Goal: Transaction & Acquisition: Purchase product/service

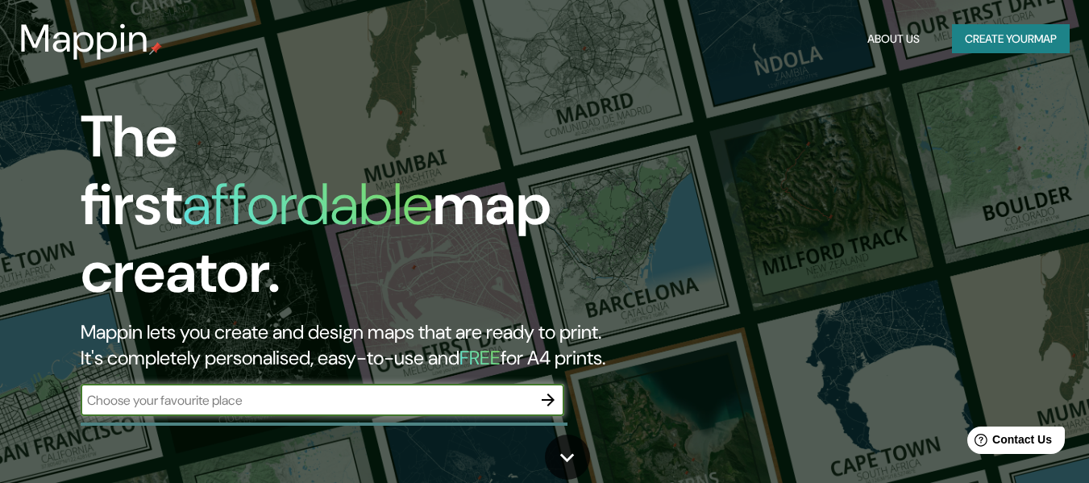
click at [404, 384] on div "​" at bounding box center [323, 400] width 484 height 32
type input "[GEOGRAPHIC_DATA]"
click at [551, 390] on icon "button" at bounding box center [548, 399] width 19 height 19
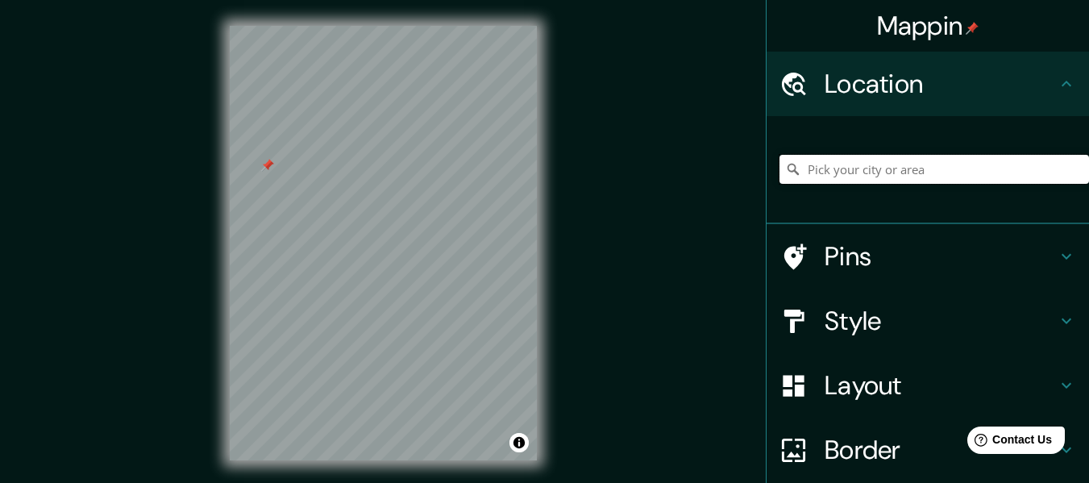
click at [856, 164] on input "Pick your city or area" at bounding box center [935, 169] width 310 height 29
click at [927, 168] on input "Pick your city or area" at bounding box center [935, 169] width 310 height 29
type input "Guasave, [GEOGRAPHIC_DATA], [GEOGRAPHIC_DATA]"
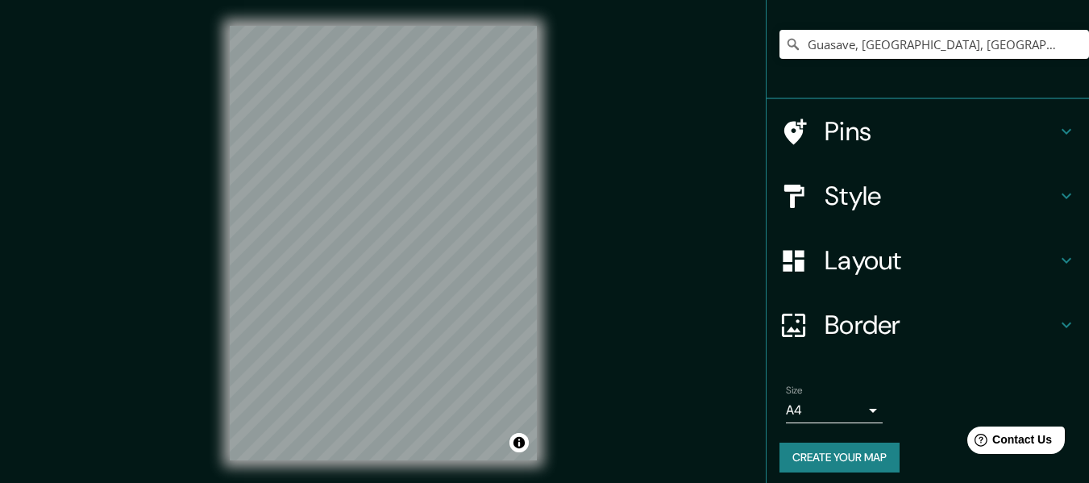
scroll to position [134, 0]
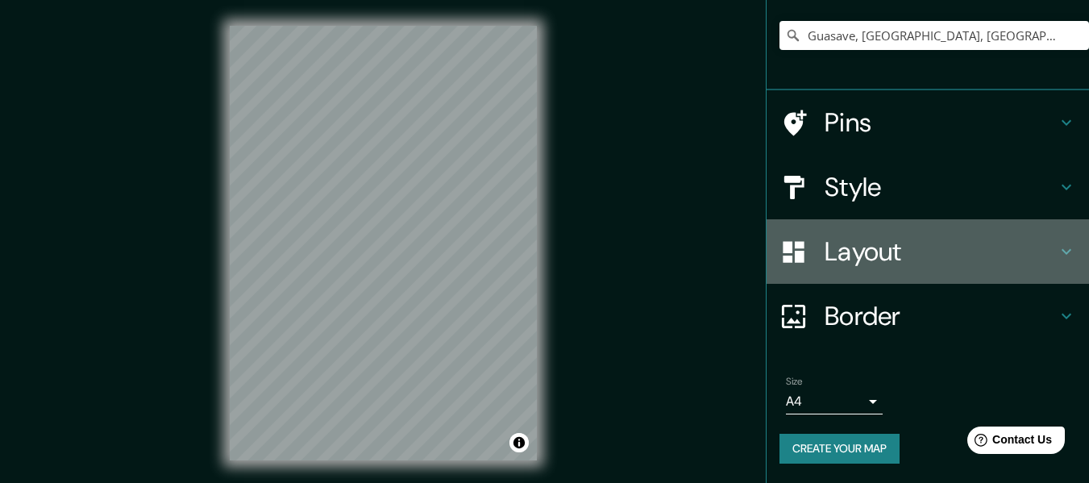
click at [915, 248] on h4 "Layout" at bounding box center [941, 251] width 232 height 32
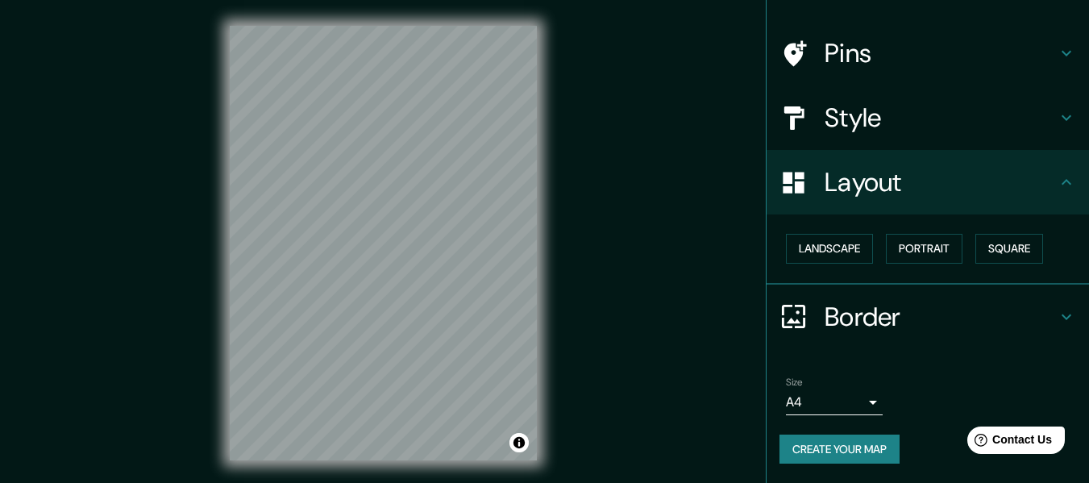
scroll to position [97, 0]
click at [904, 135] on div "Style" at bounding box center [928, 117] width 323 height 65
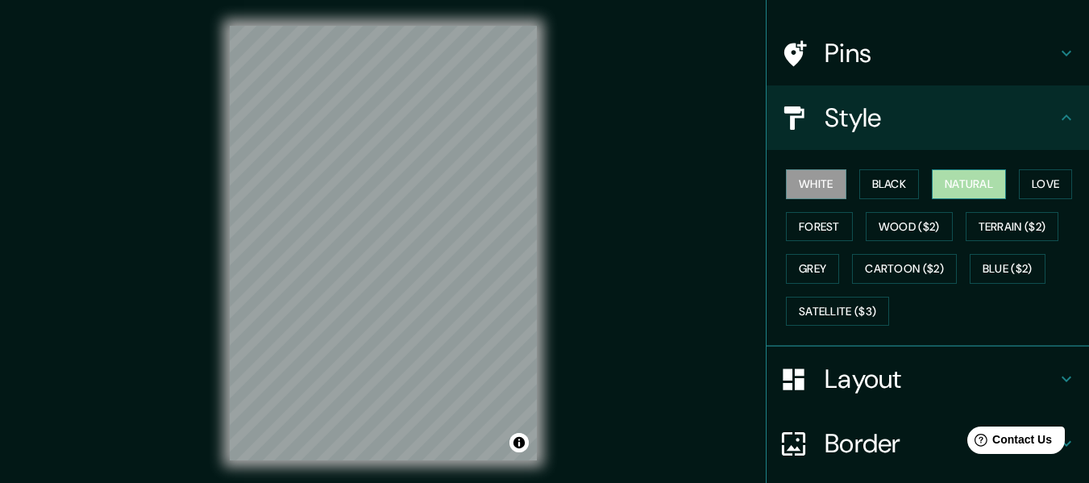
click at [960, 185] on button "Natural" at bounding box center [969, 184] width 74 height 30
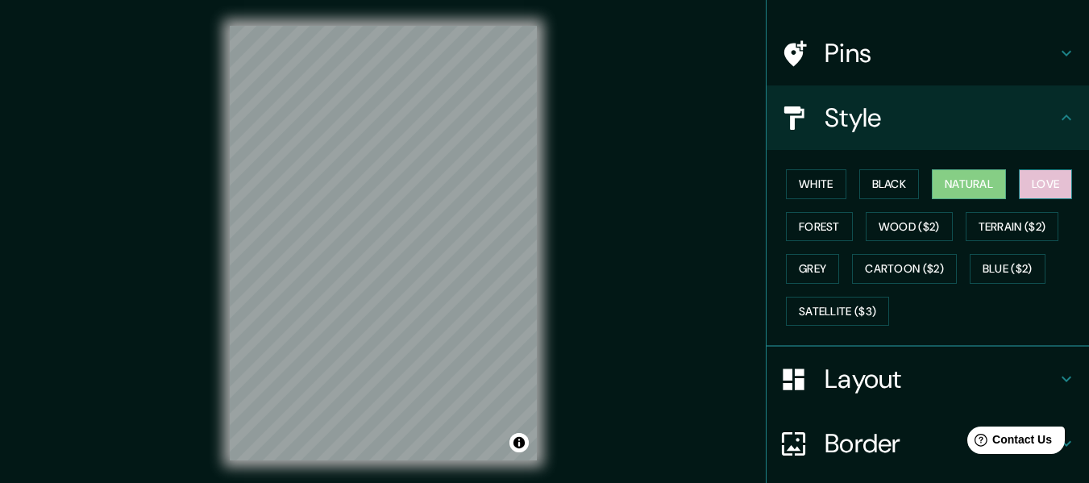
click at [1054, 186] on button "Love" at bounding box center [1045, 184] width 53 height 30
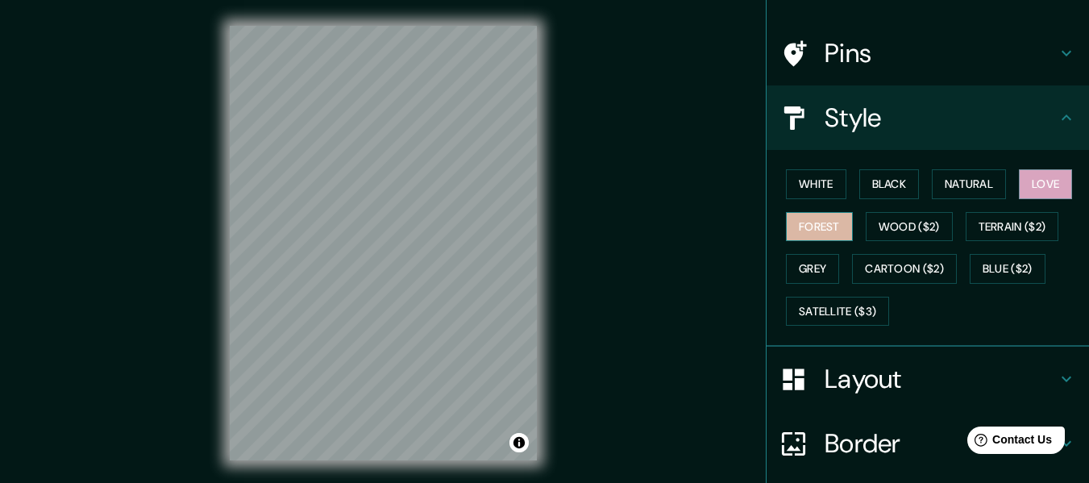
click at [827, 227] on button "Forest" at bounding box center [819, 227] width 67 height 30
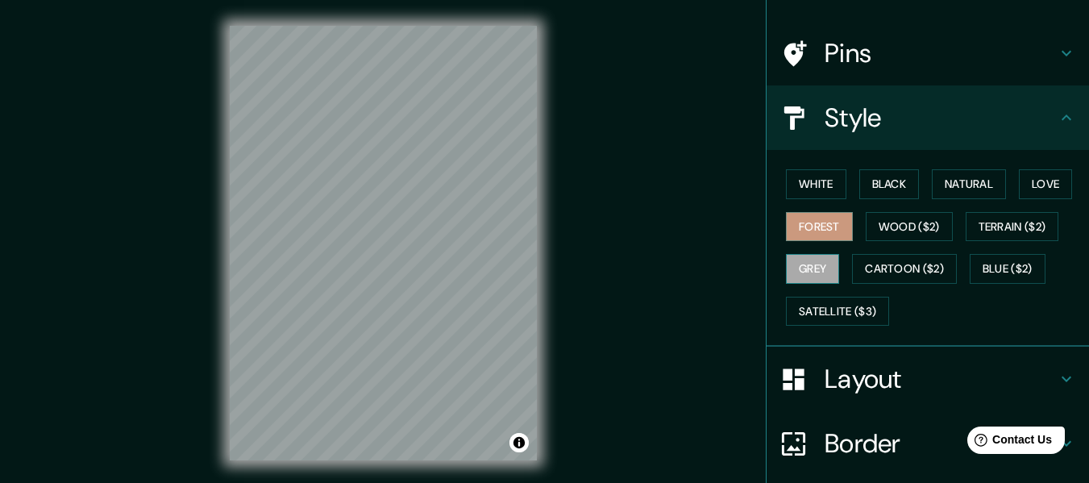
click at [789, 272] on button "Grey" at bounding box center [812, 269] width 53 height 30
click at [1027, 186] on button "Love" at bounding box center [1045, 184] width 53 height 30
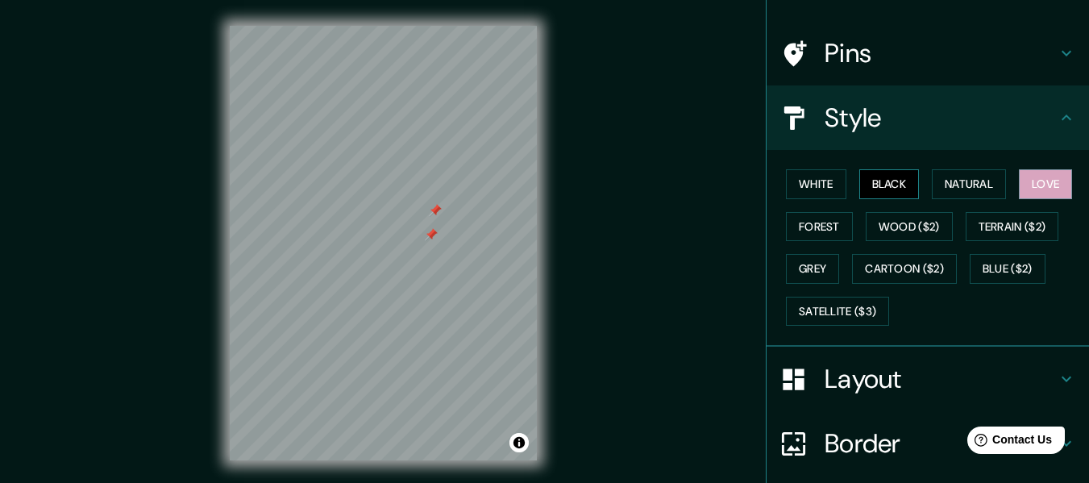
scroll to position [0, 0]
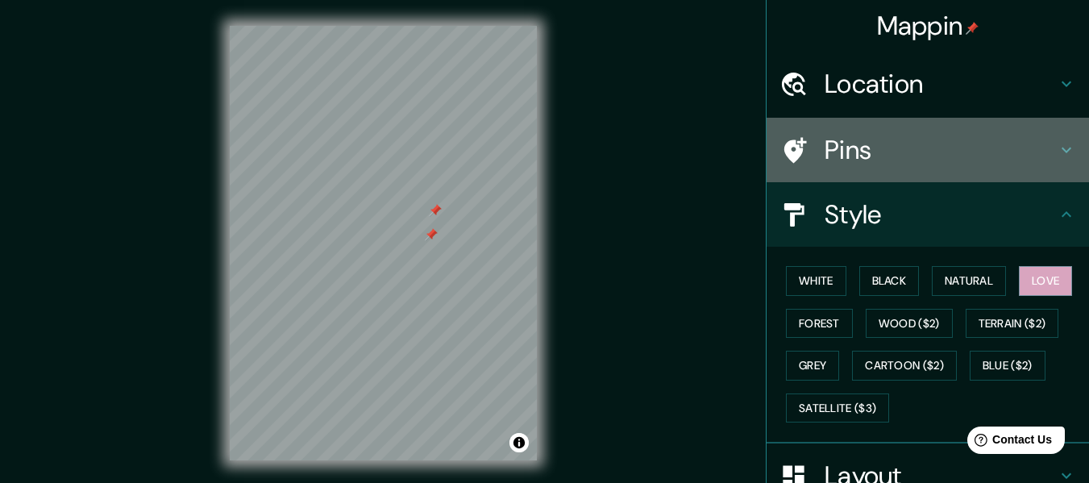
click at [854, 159] on h4 "Pins" at bounding box center [941, 150] width 232 height 32
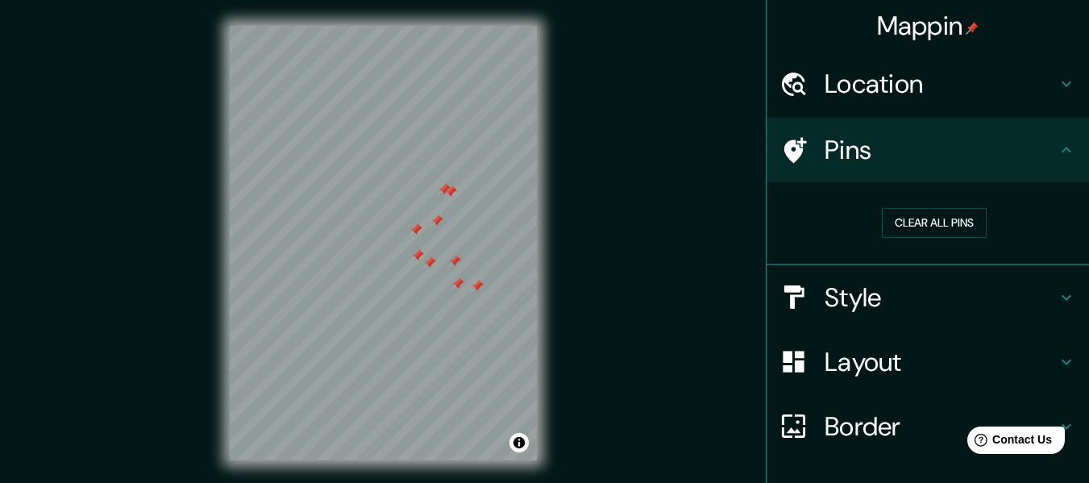
click at [452, 265] on div at bounding box center [454, 261] width 13 height 13
click at [435, 268] on div at bounding box center [429, 262] width 13 height 13
click at [418, 256] on div at bounding box center [417, 255] width 13 height 13
click at [439, 223] on div at bounding box center [437, 220] width 13 height 13
click at [426, 235] on div at bounding box center [425, 233] width 13 height 13
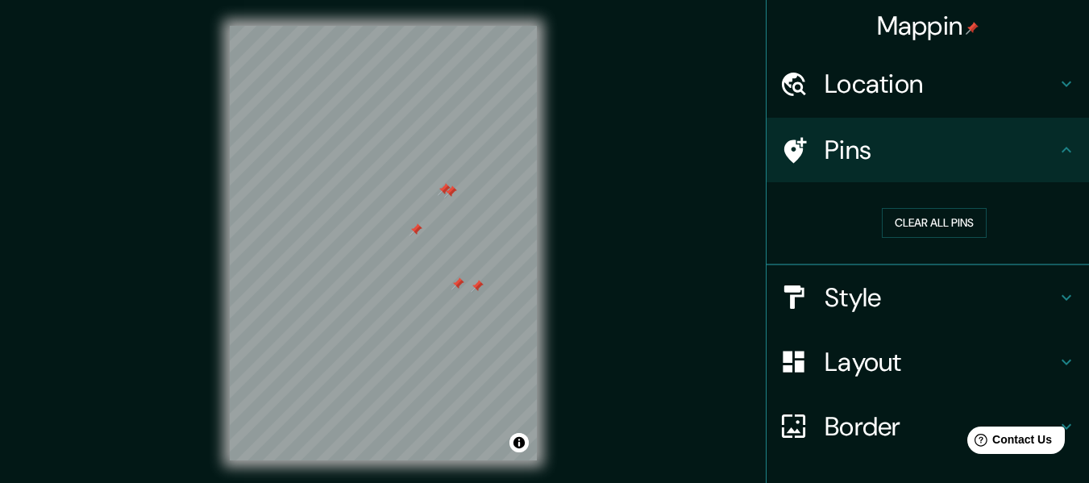
click at [418, 232] on div at bounding box center [416, 229] width 13 height 13
click at [456, 192] on div at bounding box center [450, 191] width 13 height 13
click at [443, 189] on div at bounding box center [444, 189] width 13 height 13
click at [478, 292] on div at bounding box center [477, 286] width 13 height 13
click at [462, 289] on div at bounding box center [466, 283] width 13 height 13
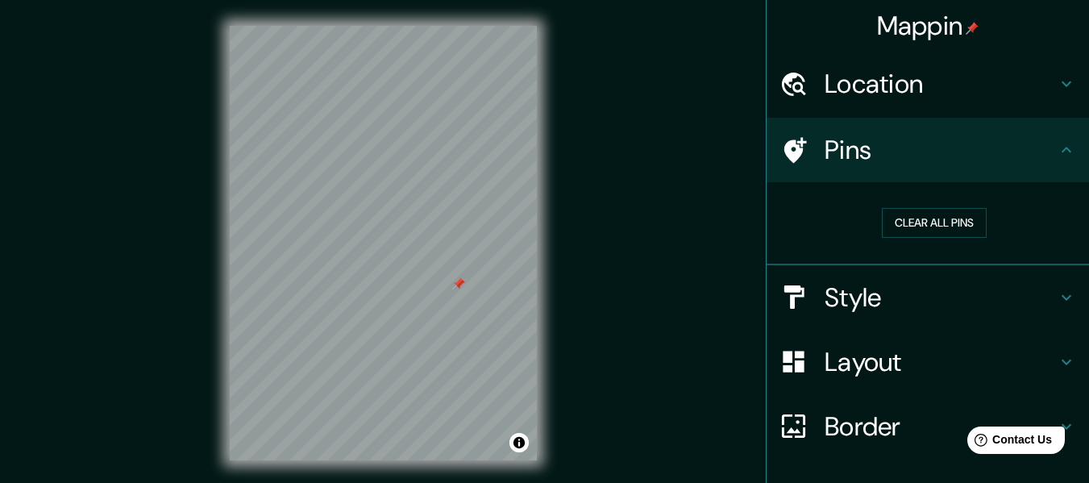
click at [458, 283] on div at bounding box center [458, 283] width 13 height 13
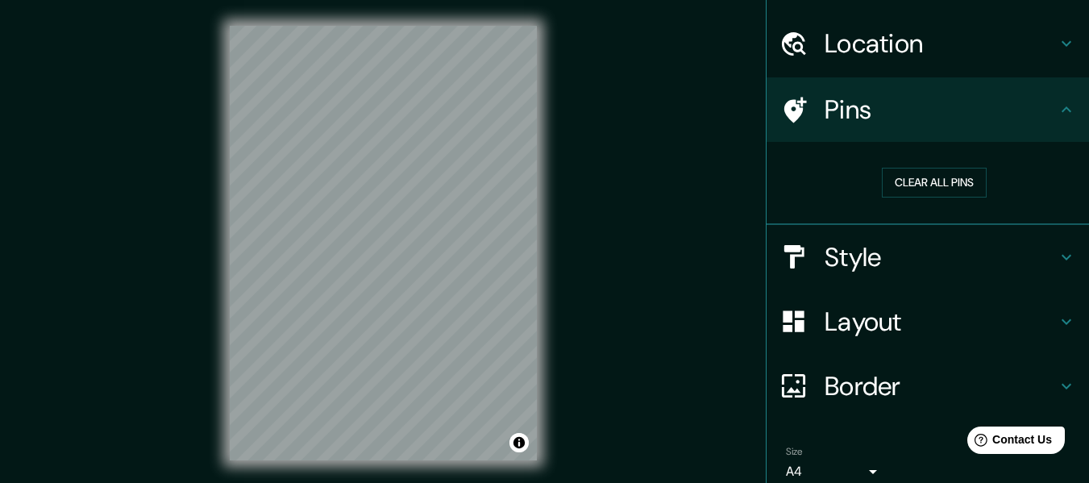
scroll to position [110, 0]
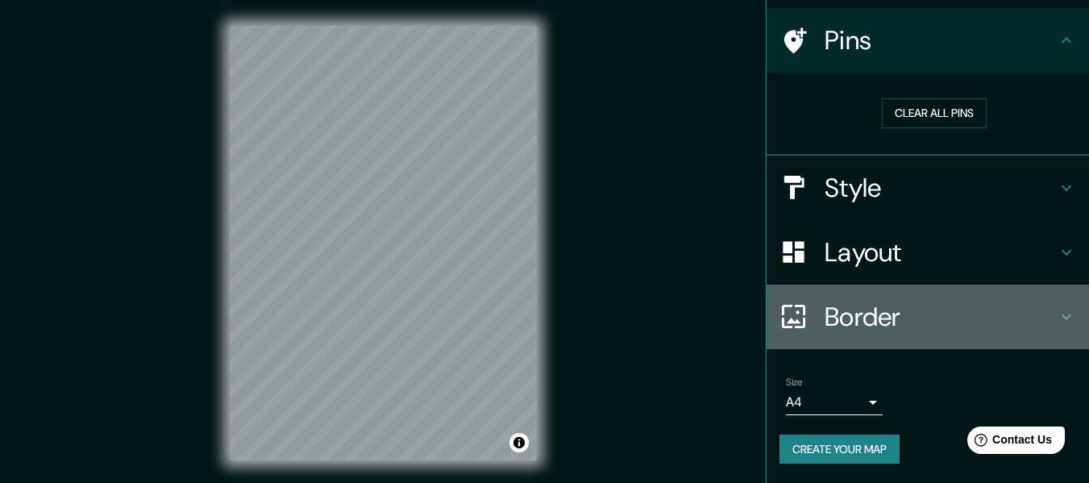
click at [927, 317] on h4 "Border" at bounding box center [941, 317] width 232 height 32
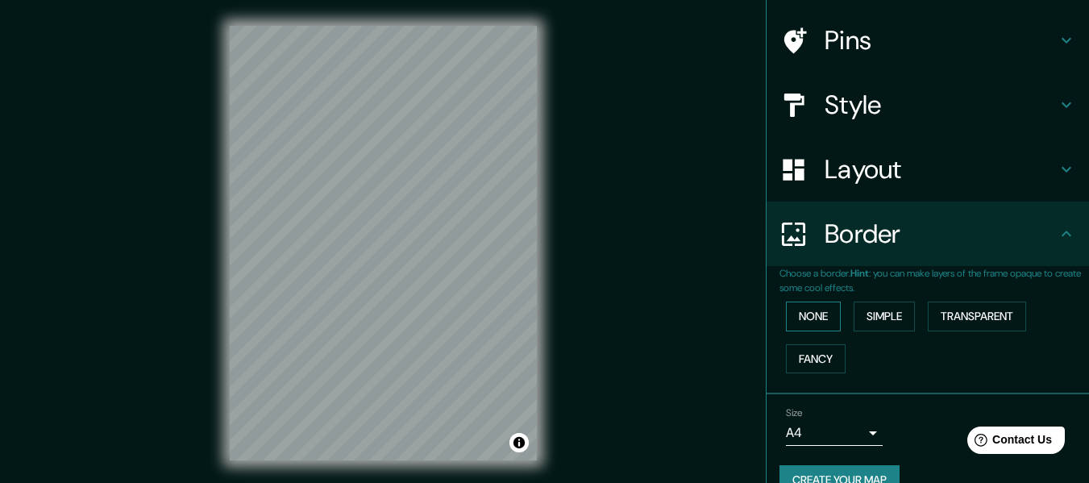
click at [790, 321] on button "None" at bounding box center [813, 317] width 55 height 30
click at [864, 320] on button "Simple" at bounding box center [884, 317] width 61 height 30
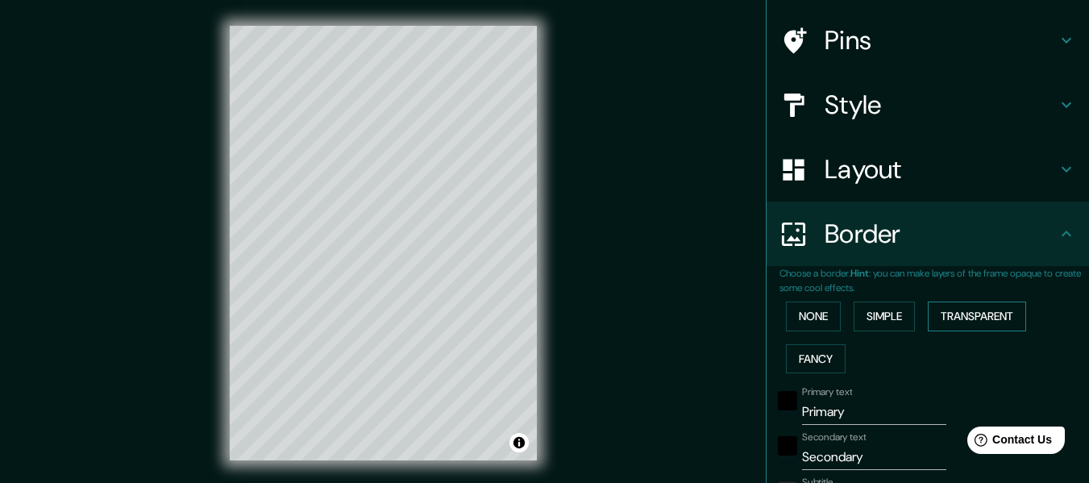
click at [956, 316] on button "Transparent" at bounding box center [977, 317] width 98 height 30
click at [821, 352] on button "Fancy" at bounding box center [816, 359] width 60 height 30
type input "152"
type input "30"
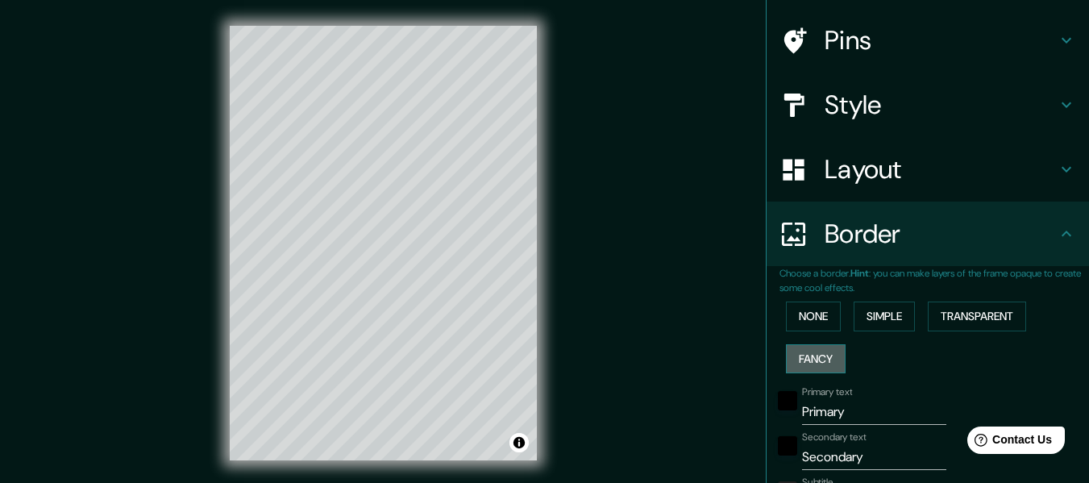
type input "30"
type input "15"
click at [819, 316] on button "None" at bounding box center [813, 317] width 55 height 30
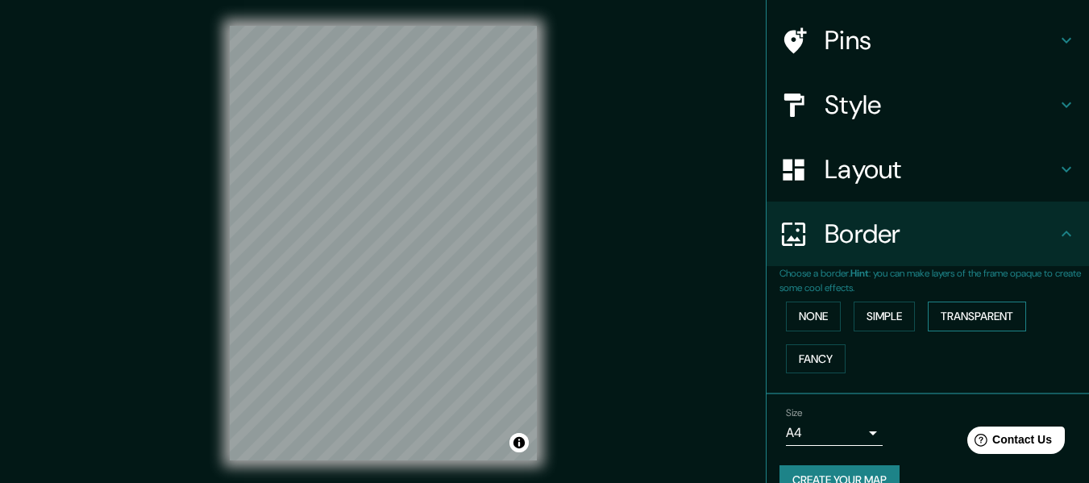
scroll to position [141, 0]
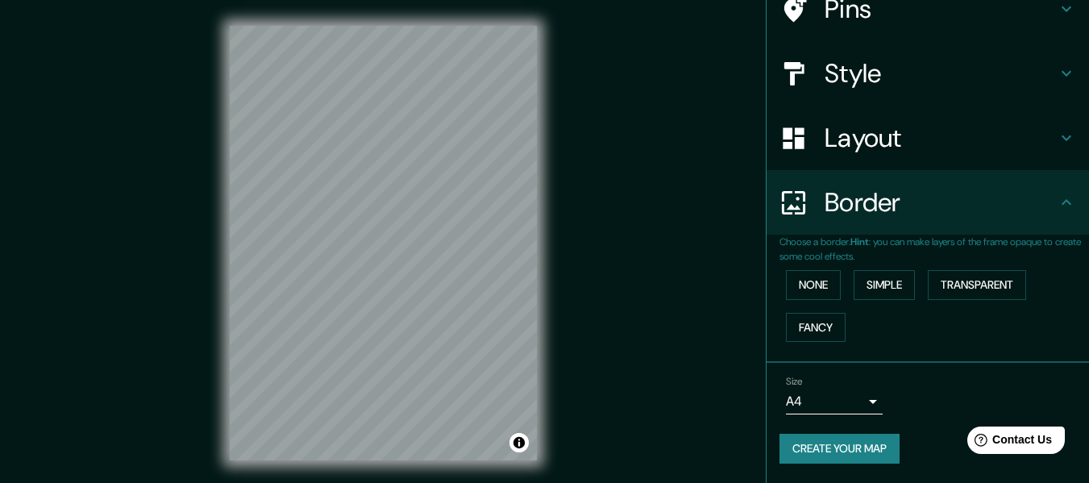
click at [864, 402] on body "Mappin Location [GEOGRAPHIC_DATA], [GEOGRAPHIC_DATA], [GEOGRAPHIC_DATA] [GEOGRA…" at bounding box center [544, 241] width 1089 height 483
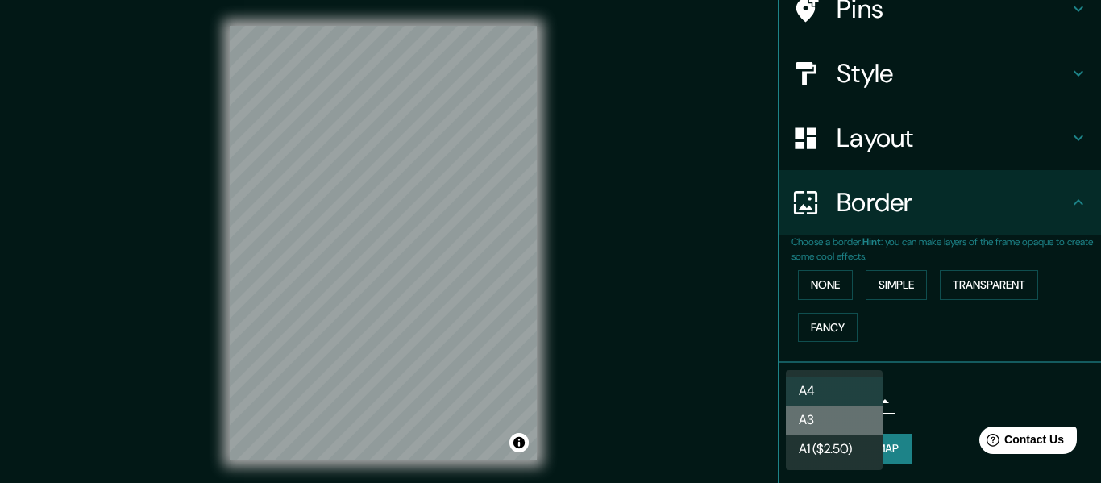
click at [843, 421] on li "A3" at bounding box center [834, 420] width 97 height 29
type input "a4"
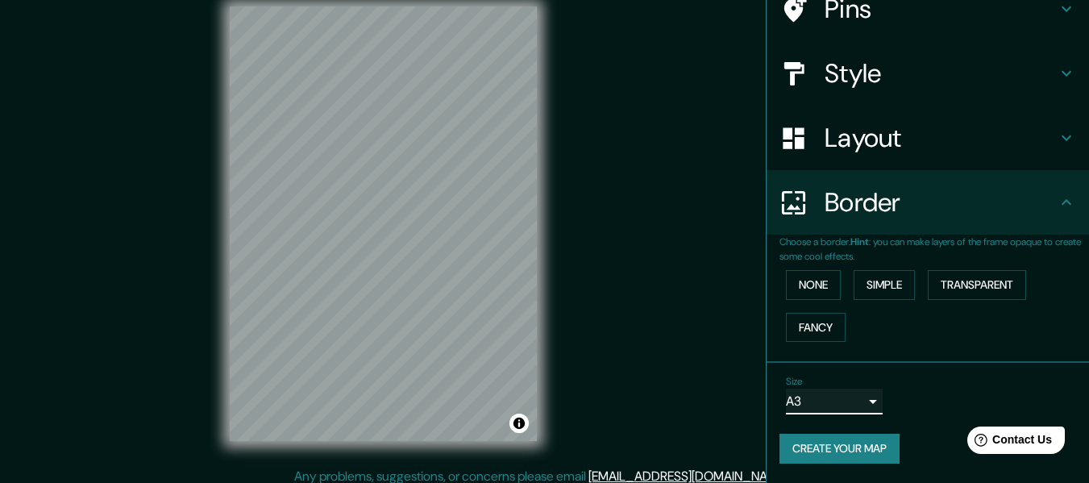
scroll to position [29, 0]
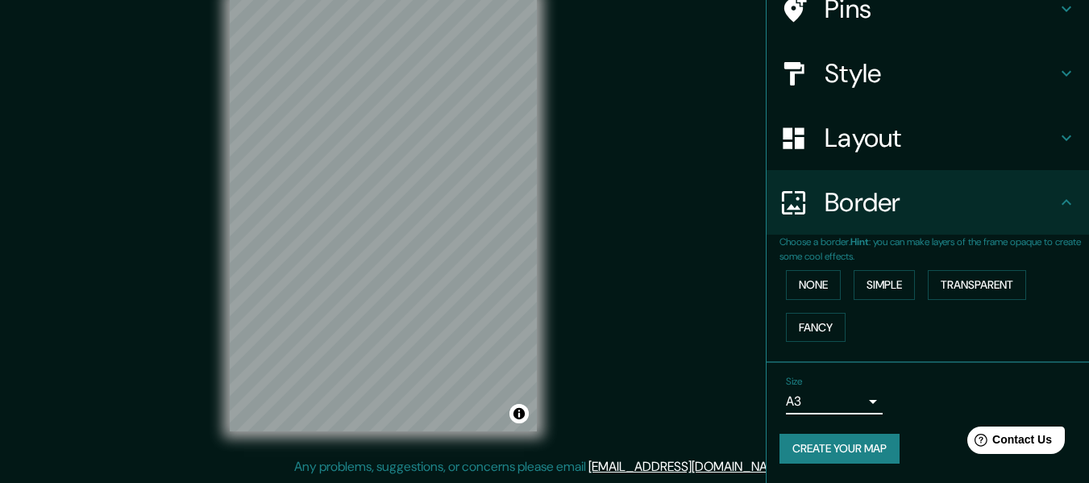
click at [856, 449] on button "Create your map" at bounding box center [840, 449] width 120 height 30
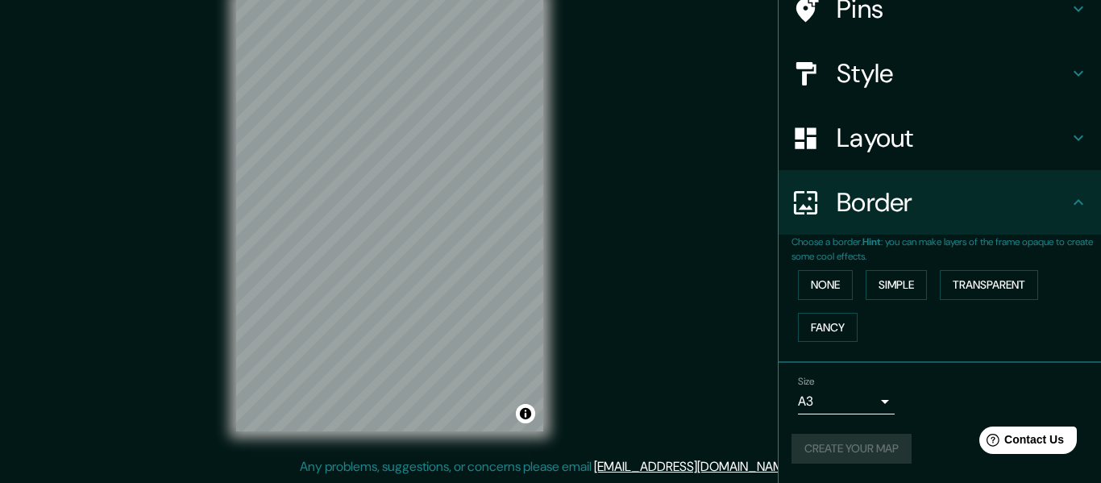
click at [849, 398] on body "Mappin Location [GEOGRAPHIC_DATA], [GEOGRAPHIC_DATA], [GEOGRAPHIC_DATA] [GEOGRA…" at bounding box center [550, 212] width 1101 height 483
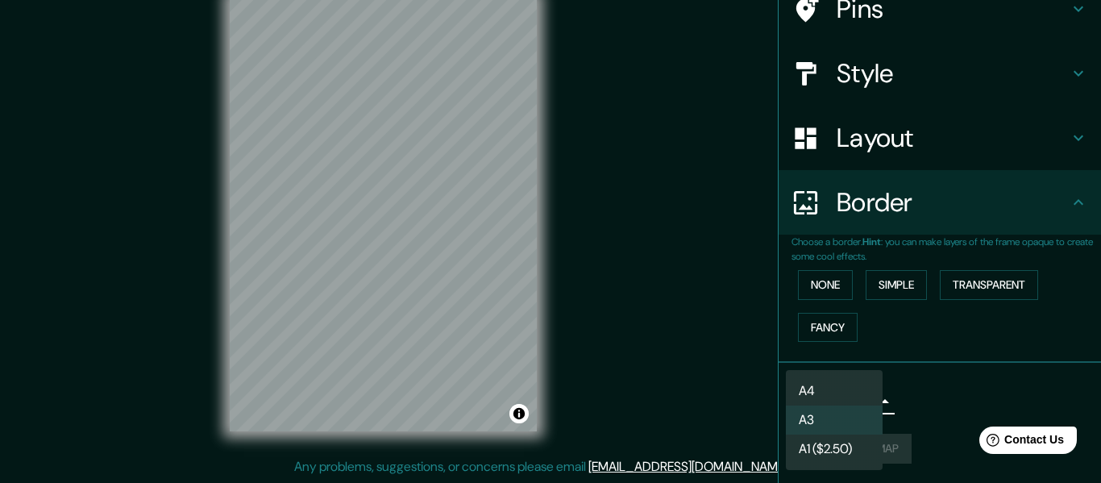
click at [931, 392] on div at bounding box center [550, 241] width 1101 height 483
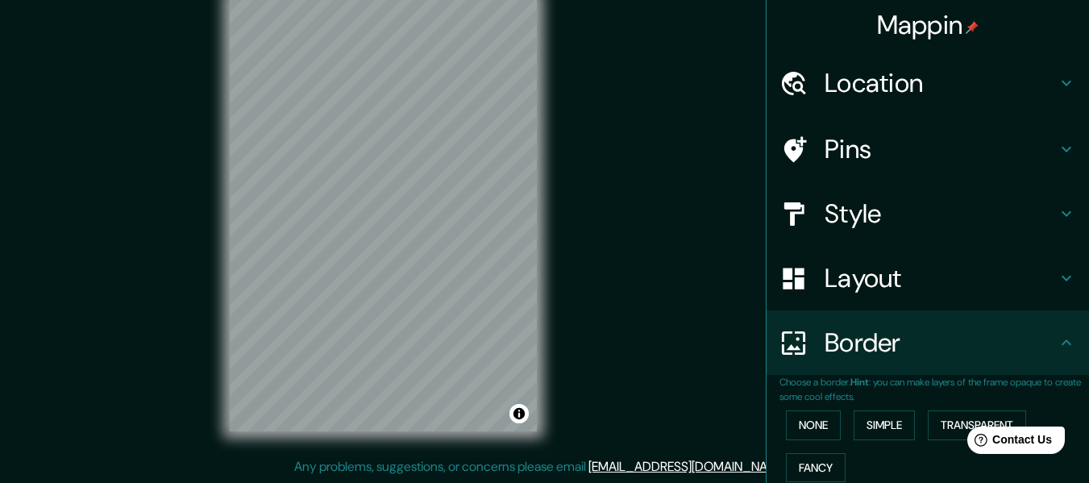
scroll to position [0, 0]
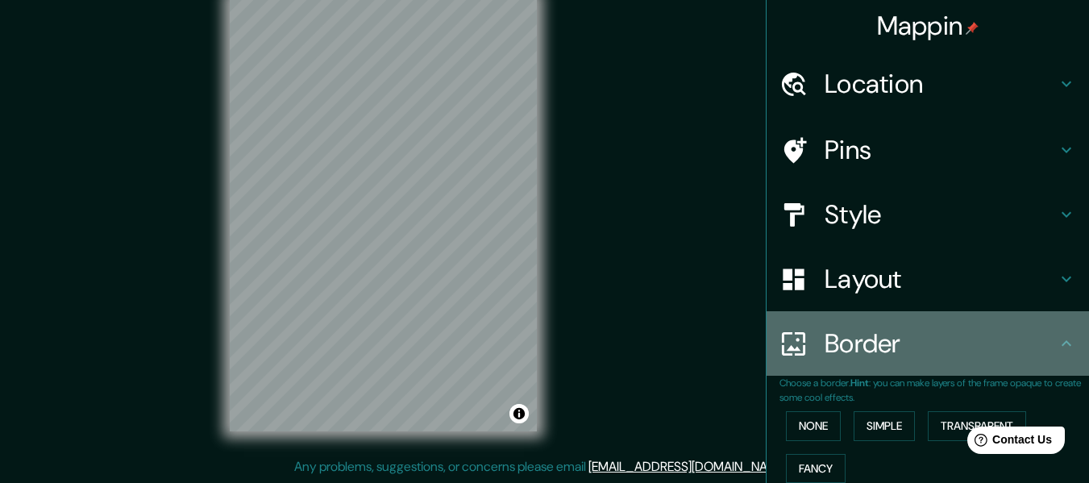
click at [927, 339] on h4 "Border" at bounding box center [941, 343] width 232 height 32
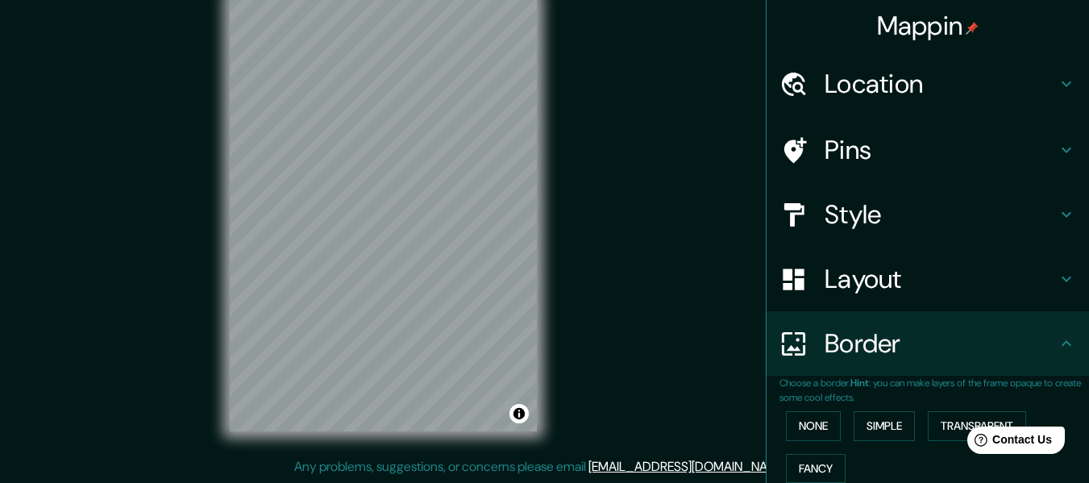
click at [906, 216] on h4 "Style" at bounding box center [941, 214] width 232 height 32
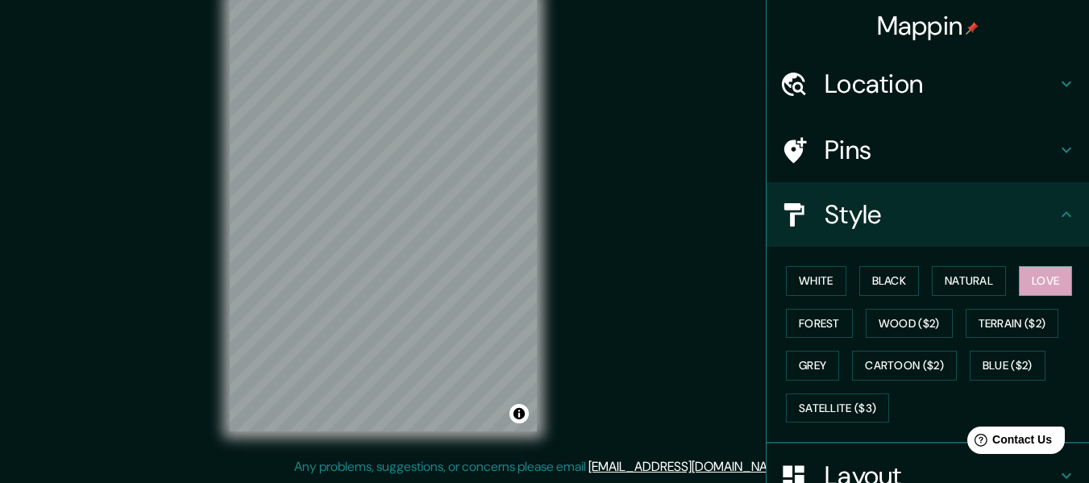
click at [906, 216] on h4 "Style" at bounding box center [941, 214] width 232 height 32
click at [889, 161] on h4 "Pins" at bounding box center [941, 150] width 232 height 32
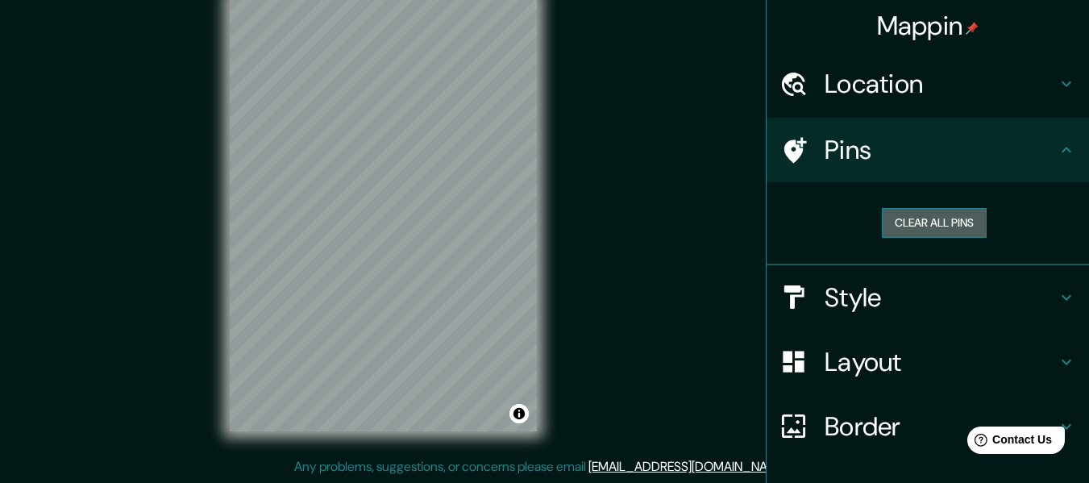
click at [919, 223] on button "Clear all pins" at bounding box center [934, 223] width 105 height 30
click at [952, 79] on h4 "Location" at bounding box center [941, 84] width 232 height 32
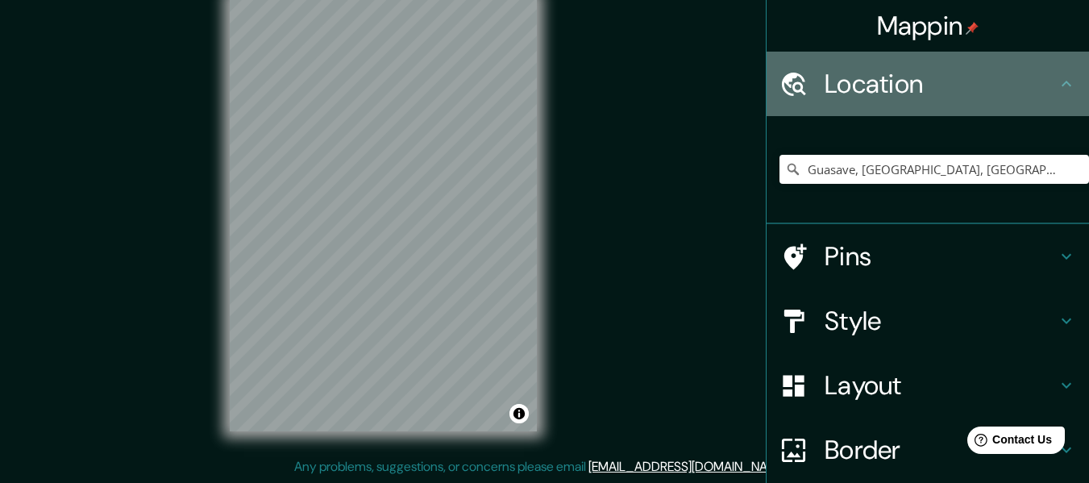
click at [952, 77] on h4 "Location" at bounding box center [941, 84] width 232 height 32
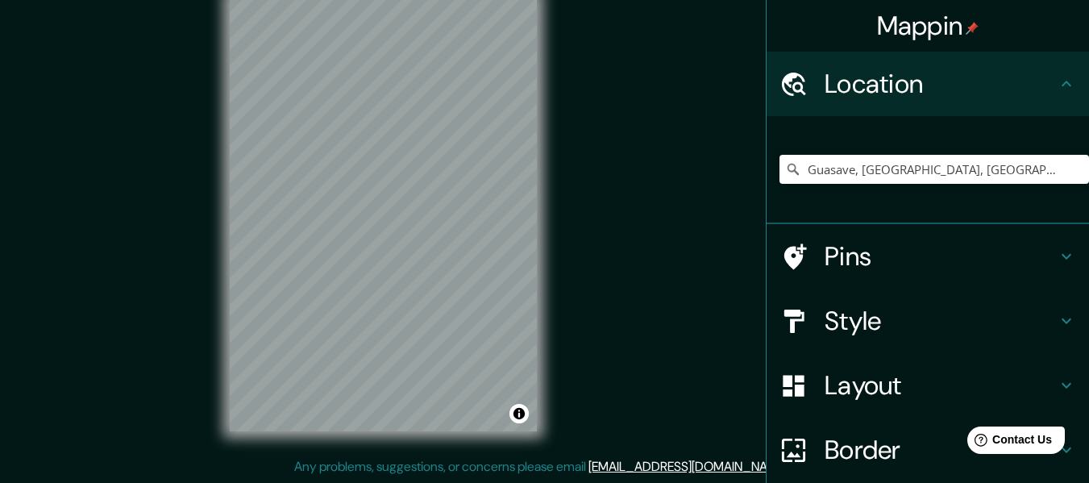
click at [1039, 70] on h4 "Location" at bounding box center [941, 84] width 232 height 32
click at [354, 188] on div at bounding box center [351, 184] width 13 height 13
click at [460, 195] on div at bounding box center [459, 197] width 13 height 13
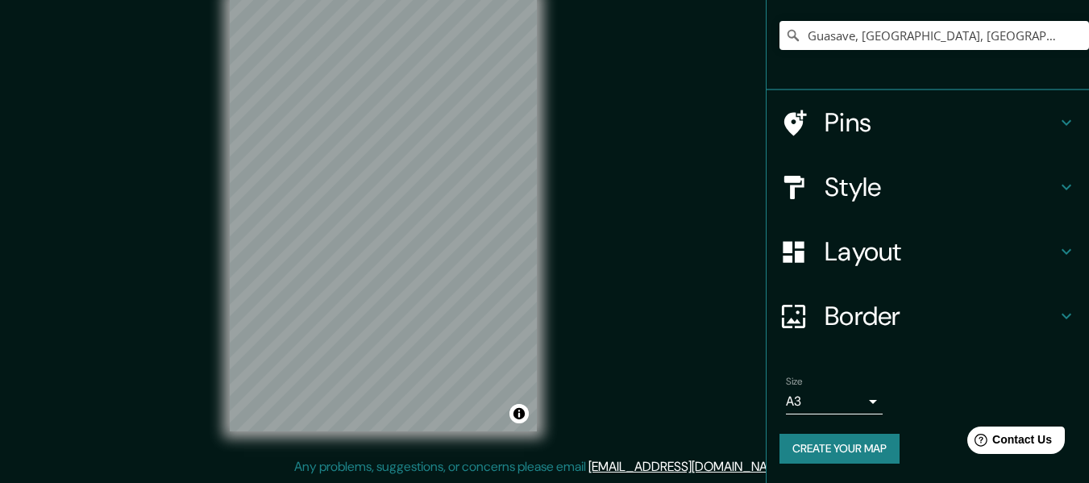
click at [898, 318] on h4 "Border" at bounding box center [941, 316] width 232 height 32
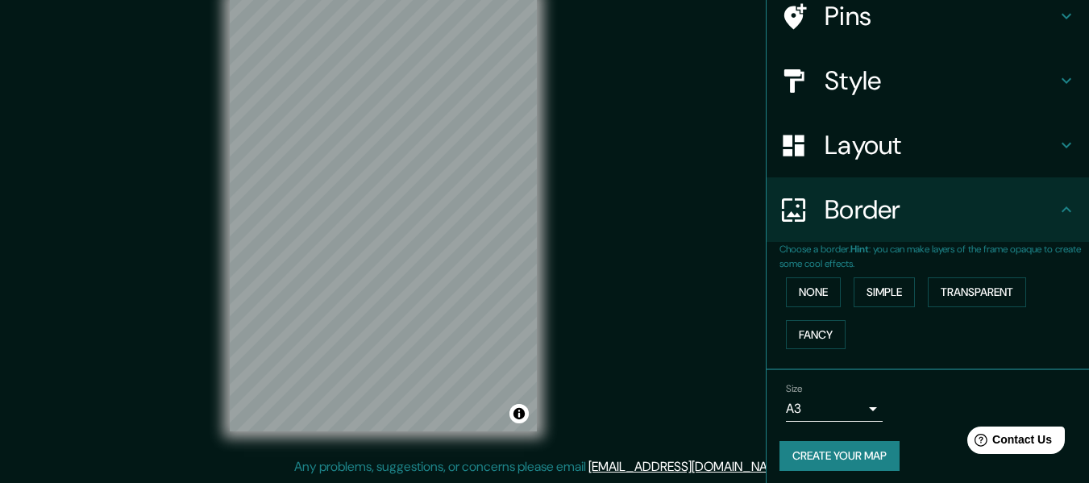
scroll to position [108, 0]
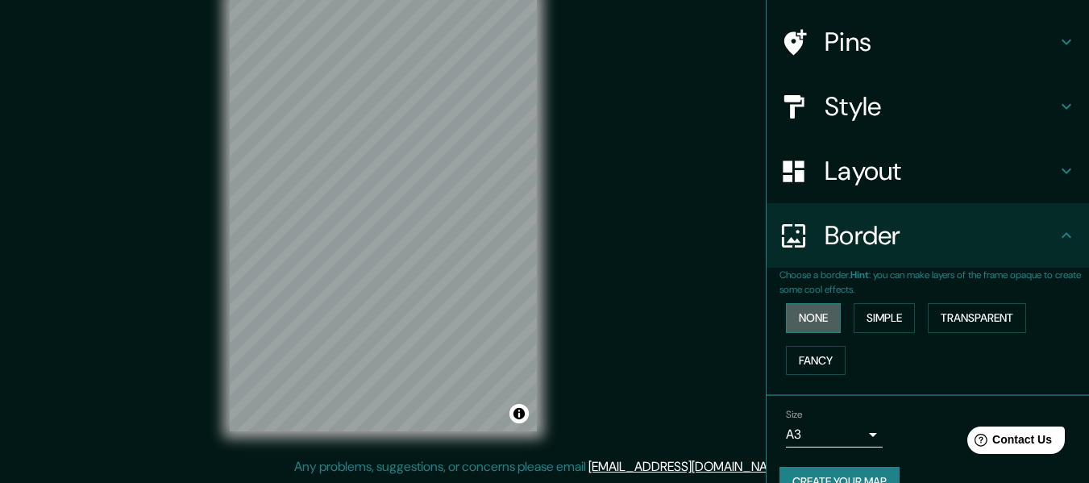
click at [821, 322] on button "None" at bounding box center [813, 318] width 55 height 30
click at [869, 327] on button "Simple" at bounding box center [884, 318] width 61 height 30
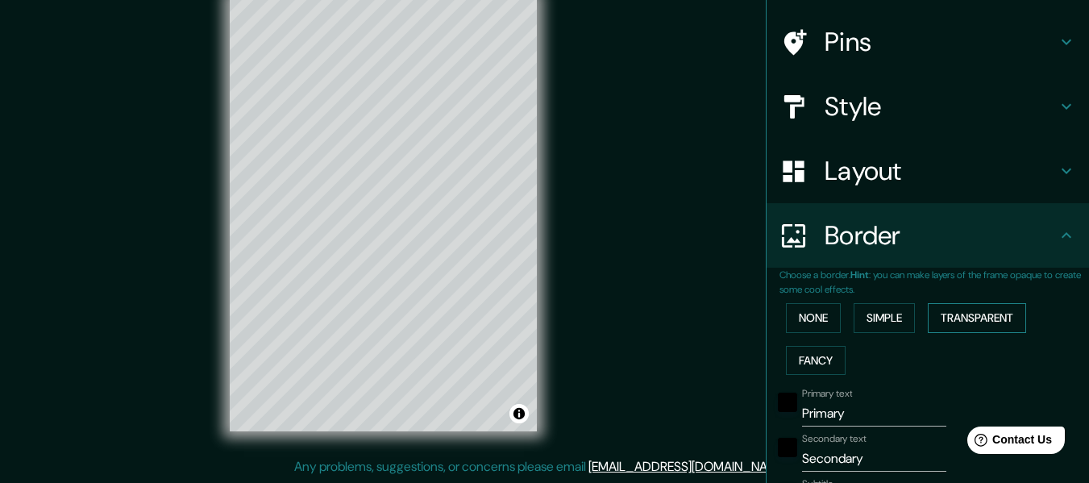
click at [942, 311] on button "Transparent" at bounding box center [977, 318] width 98 height 30
click at [813, 363] on button "Fancy" at bounding box center [816, 361] width 60 height 30
type input "152"
type input "30"
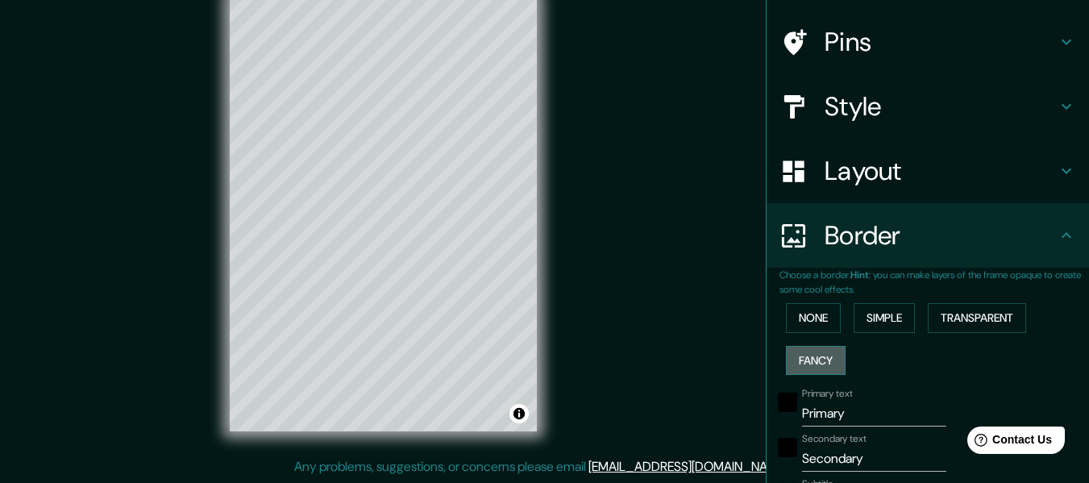
type input "30"
type input "15"
click at [806, 321] on button "None" at bounding box center [813, 318] width 55 height 30
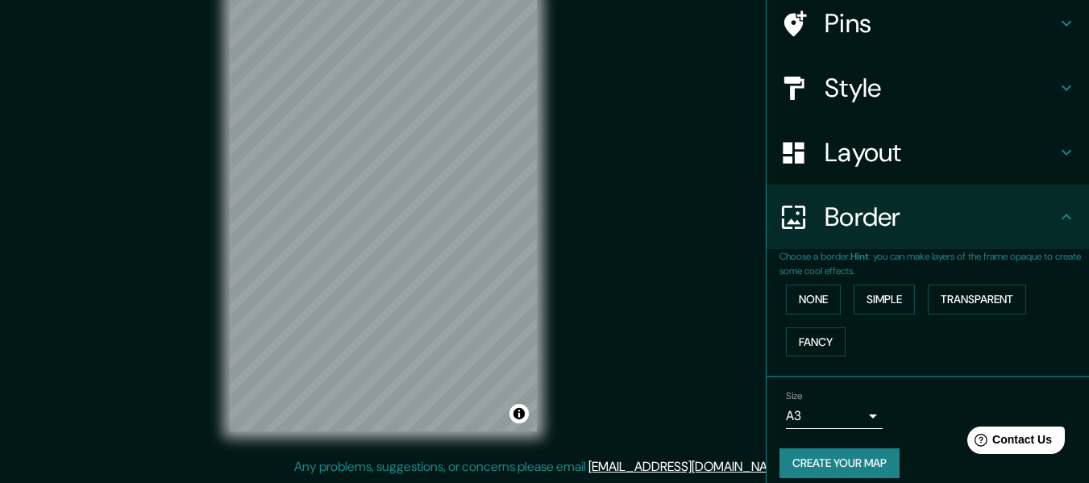
scroll to position [141, 0]
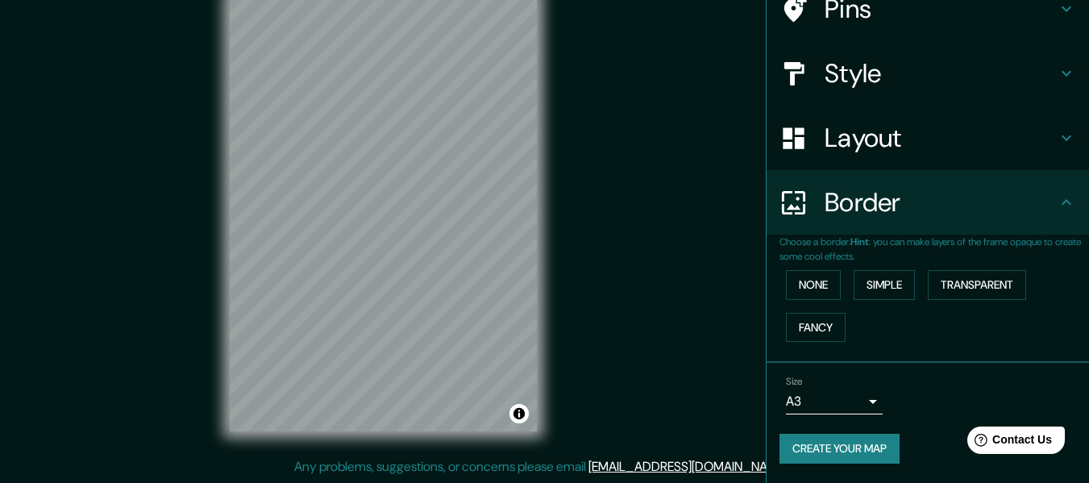
click at [856, 402] on body "Mappin Location [GEOGRAPHIC_DATA], [GEOGRAPHIC_DATA], [GEOGRAPHIC_DATA] [GEOGRA…" at bounding box center [544, 212] width 1089 height 483
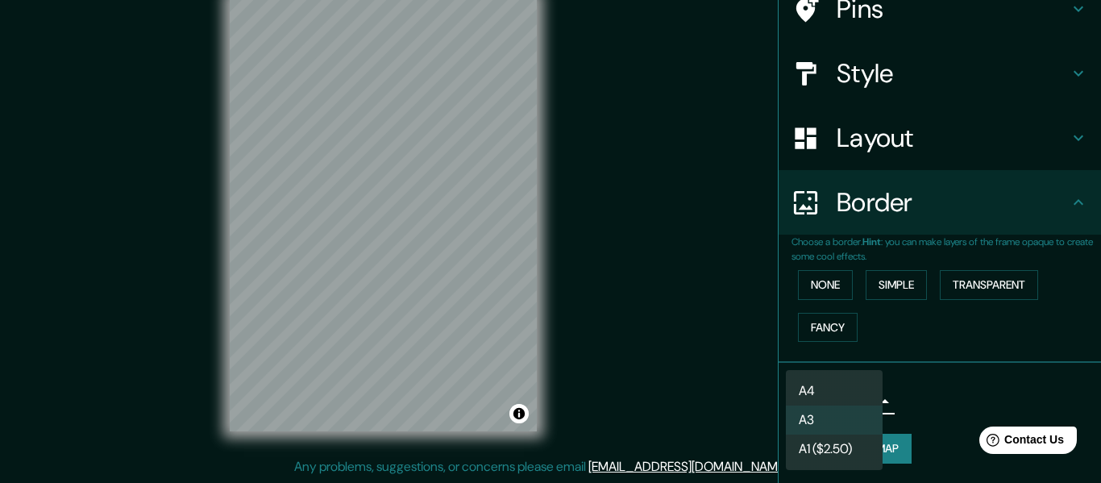
click at [862, 384] on li "A4" at bounding box center [834, 391] width 97 height 29
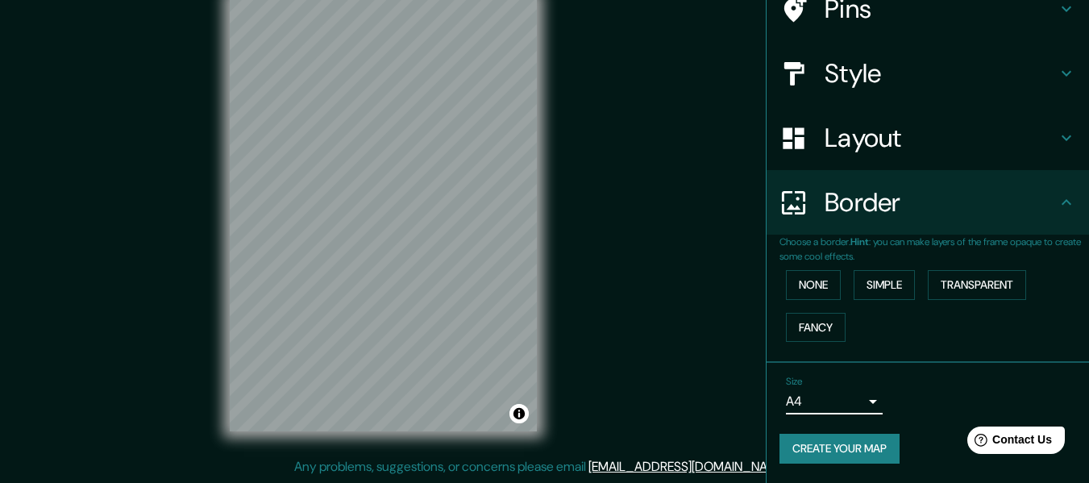
click at [861, 435] on button "Create your map" at bounding box center [840, 449] width 120 height 30
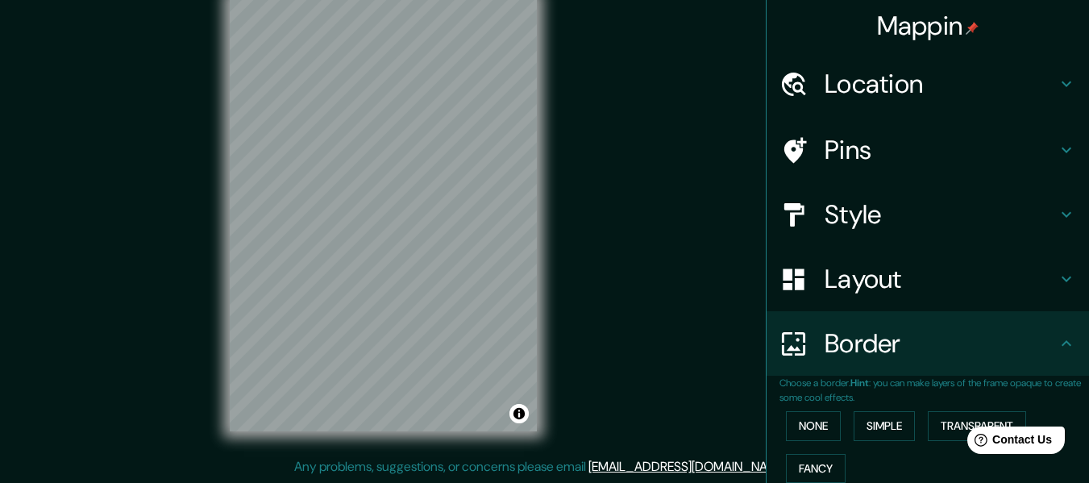
click at [917, 153] on h4 "Pins" at bounding box center [941, 150] width 232 height 32
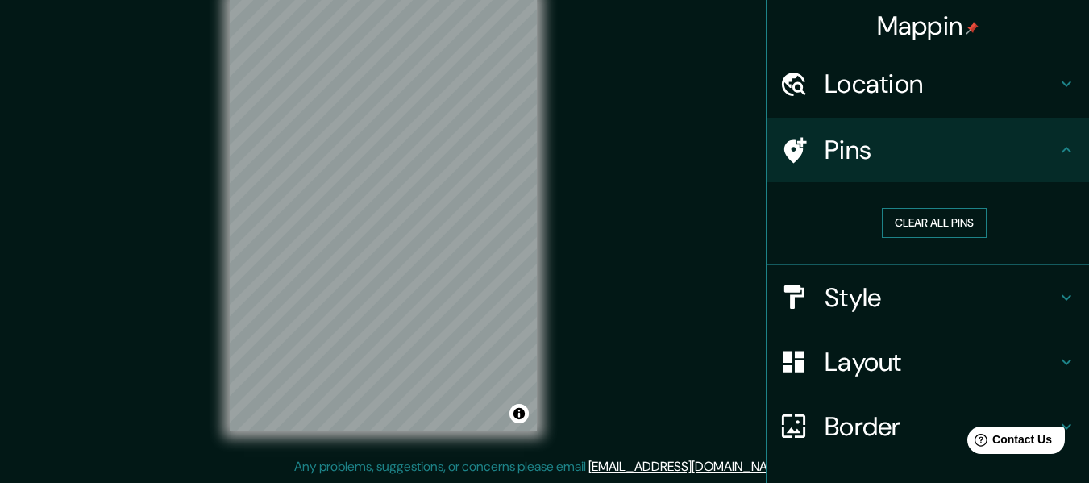
click at [909, 225] on button "Clear all pins" at bounding box center [934, 223] width 105 height 30
click at [905, 227] on button "Clear all pins" at bounding box center [934, 223] width 105 height 30
click at [861, 306] on h4 "Style" at bounding box center [941, 297] width 232 height 32
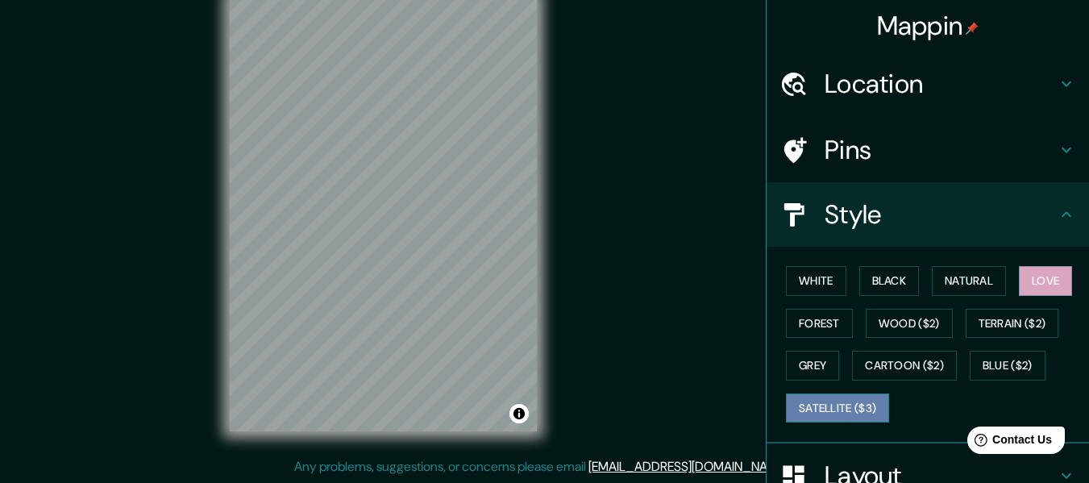
click at [849, 410] on button "Satellite ($3)" at bounding box center [837, 409] width 103 height 30
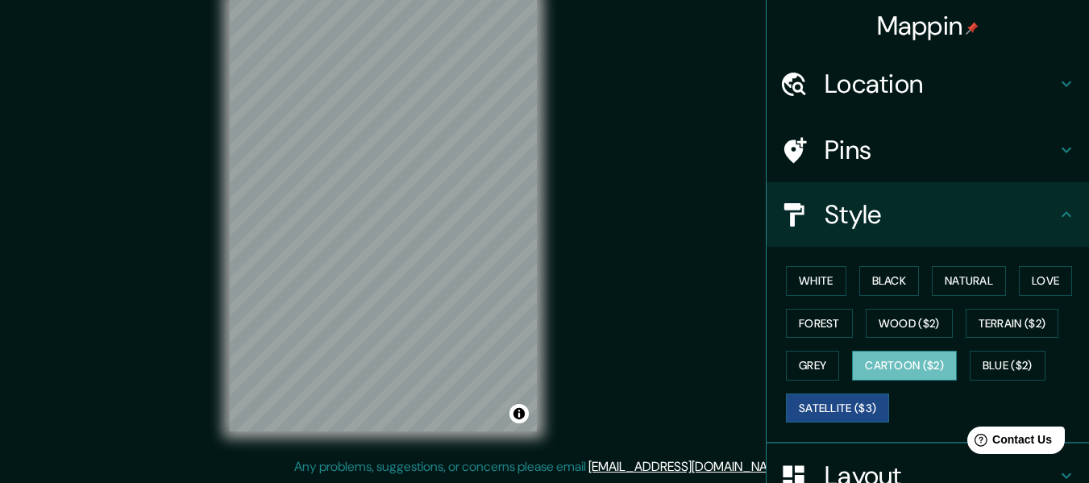
click at [915, 368] on button "Cartoon ($2)" at bounding box center [904, 366] width 105 height 30
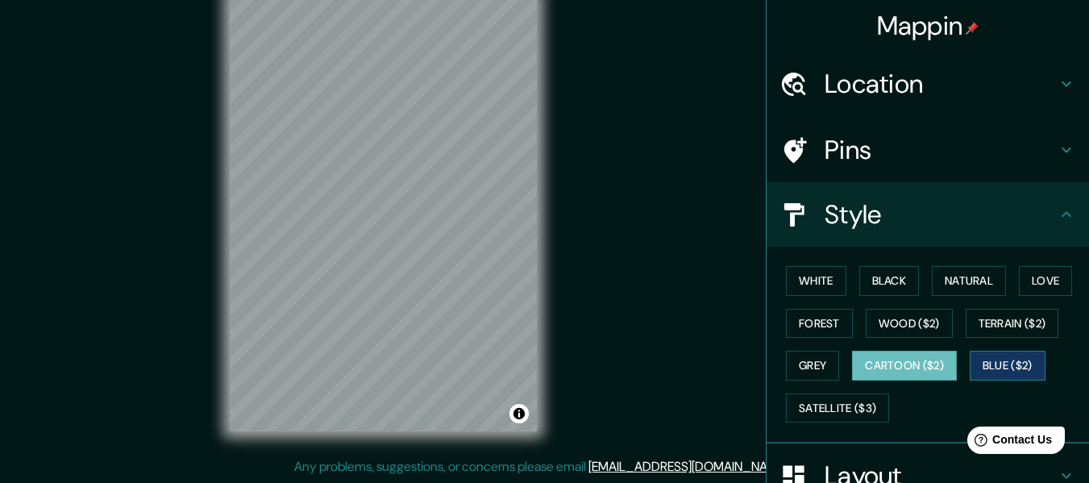
click at [987, 367] on button "Blue ($2)" at bounding box center [1008, 366] width 76 height 30
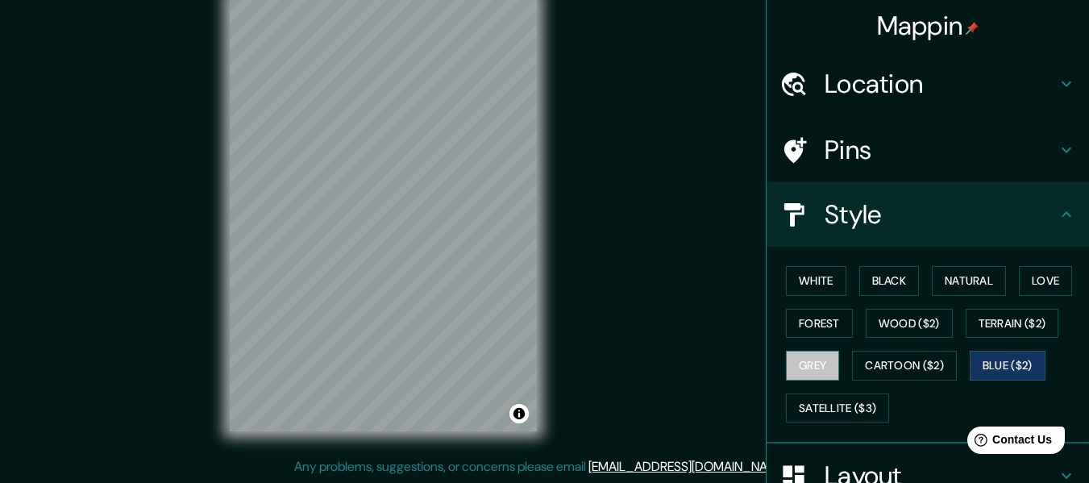
click at [801, 368] on button "Grey" at bounding box center [812, 366] width 53 height 30
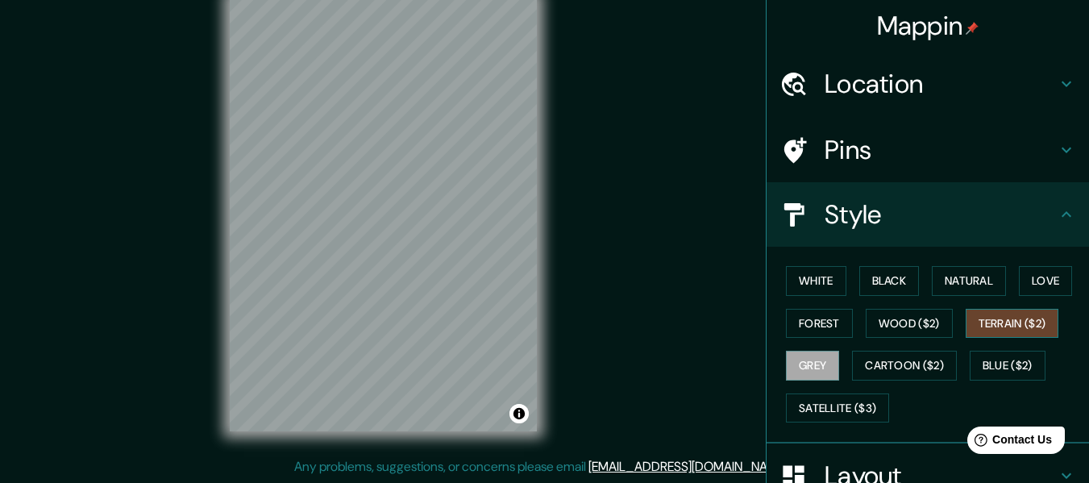
click at [997, 327] on button "Terrain ($2)" at bounding box center [1013, 324] width 94 height 30
click at [902, 327] on button "Wood ($2)" at bounding box center [909, 324] width 87 height 30
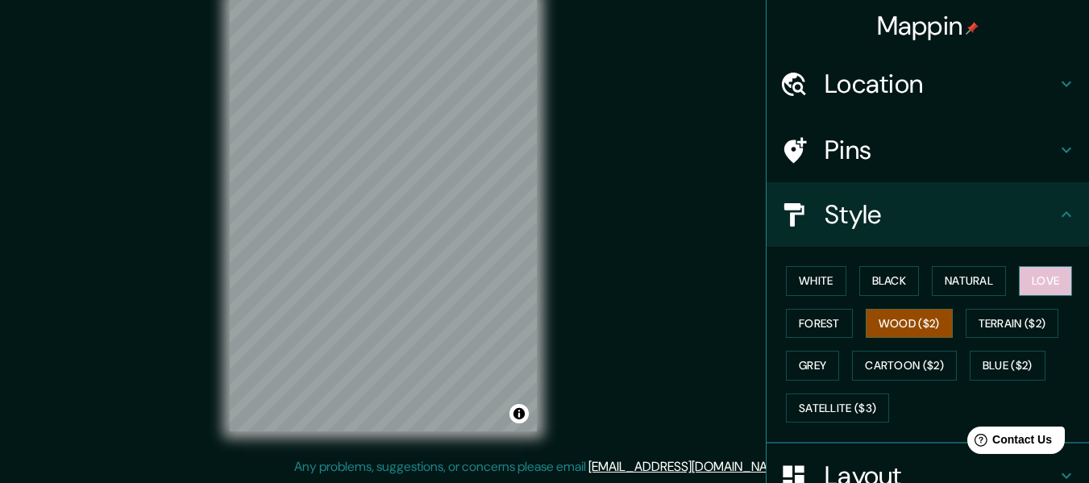
click at [1032, 276] on button "Love" at bounding box center [1045, 281] width 53 height 30
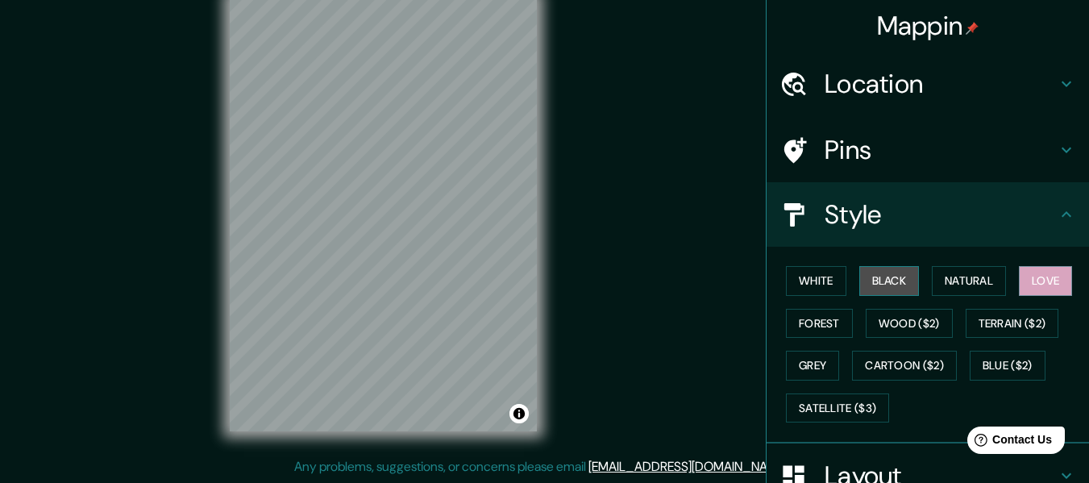
click at [875, 282] on button "Black" at bounding box center [890, 281] width 60 height 30
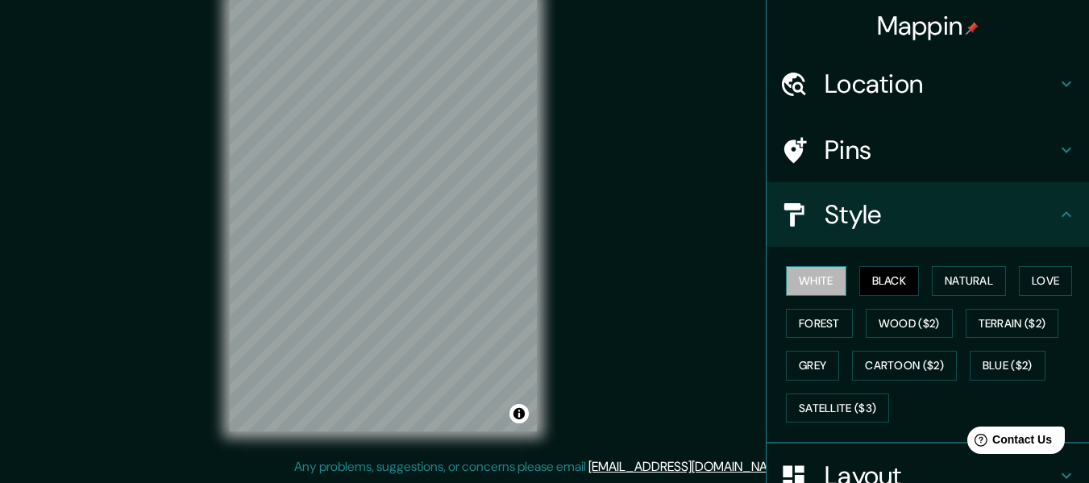
click at [807, 287] on button "White" at bounding box center [816, 281] width 60 height 30
click at [964, 284] on button "Natural" at bounding box center [969, 281] width 74 height 30
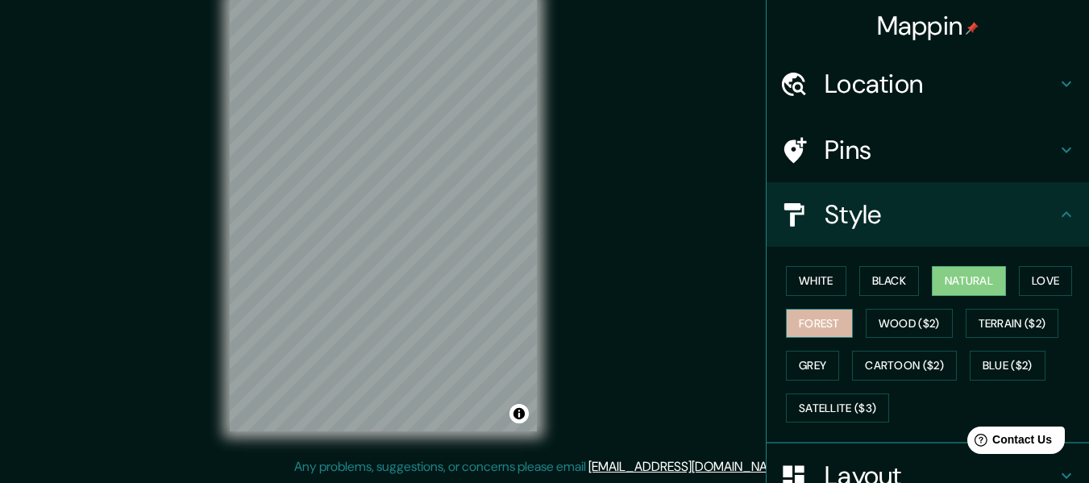
click at [792, 320] on button "Forest" at bounding box center [819, 324] width 67 height 30
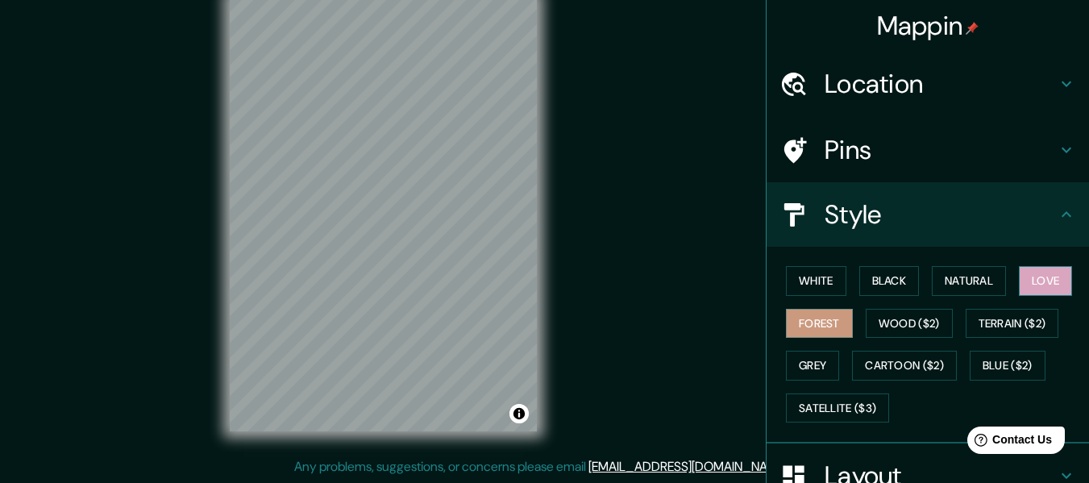
click at [1027, 281] on button "Love" at bounding box center [1045, 281] width 53 height 30
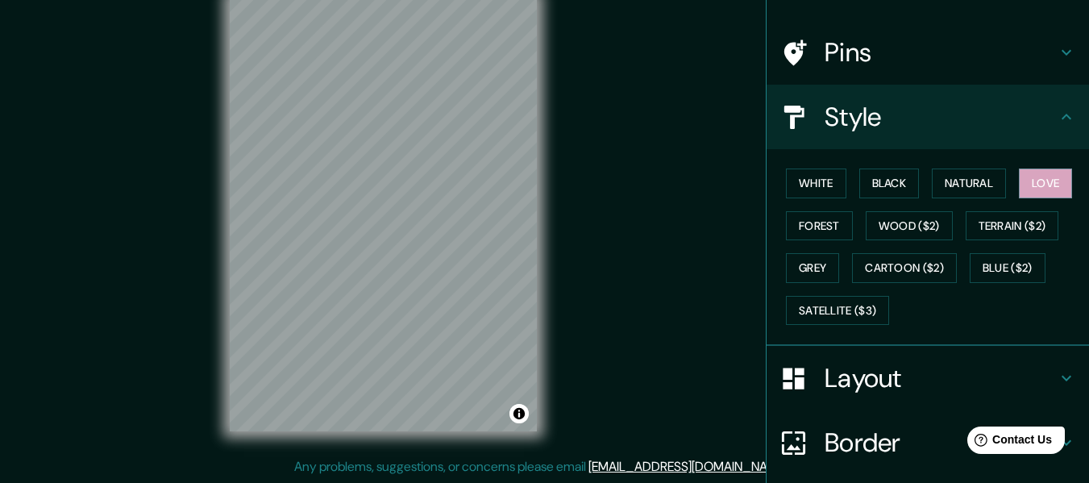
scroll to position [224, 0]
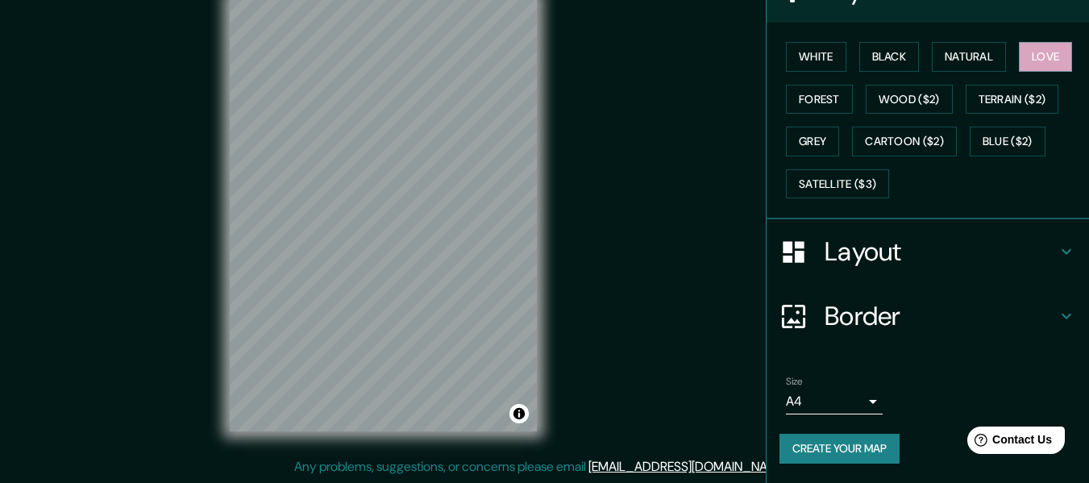
click at [855, 452] on button "Create your map" at bounding box center [840, 449] width 120 height 30
click at [931, 252] on h4 "Layout" at bounding box center [941, 251] width 232 height 32
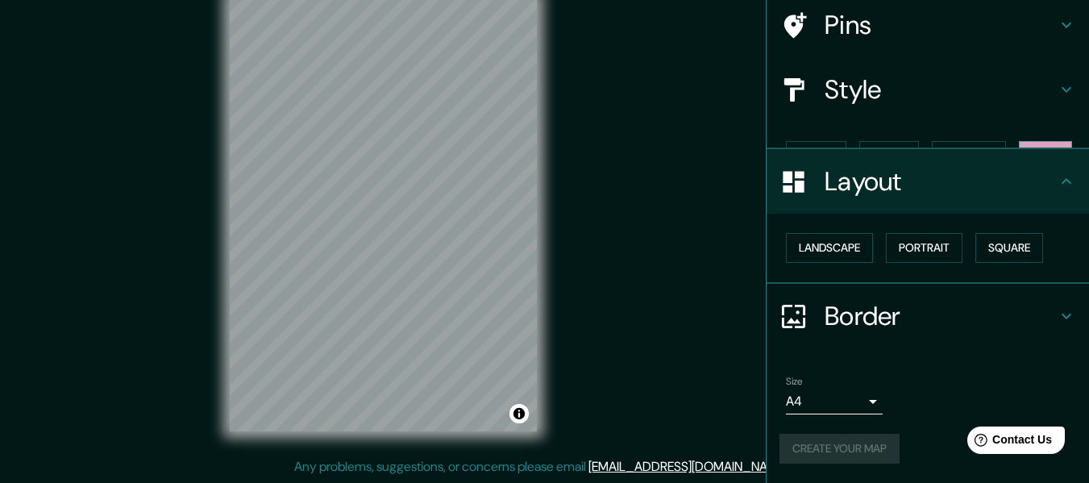
scroll to position [97, 0]
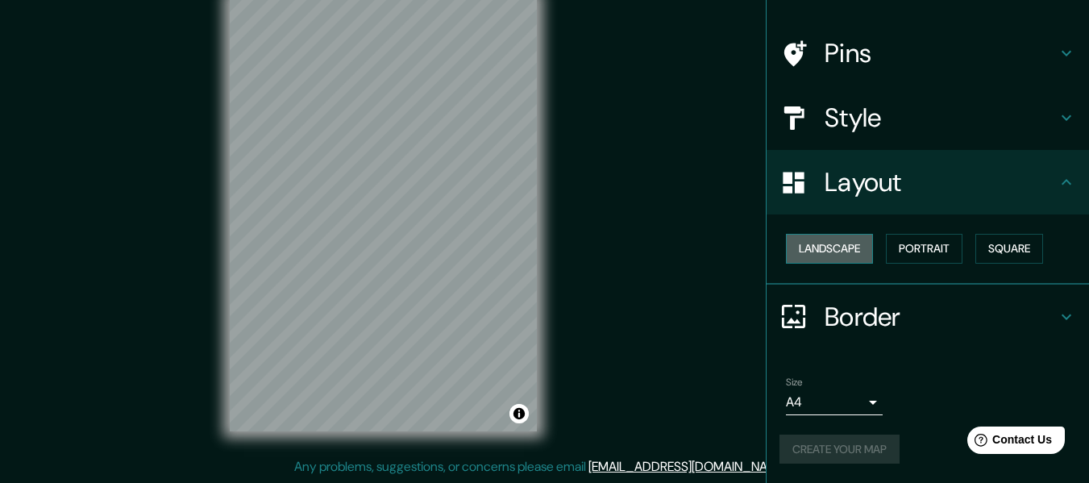
click at [846, 256] on button "Landscape" at bounding box center [829, 249] width 87 height 30
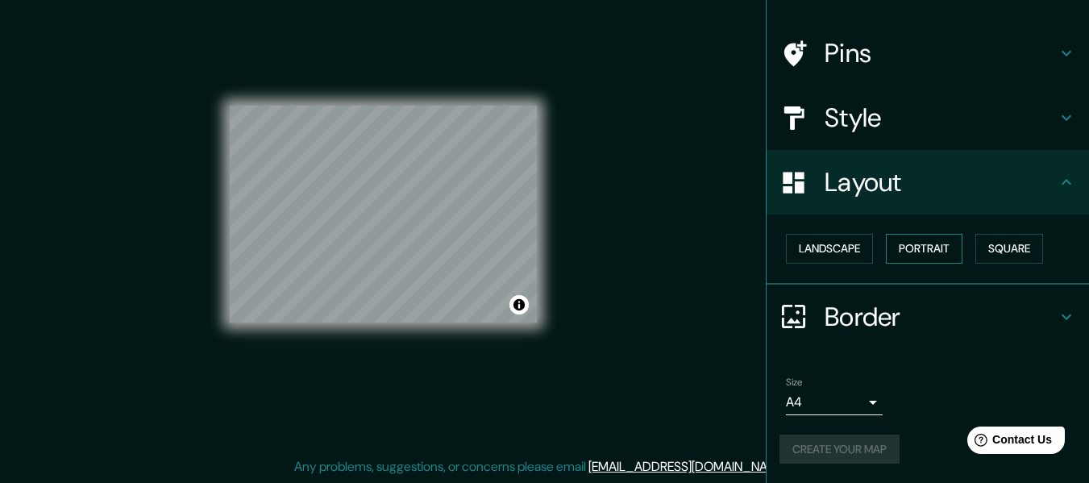
click at [938, 251] on button "Portrait" at bounding box center [924, 249] width 77 height 30
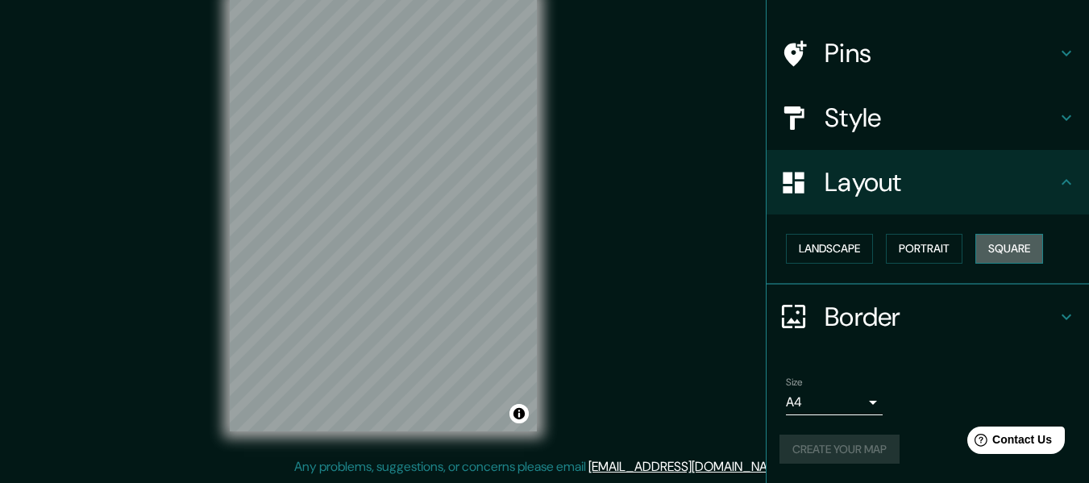
click at [997, 250] on button "Square" at bounding box center [1010, 249] width 68 height 30
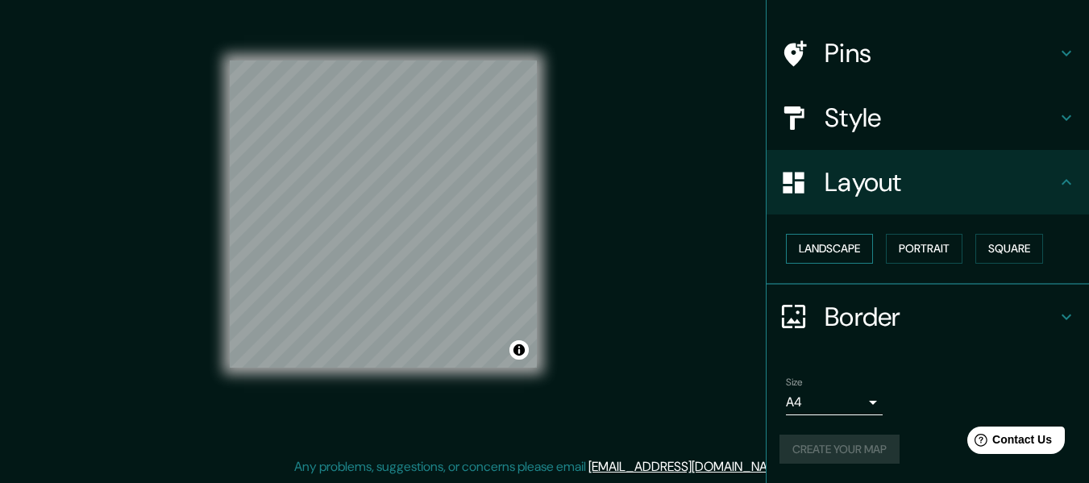
click at [825, 250] on button "Landscape" at bounding box center [829, 249] width 87 height 30
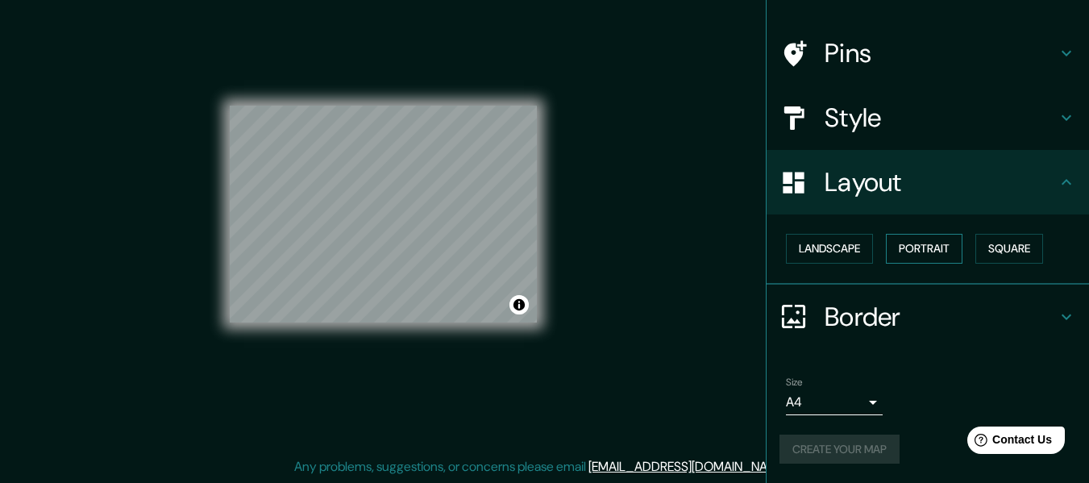
click at [902, 242] on button "Portrait" at bounding box center [924, 249] width 77 height 30
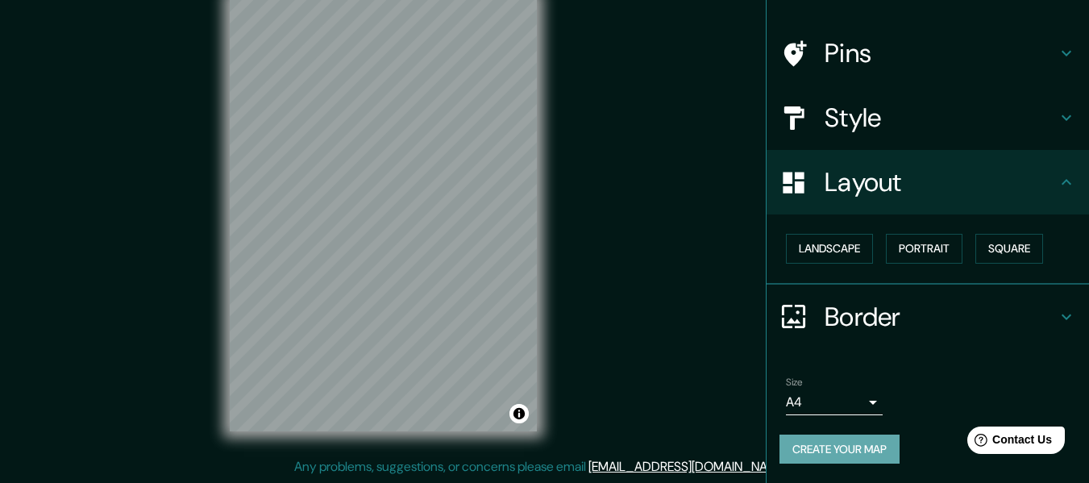
click at [822, 443] on button "Create your map" at bounding box center [840, 450] width 120 height 30
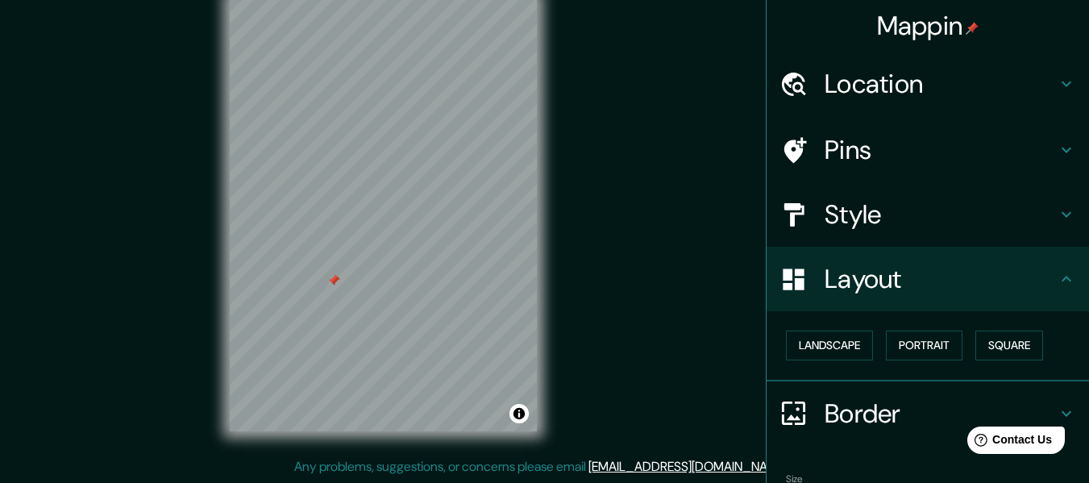
click at [854, 151] on h4 "Pins" at bounding box center [941, 150] width 232 height 32
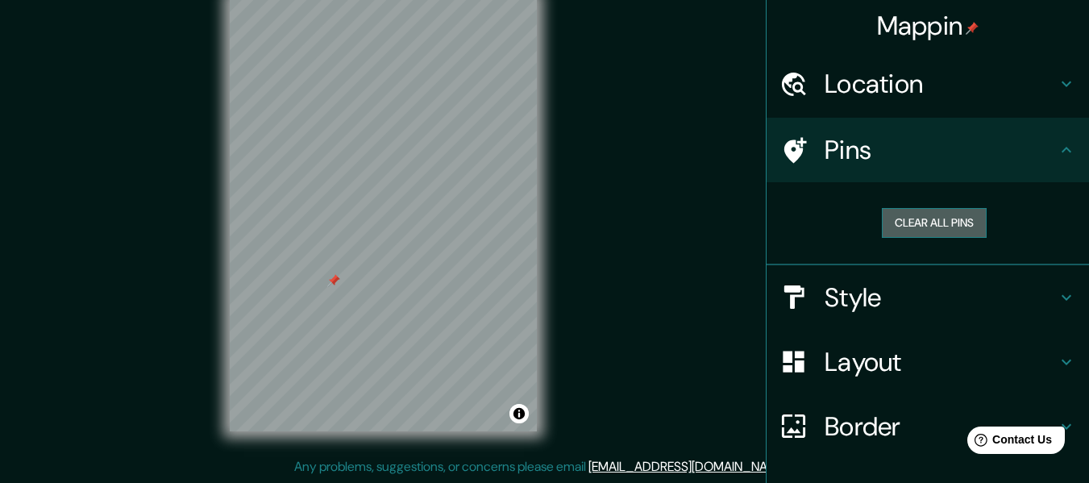
click at [889, 222] on button "Clear all pins" at bounding box center [934, 223] width 105 height 30
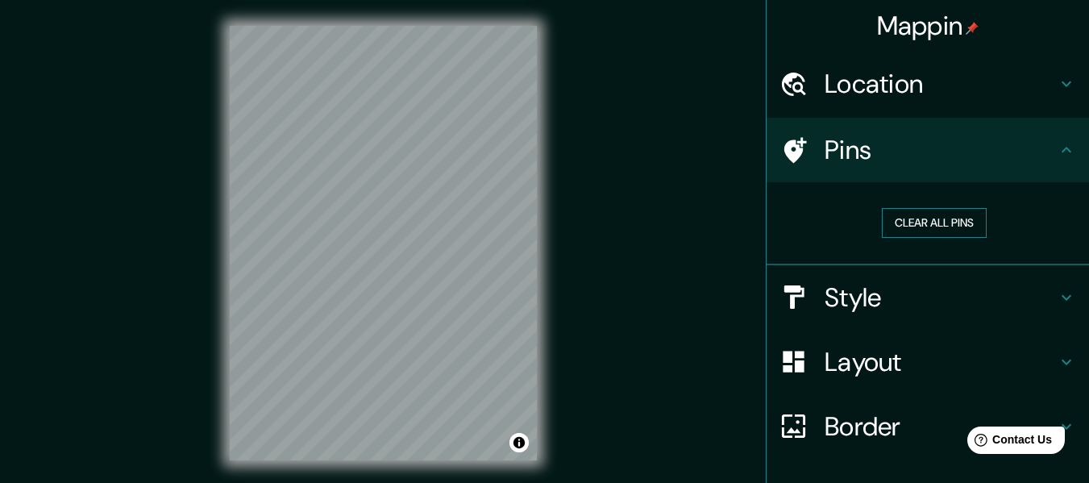
scroll to position [110, 0]
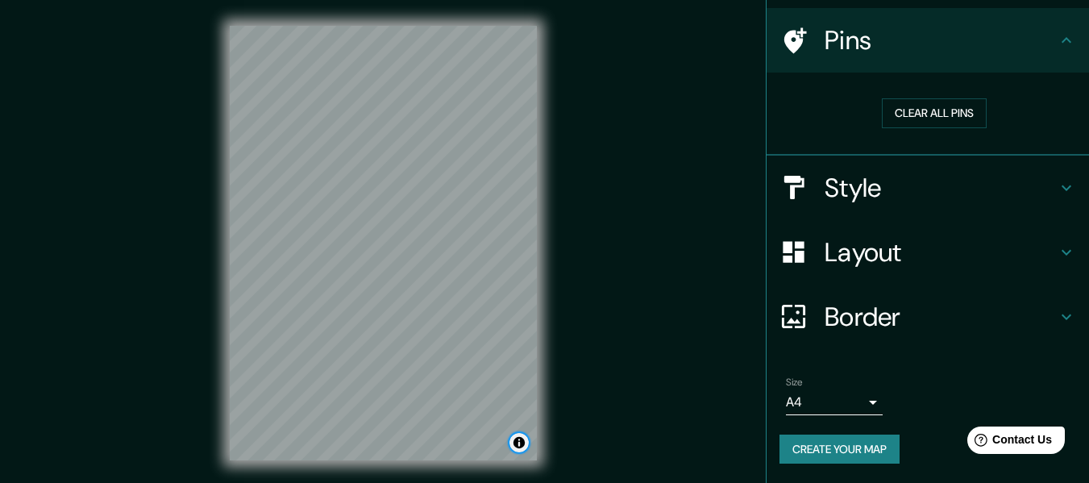
click at [513, 441] on button "Toggle attribution" at bounding box center [519, 442] width 19 height 19
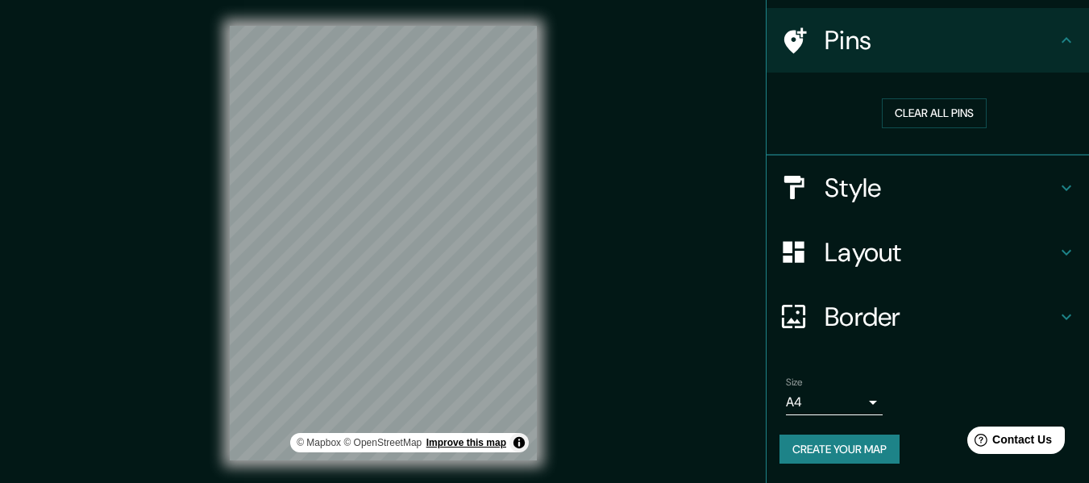
click at [487, 441] on link "Improve this map" at bounding box center [467, 442] width 80 height 11
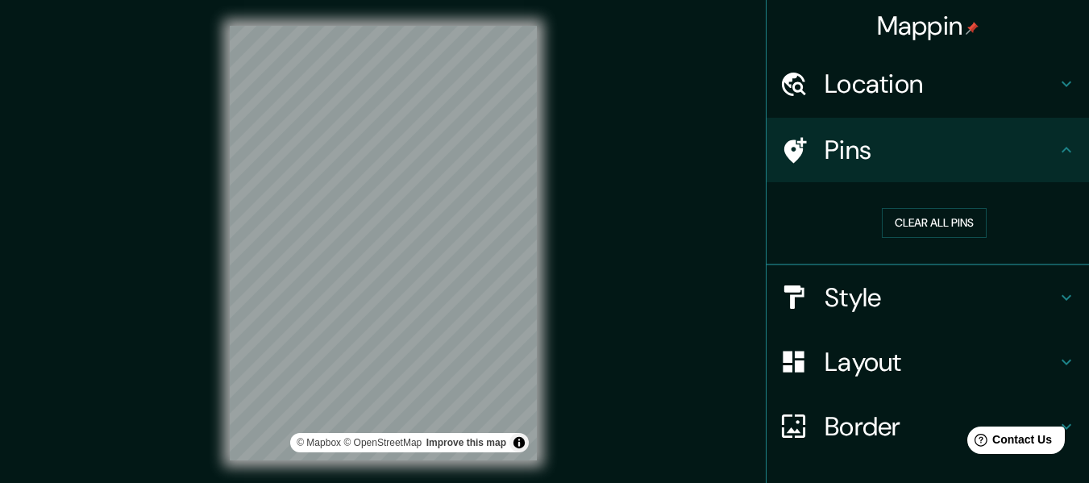
click at [1016, 223] on div "Clear all pins" at bounding box center [935, 223] width 284 height 30
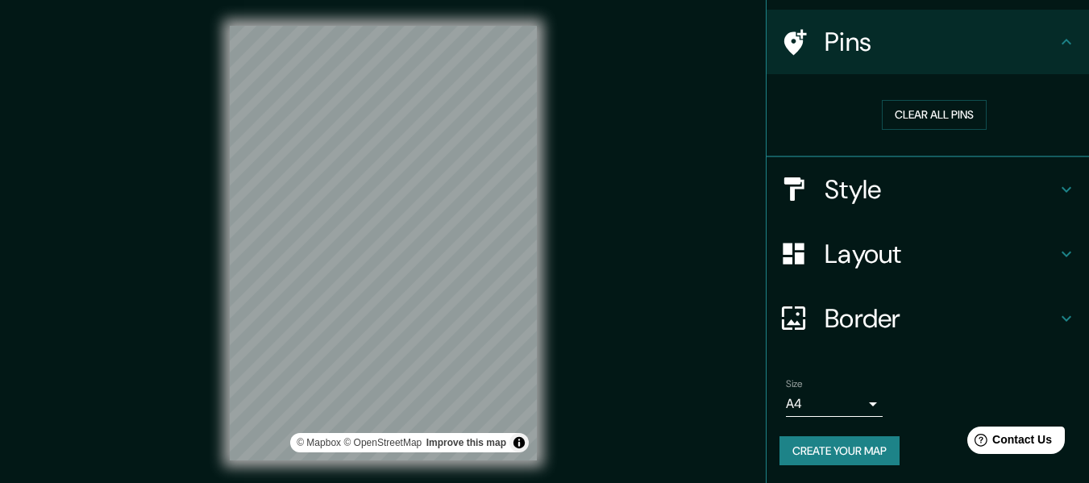
scroll to position [110, 0]
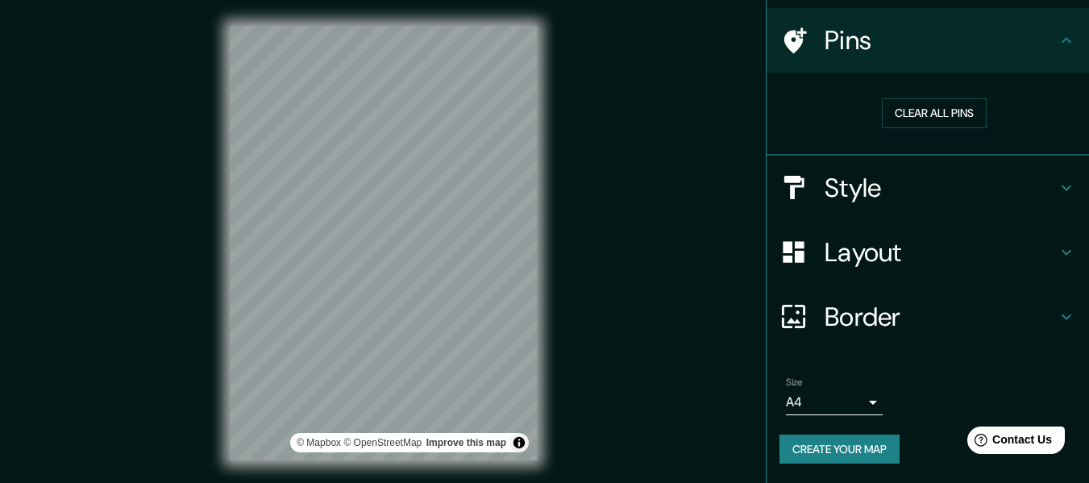
click at [827, 403] on body "Mappin Location [GEOGRAPHIC_DATA], [GEOGRAPHIC_DATA], [GEOGRAPHIC_DATA] [GEOGRA…" at bounding box center [544, 241] width 1089 height 483
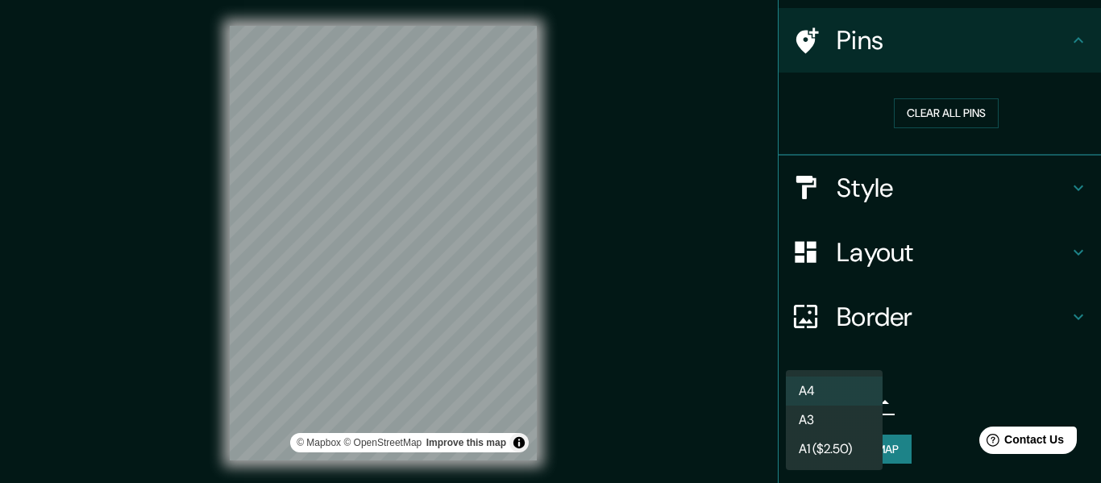
click at [822, 415] on li "A3" at bounding box center [834, 420] width 97 height 29
type input "a4"
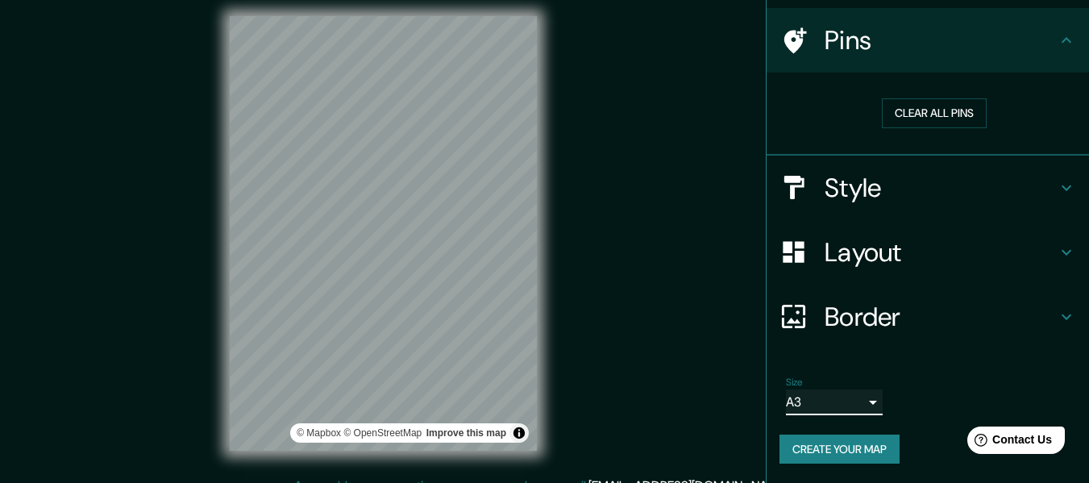
scroll to position [0, 0]
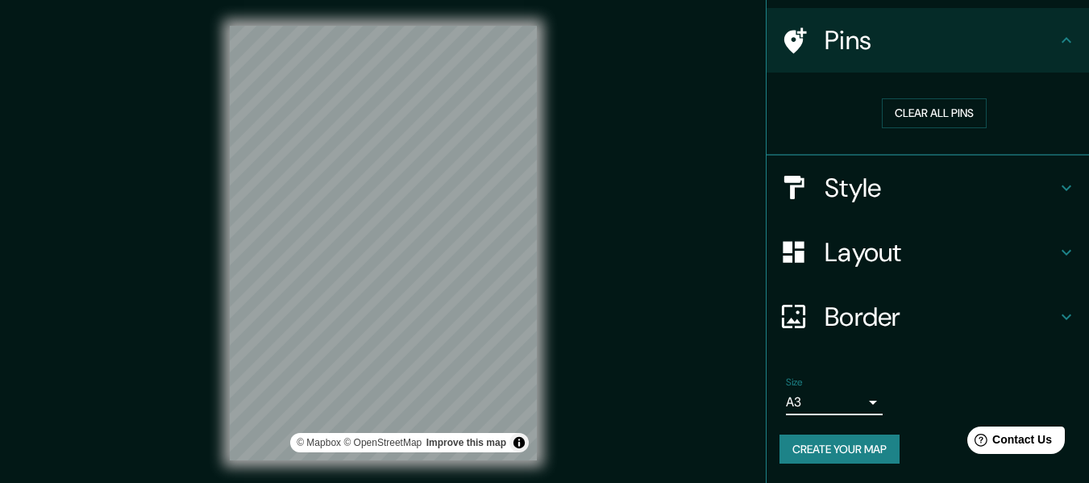
click at [852, 252] on h4 "Layout" at bounding box center [941, 252] width 232 height 32
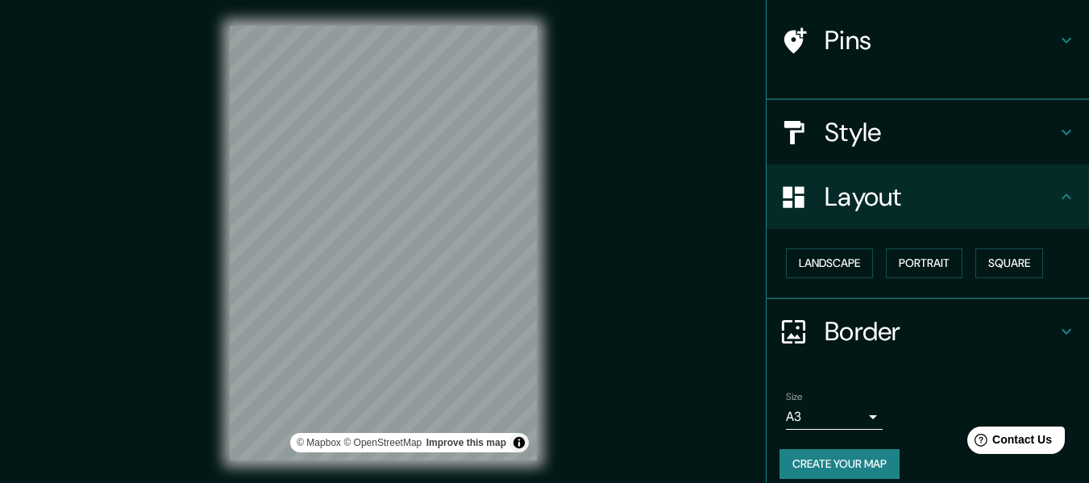
scroll to position [97, 0]
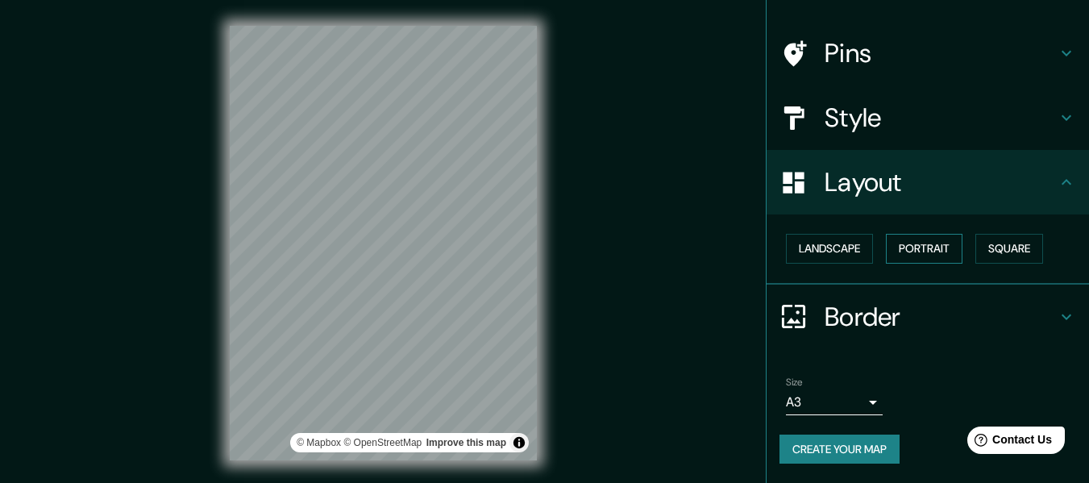
click at [906, 252] on button "Portrait" at bounding box center [924, 249] width 77 height 30
click at [926, 250] on button "Portrait" at bounding box center [924, 249] width 77 height 30
click at [824, 247] on button "Landscape" at bounding box center [829, 249] width 87 height 30
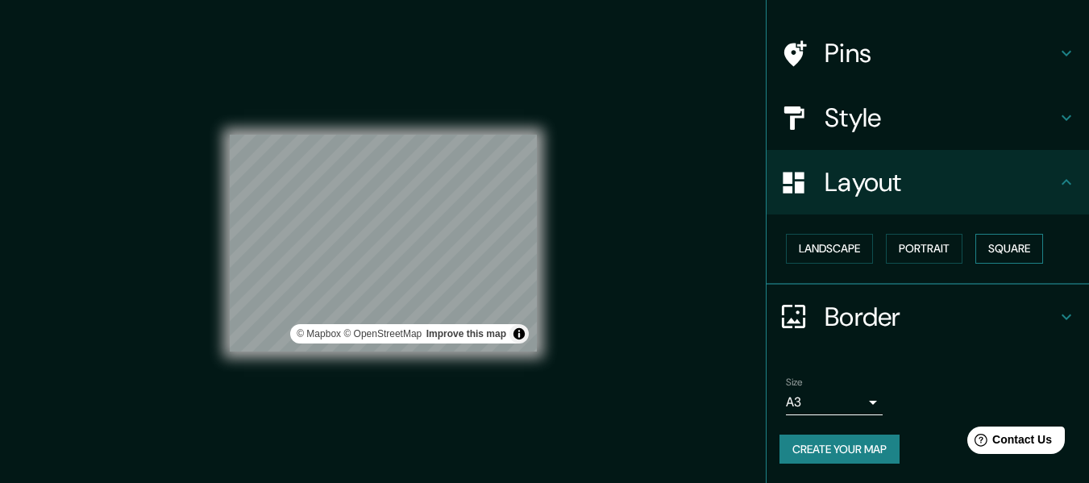
click at [995, 237] on button "Square" at bounding box center [1010, 249] width 68 height 30
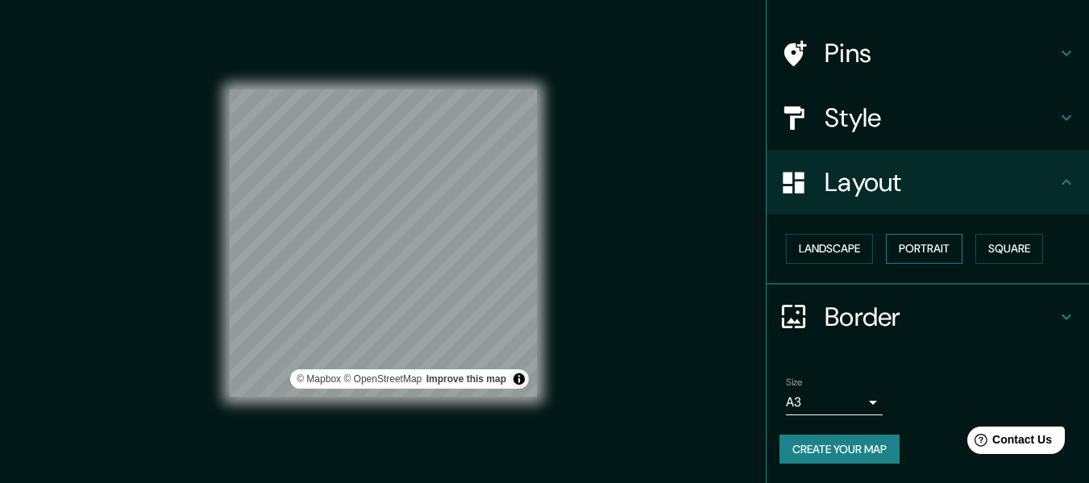
click at [901, 249] on button "Portrait" at bounding box center [924, 249] width 77 height 30
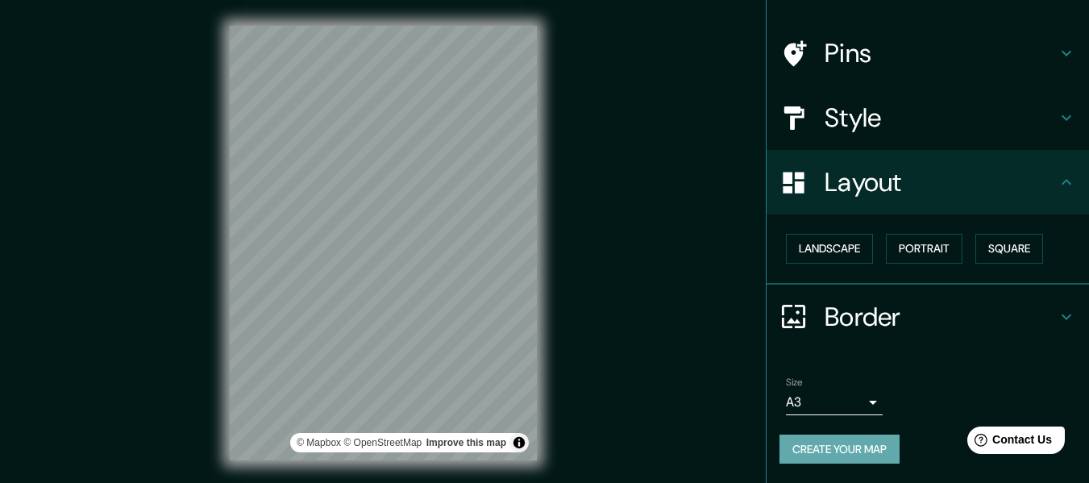
click at [849, 446] on button "Create your map" at bounding box center [840, 450] width 120 height 30
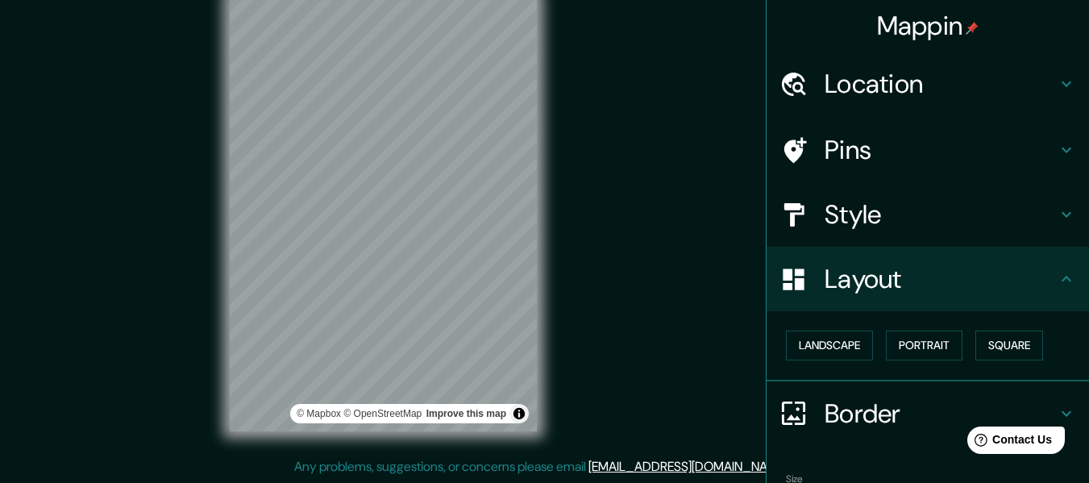
scroll to position [0, 0]
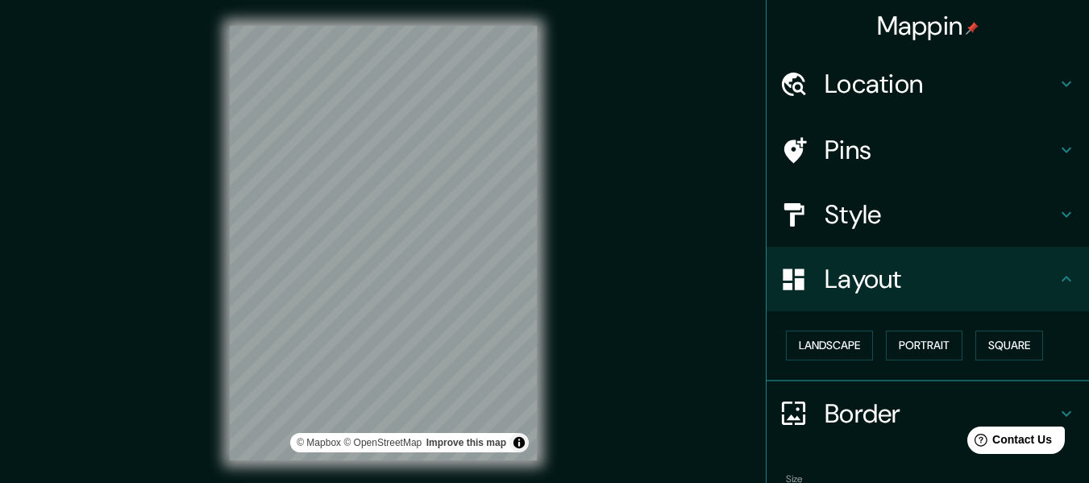
click at [884, 221] on h4 "Style" at bounding box center [941, 214] width 232 height 32
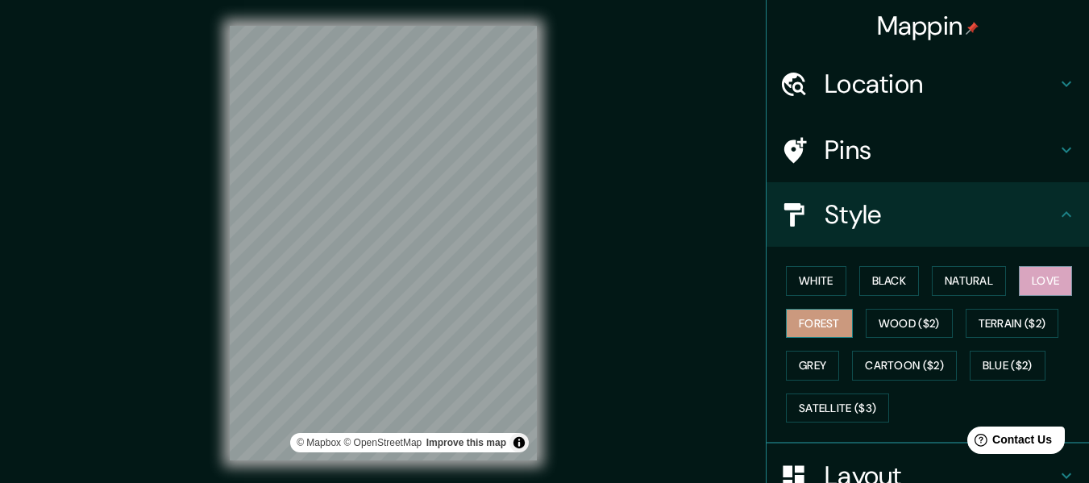
click at [822, 327] on button "Forest" at bounding box center [819, 324] width 67 height 30
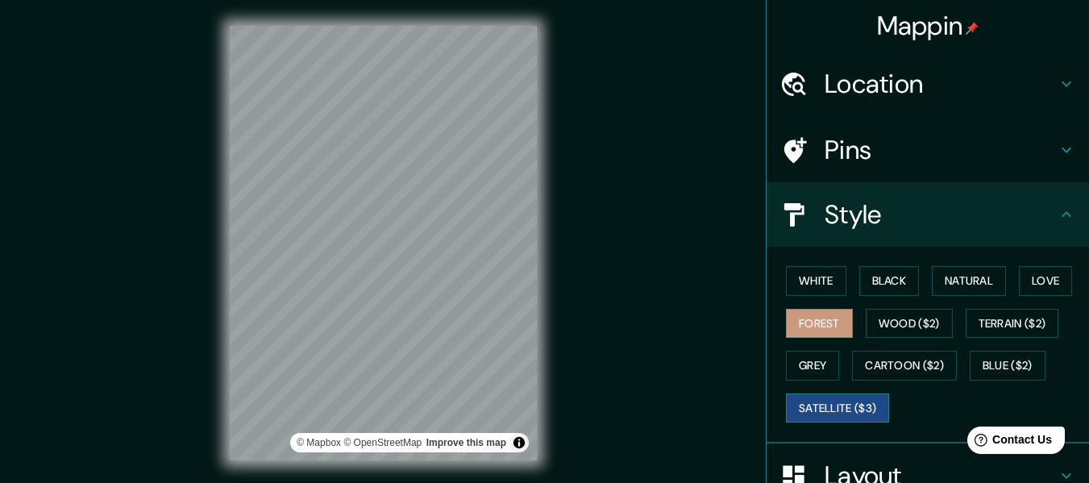
click at [827, 403] on button "Satellite ($3)" at bounding box center [837, 409] width 103 height 30
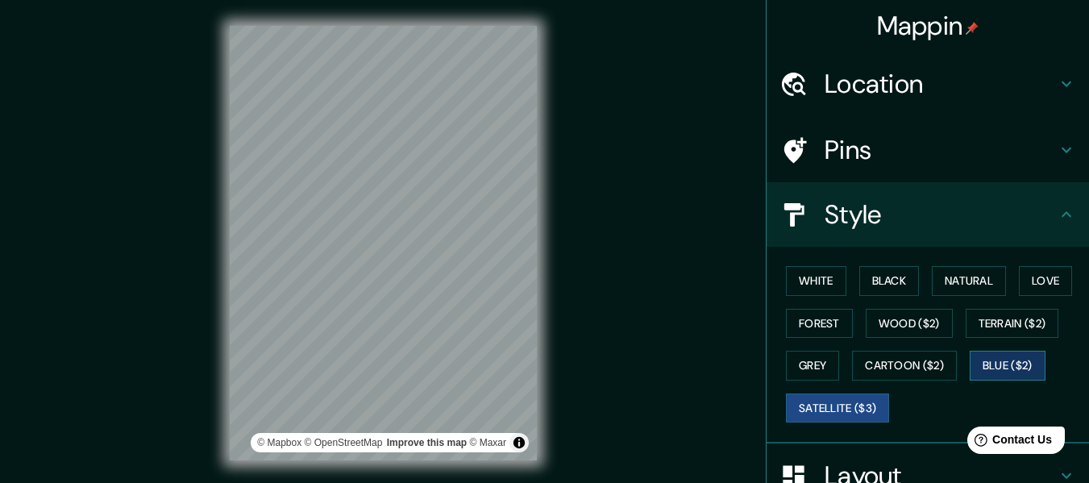
click at [1003, 360] on button "Blue ($2)" at bounding box center [1008, 366] width 76 height 30
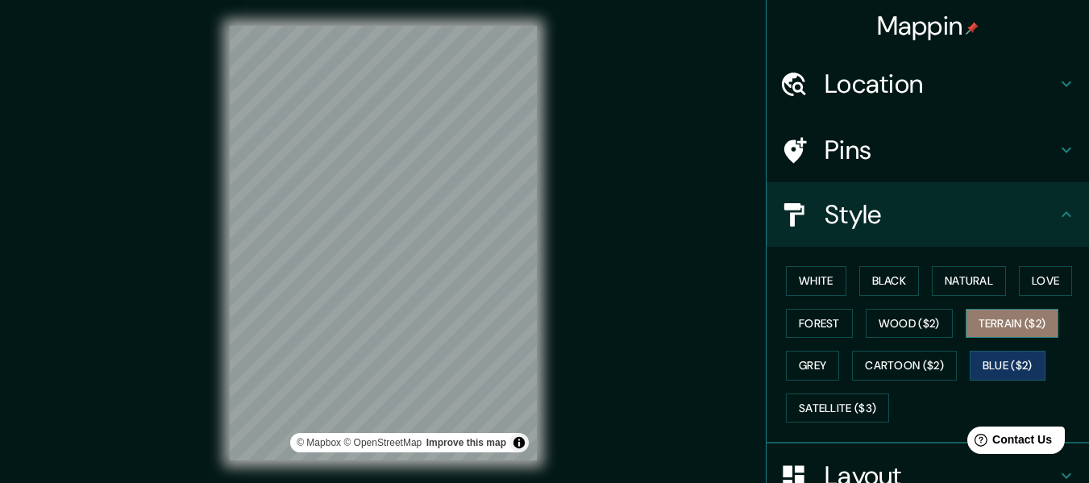
click at [989, 323] on button "Terrain ($2)" at bounding box center [1013, 324] width 94 height 30
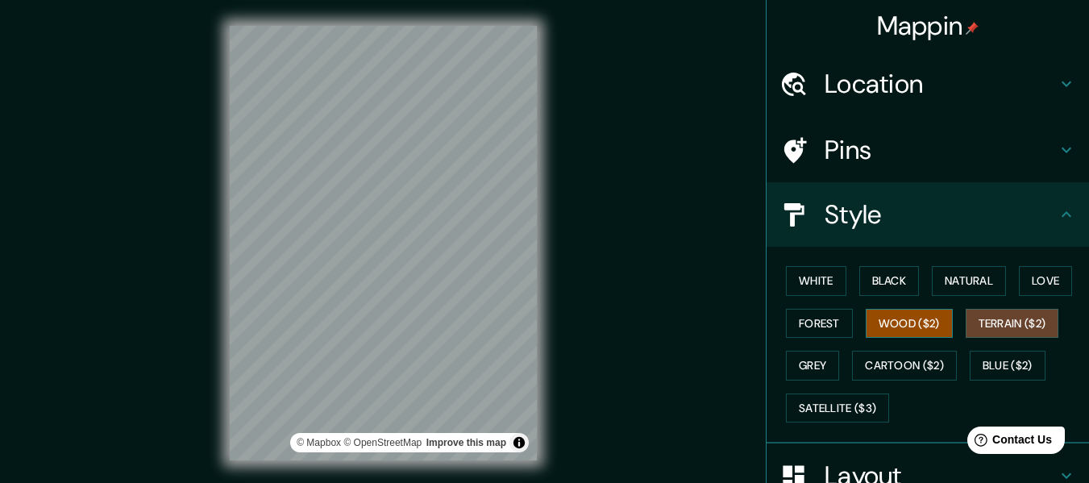
click at [914, 327] on button "Wood ($2)" at bounding box center [909, 324] width 87 height 30
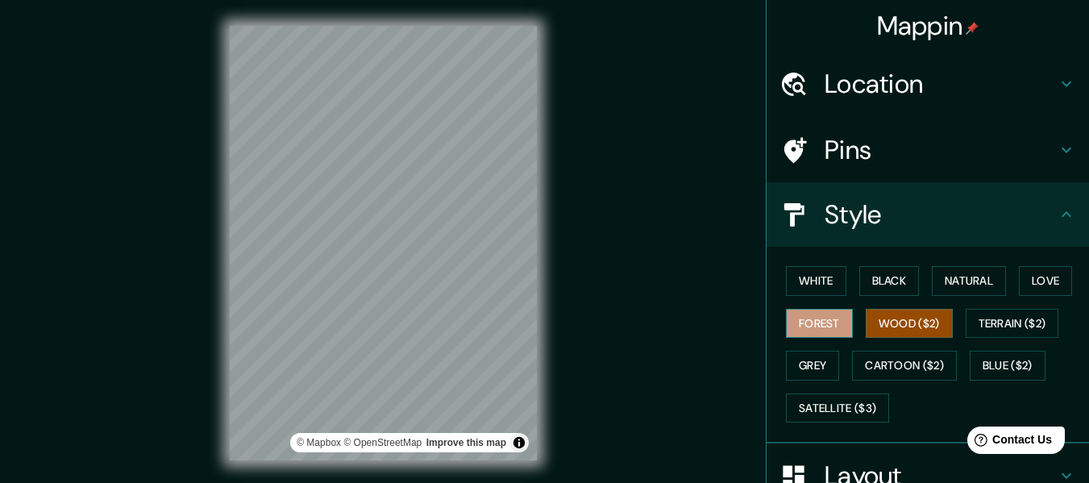
click at [812, 323] on button "Forest" at bounding box center [819, 324] width 67 height 30
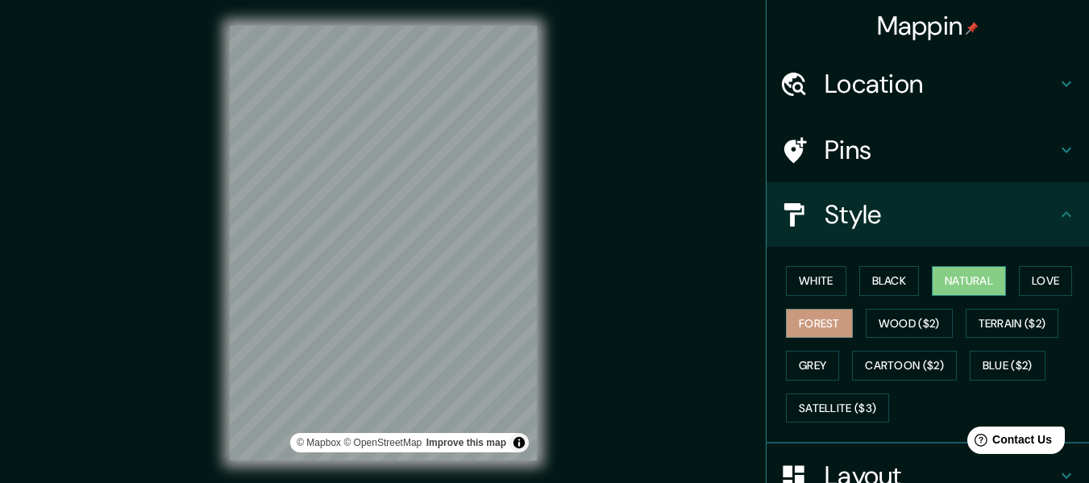
click at [987, 281] on button "Natural" at bounding box center [969, 281] width 74 height 30
click at [896, 282] on button "Black" at bounding box center [890, 281] width 60 height 30
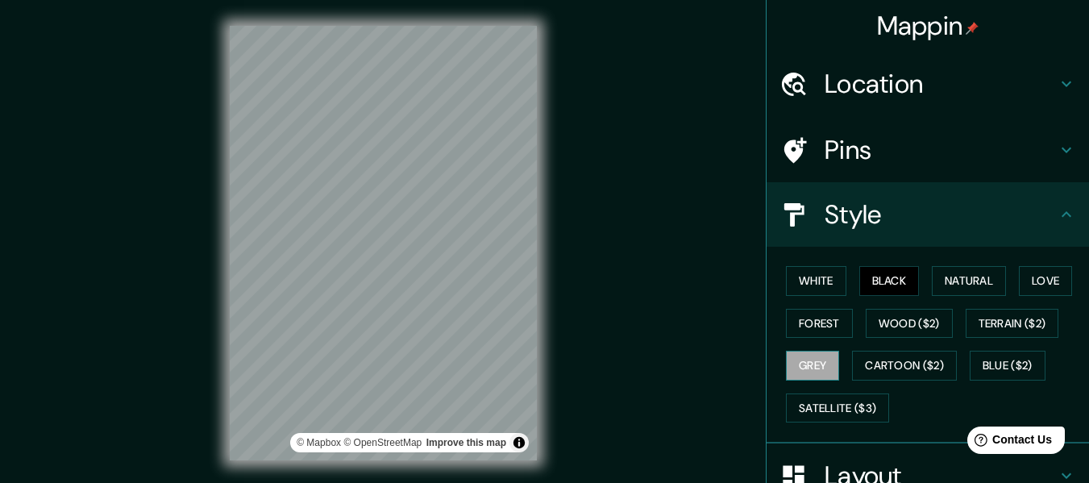
click at [808, 368] on button "Grey" at bounding box center [812, 366] width 53 height 30
click at [884, 368] on button "Cartoon ($2)" at bounding box center [904, 366] width 105 height 30
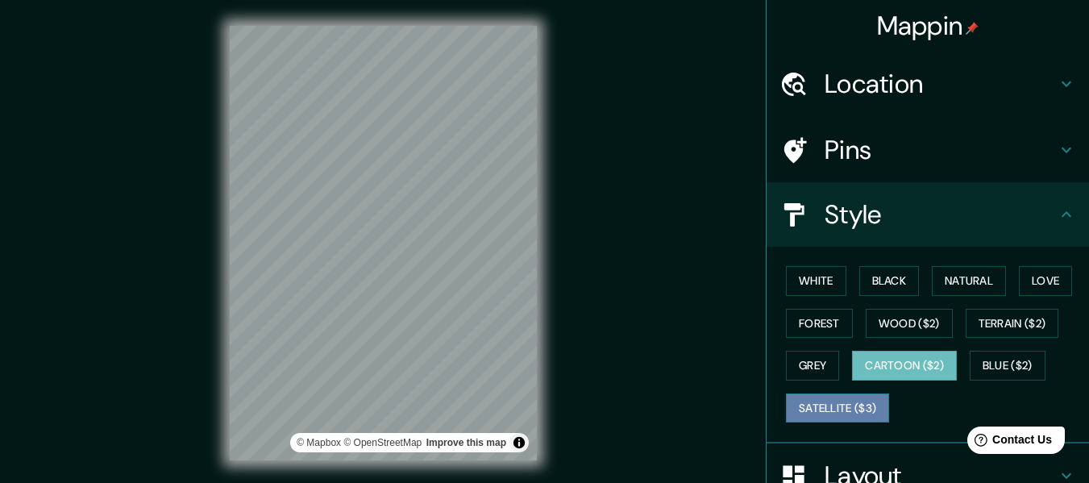
click at [827, 410] on button "Satellite ($3)" at bounding box center [837, 409] width 103 height 30
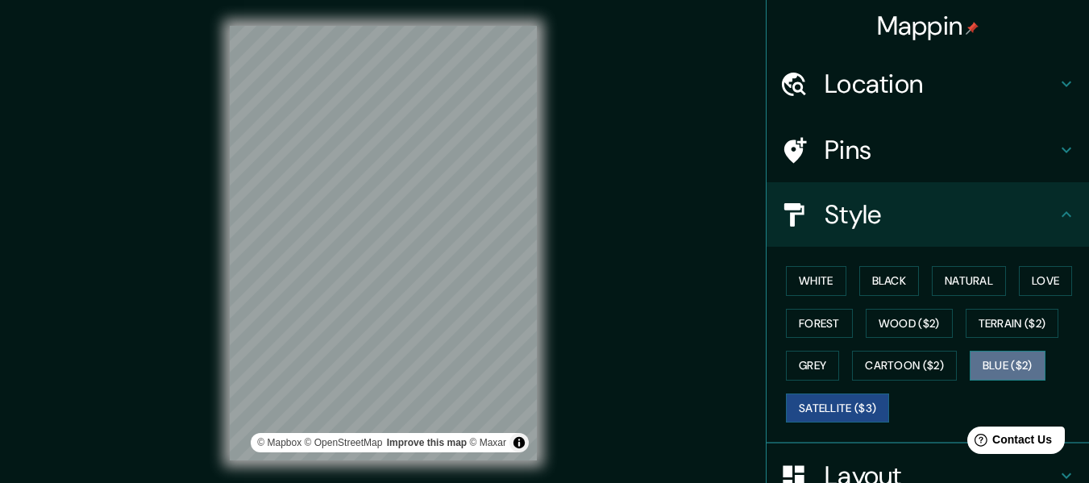
click at [973, 358] on button "Blue ($2)" at bounding box center [1008, 366] width 76 height 30
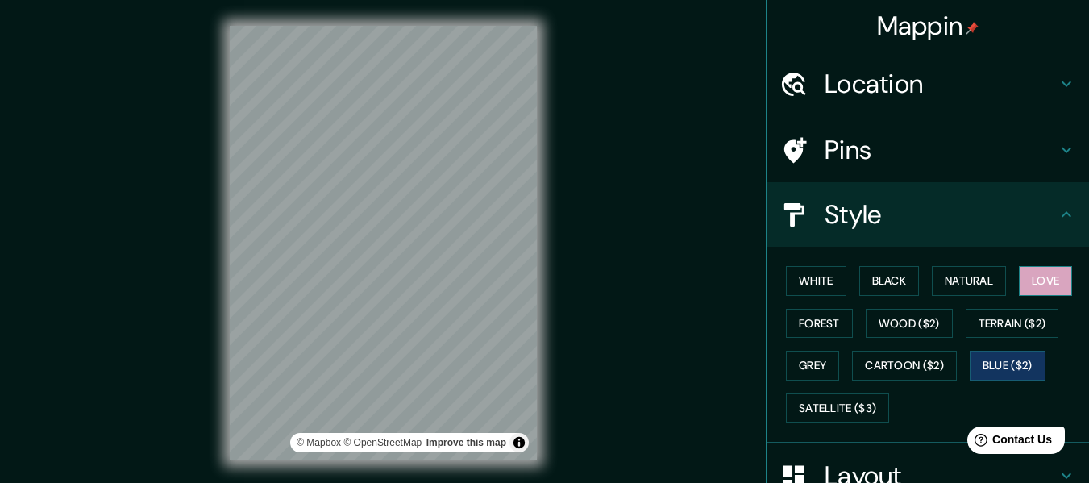
click at [1031, 277] on button "Love" at bounding box center [1045, 281] width 53 height 30
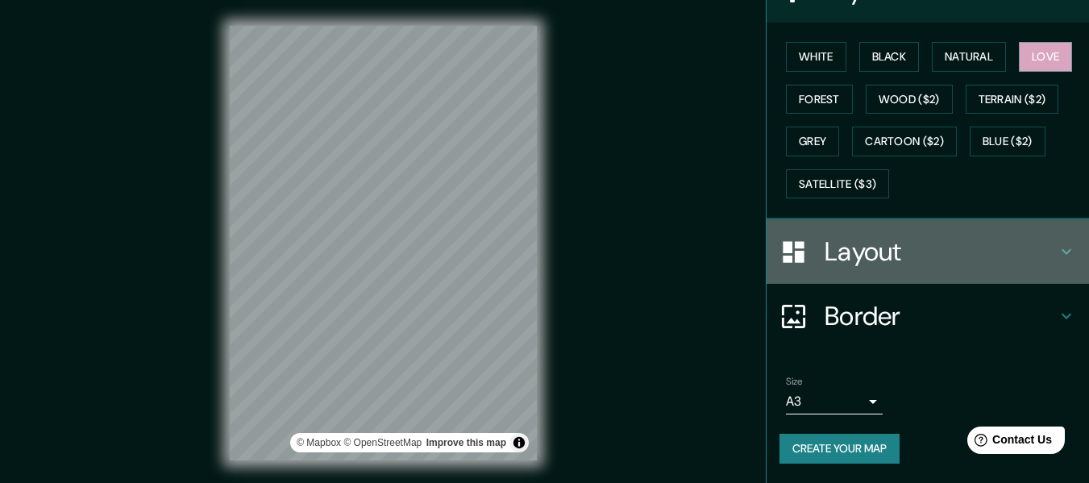
click at [966, 254] on h4 "Layout" at bounding box center [941, 251] width 232 height 32
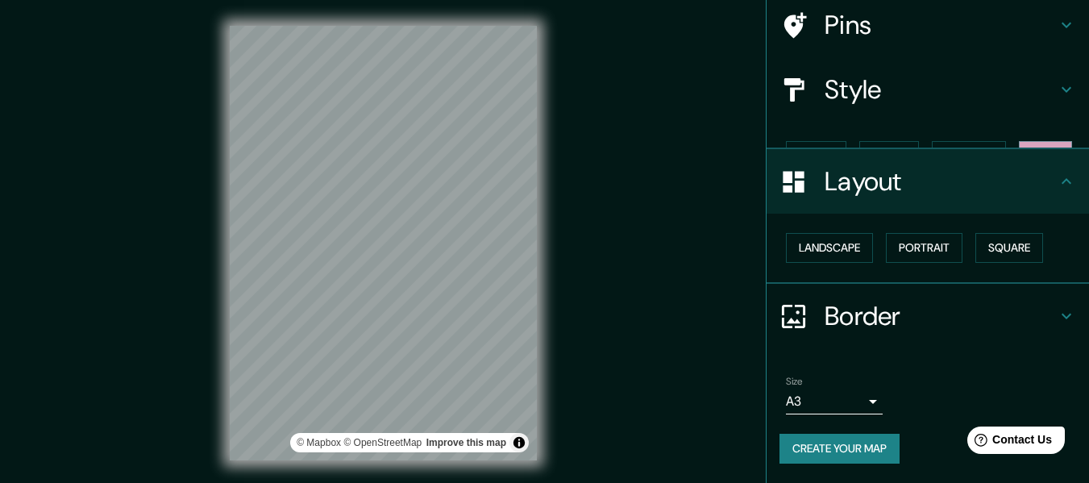
scroll to position [97, 0]
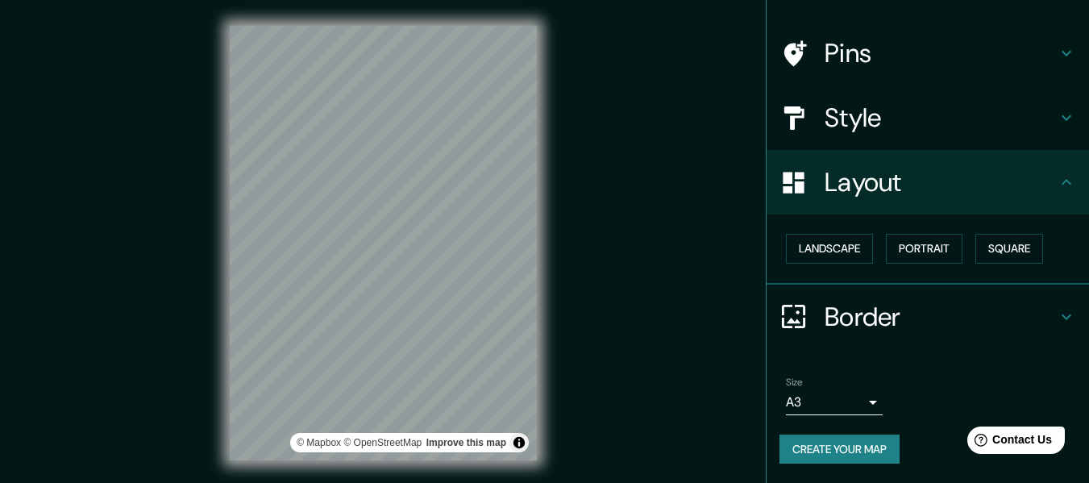
click at [936, 313] on h4 "Border" at bounding box center [941, 317] width 232 height 32
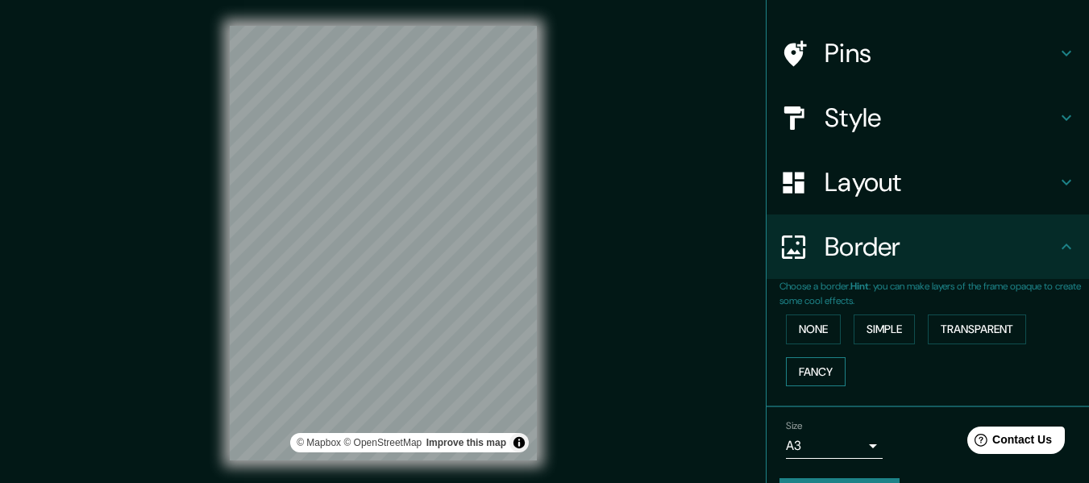
click at [808, 369] on button "Fancy" at bounding box center [816, 372] width 60 height 30
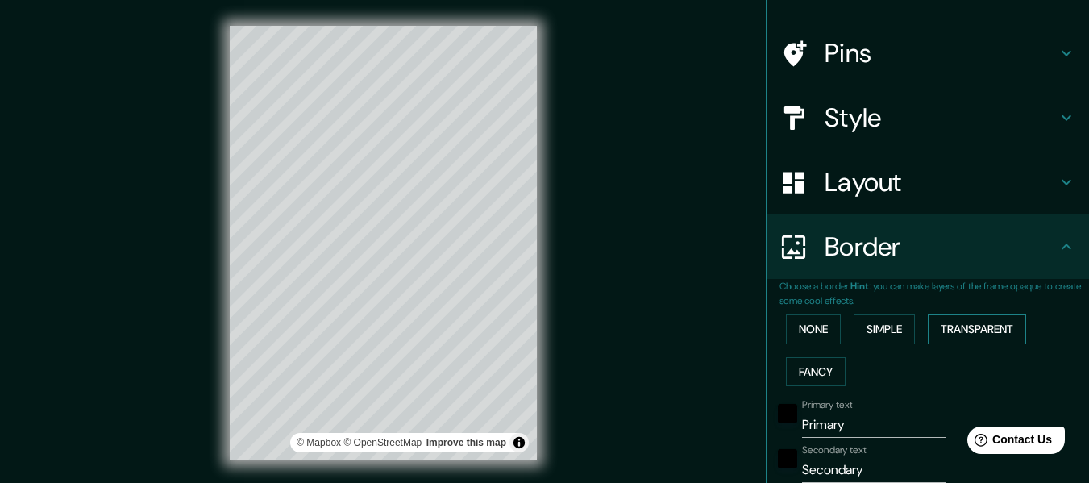
click at [974, 331] on button "Transparent" at bounding box center [977, 329] width 98 height 30
click at [889, 324] on button "Simple" at bounding box center [884, 329] width 61 height 30
click at [807, 330] on button "None" at bounding box center [813, 329] width 55 height 30
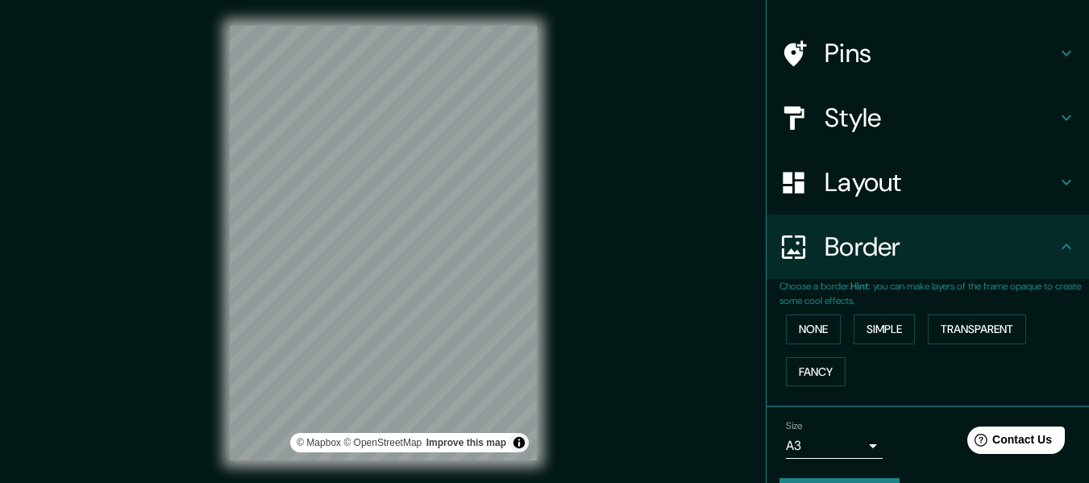
scroll to position [0, 0]
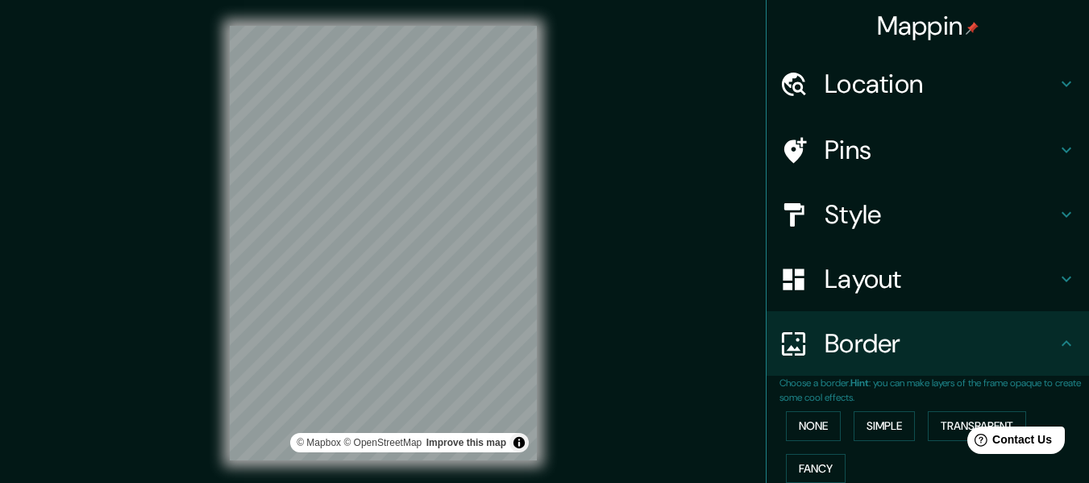
click at [889, 289] on h4 "Layout" at bounding box center [941, 279] width 232 height 32
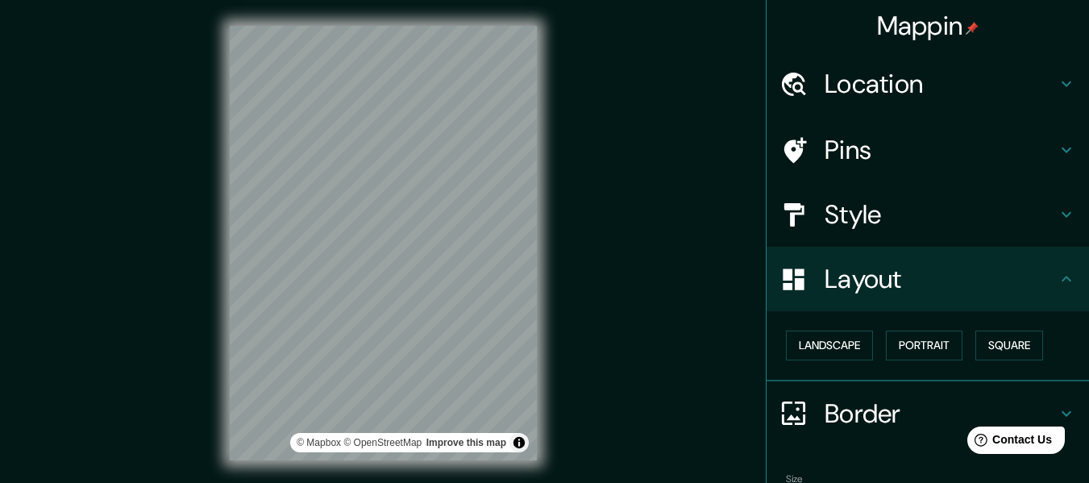
click at [904, 223] on h4 "Style" at bounding box center [941, 214] width 232 height 32
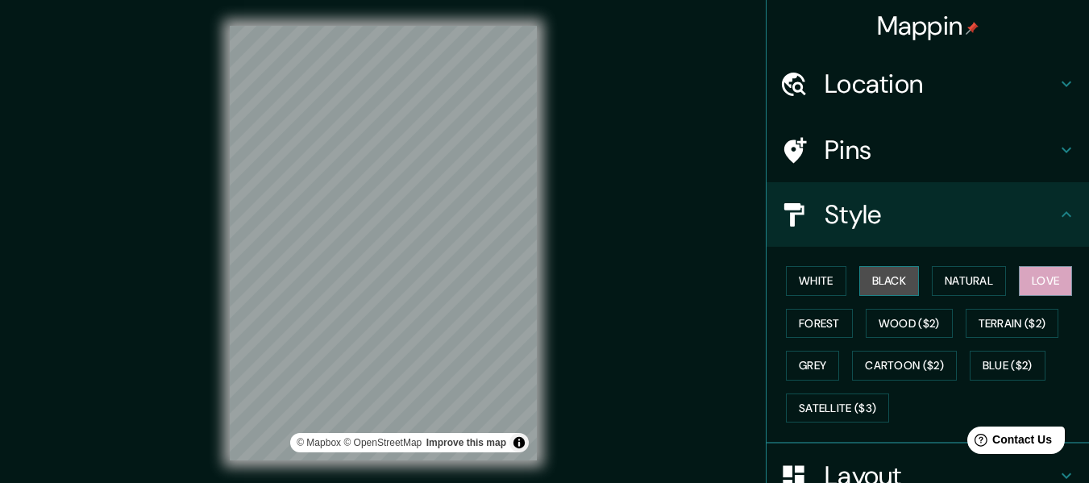
click at [861, 282] on button "Black" at bounding box center [890, 281] width 60 height 30
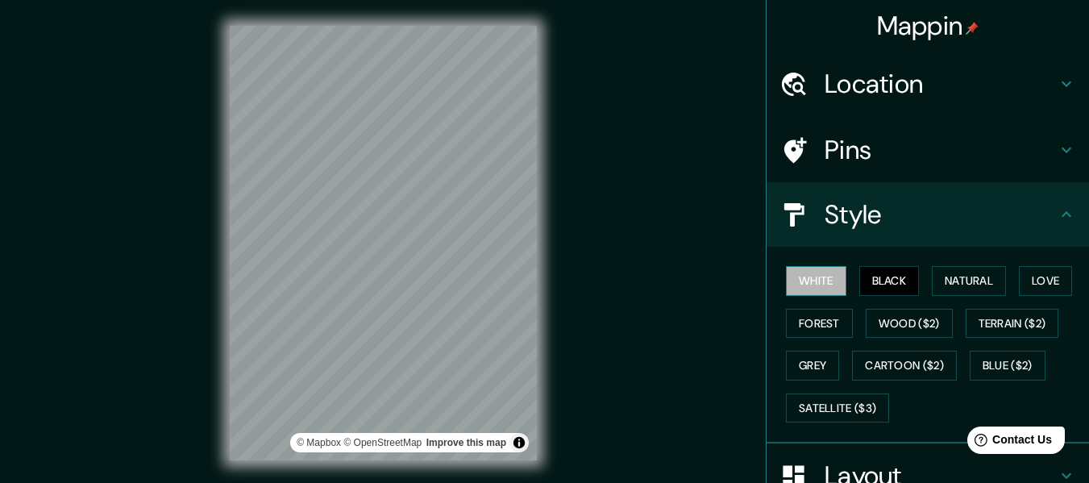
click at [822, 276] on button "White" at bounding box center [816, 281] width 60 height 30
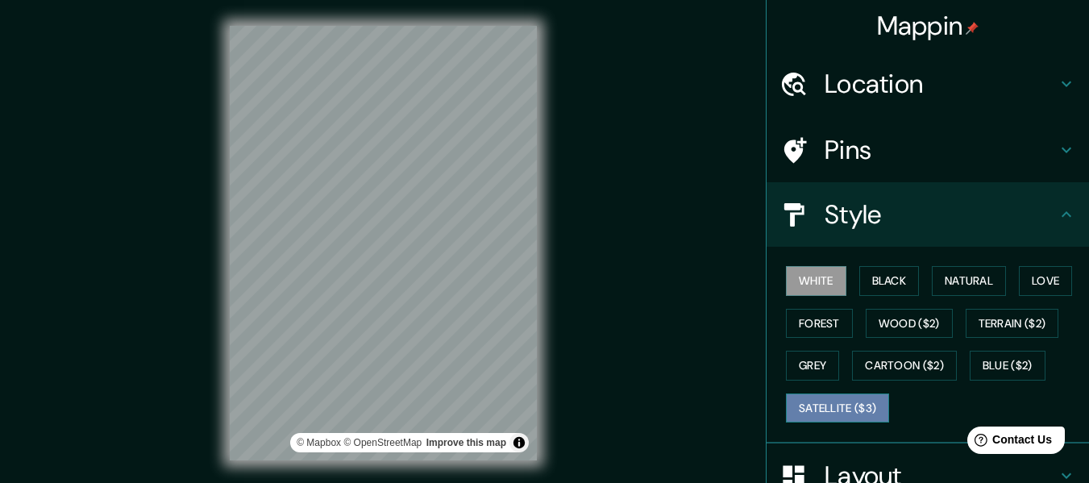
click at [834, 401] on button "Satellite ($3)" at bounding box center [837, 409] width 103 height 30
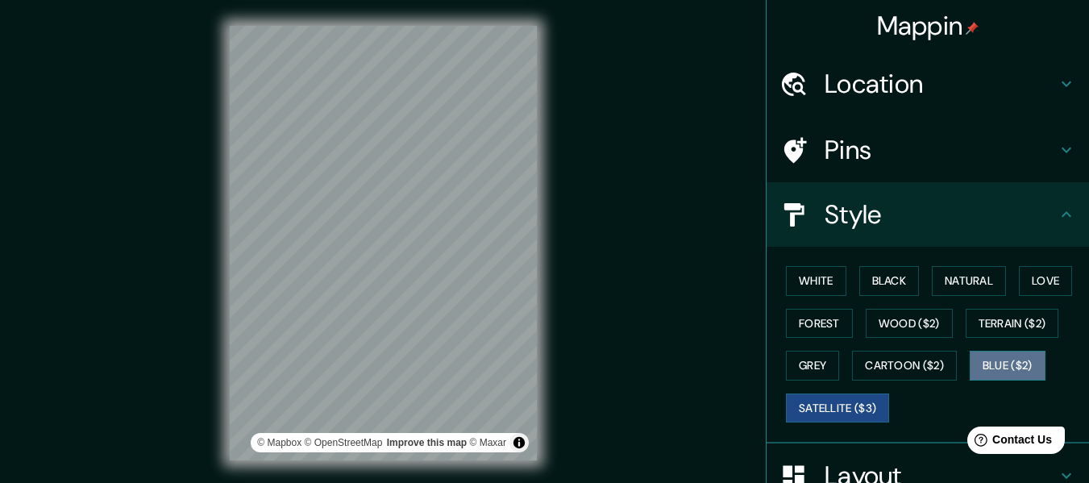
click at [994, 366] on button "Blue ($2)" at bounding box center [1008, 366] width 76 height 30
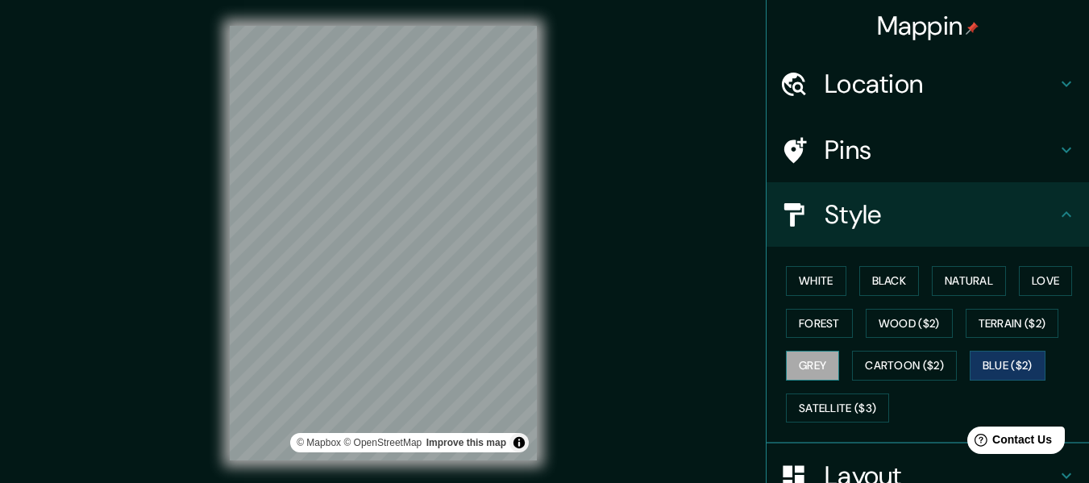
click at [798, 368] on button "Grey" at bounding box center [812, 366] width 53 height 30
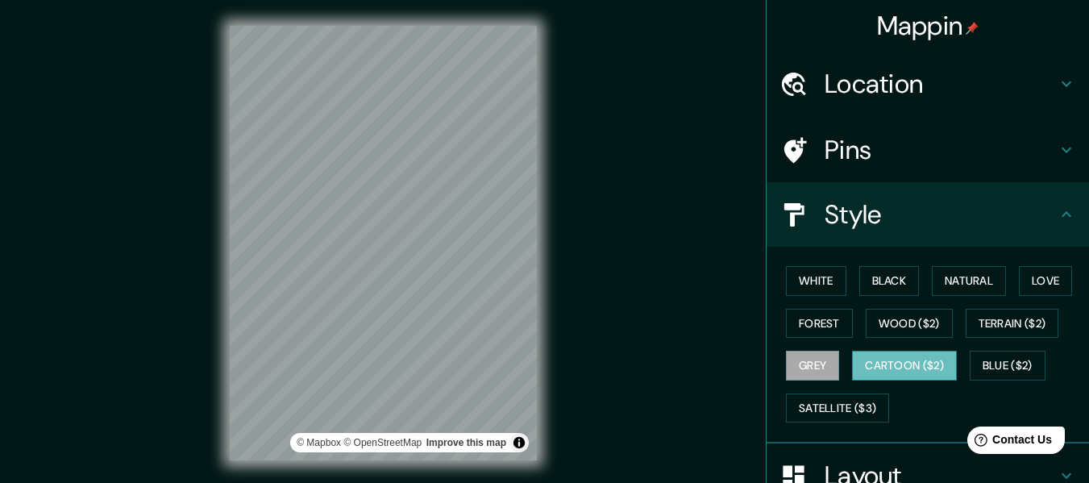
click at [877, 373] on button "Cartoon ($2)" at bounding box center [904, 366] width 105 height 30
click at [786, 360] on button "Grey" at bounding box center [812, 366] width 53 height 30
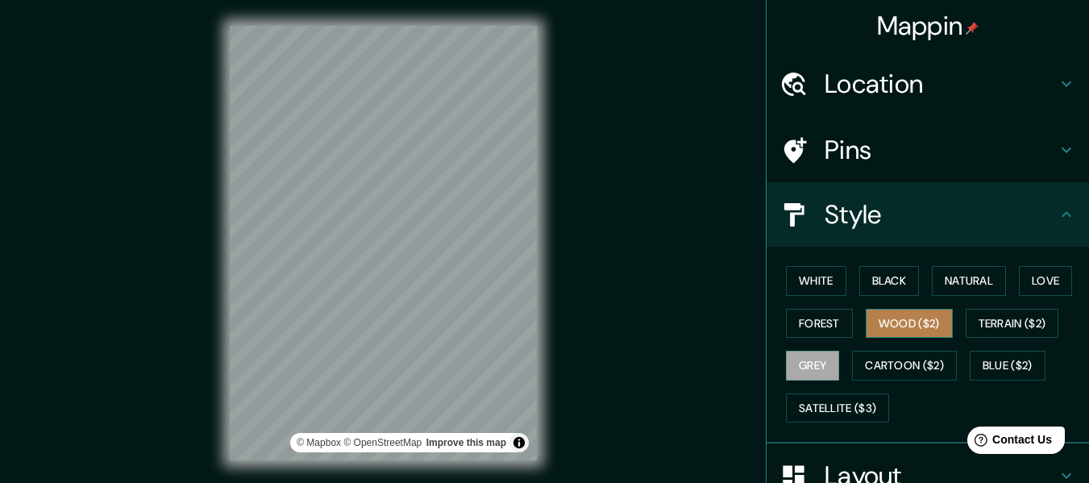
click at [884, 325] on button "Wood ($2)" at bounding box center [909, 324] width 87 height 30
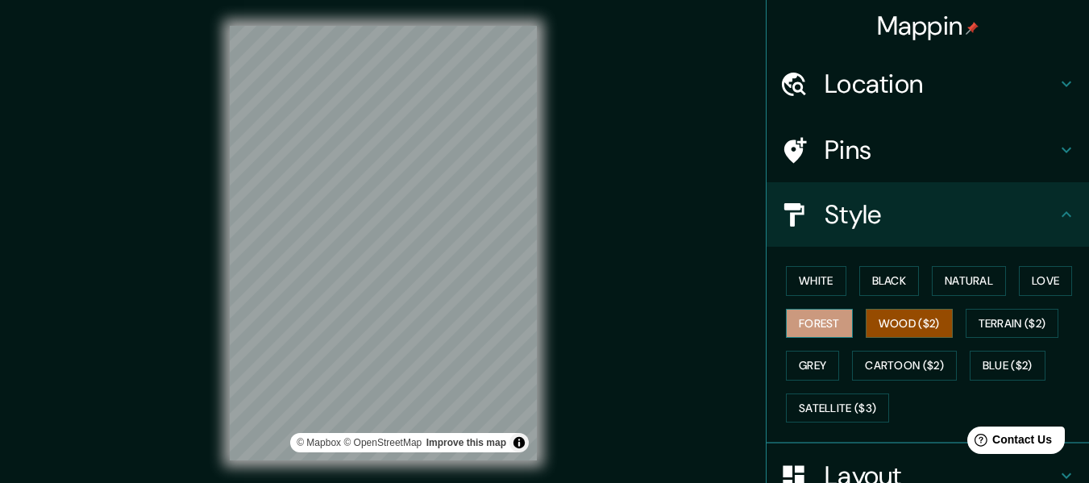
click at [816, 320] on button "Forest" at bounding box center [819, 324] width 67 height 30
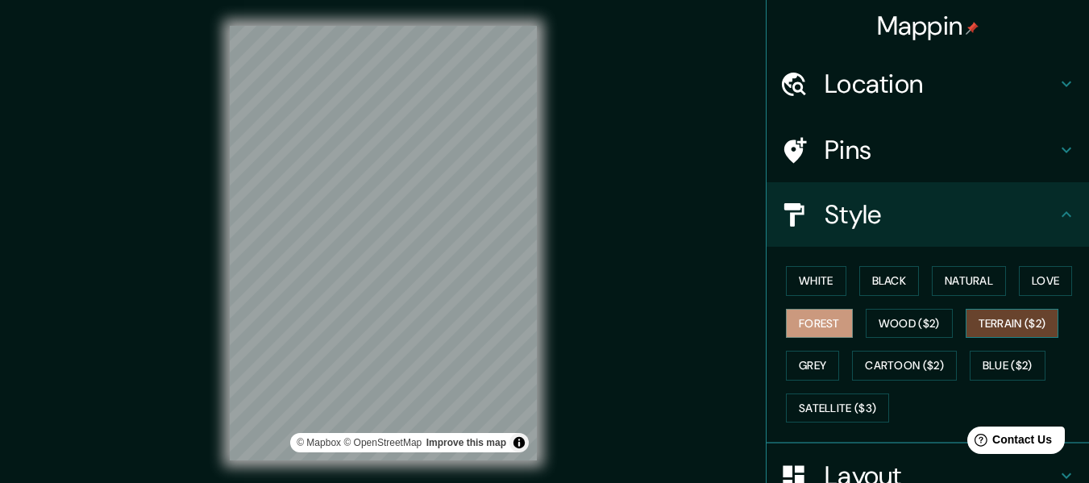
click at [1011, 323] on button "Terrain ($2)" at bounding box center [1013, 324] width 94 height 30
click at [421, 228] on div at bounding box center [420, 228] width 13 height 13
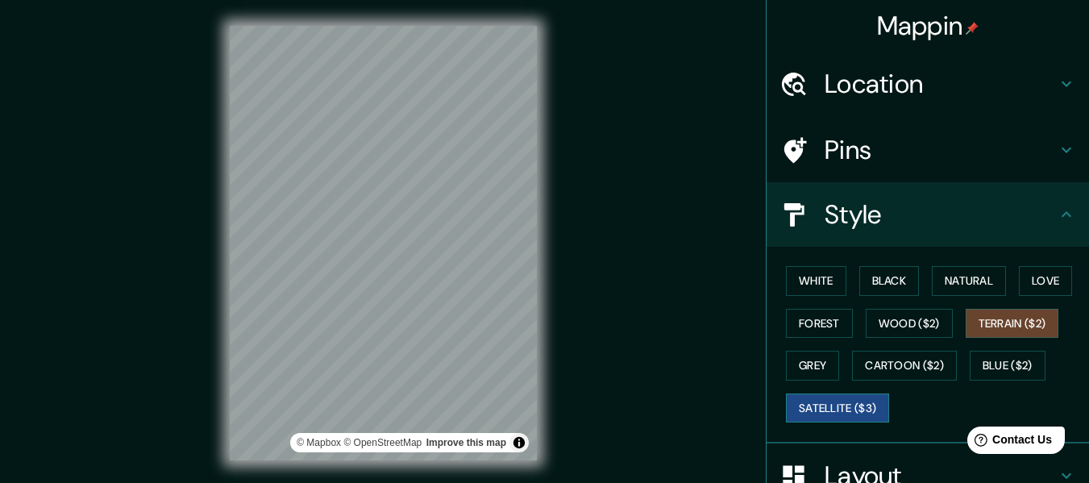
click at [844, 411] on button "Satellite ($3)" at bounding box center [837, 409] width 103 height 30
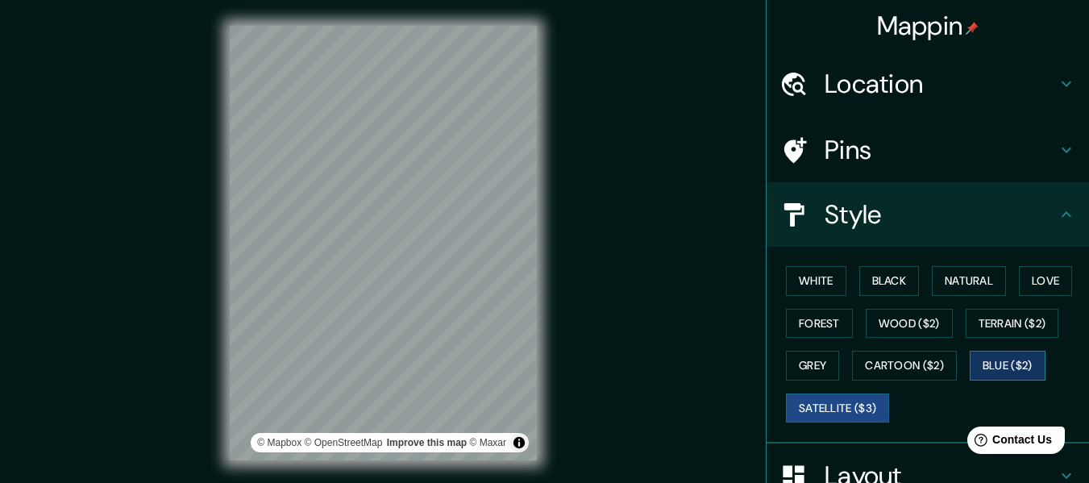
click at [985, 372] on button "Blue ($2)" at bounding box center [1008, 366] width 76 height 30
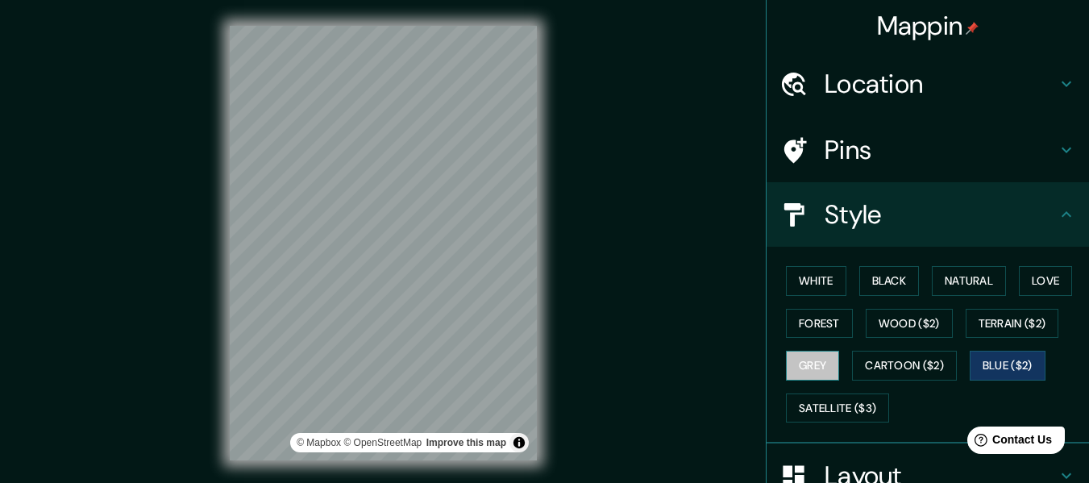
click at [816, 367] on button "Grey" at bounding box center [812, 366] width 53 height 30
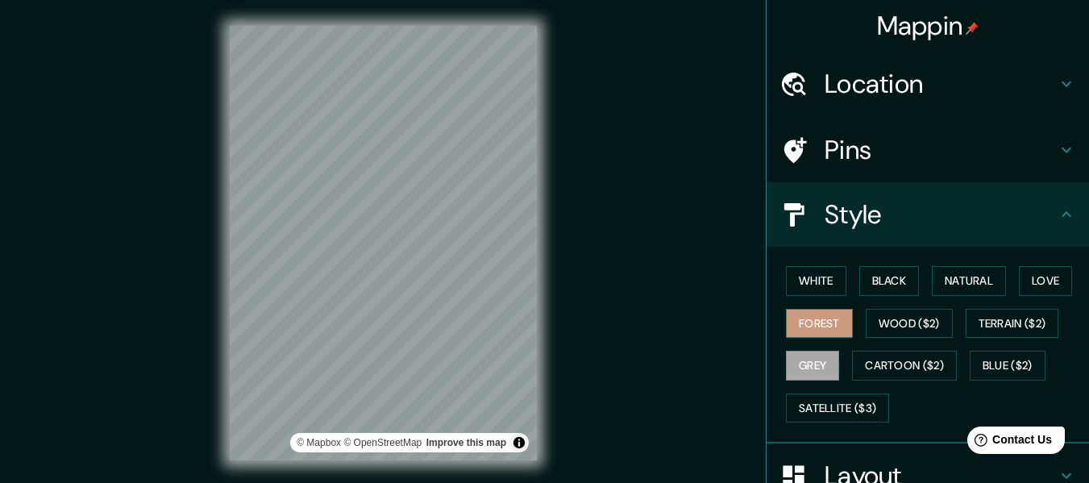
click at [822, 319] on button "Forest" at bounding box center [819, 324] width 67 height 30
click at [883, 365] on button "Cartoon ($2)" at bounding box center [904, 366] width 105 height 30
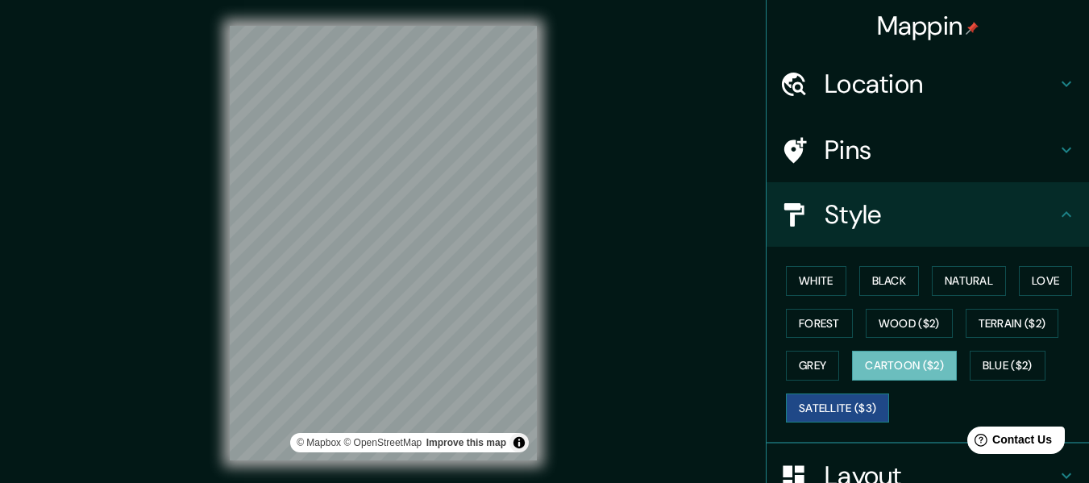
click at [860, 403] on button "Satellite ($3)" at bounding box center [837, 409] width 103 height 30
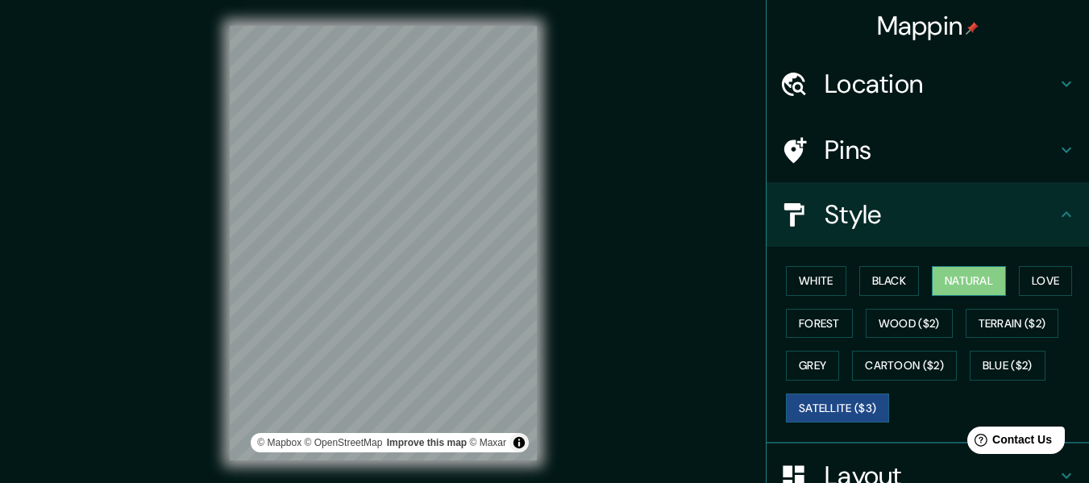
click at [961, 279] on button "Natural" at bounding box center [969, 281] width 74 height 30
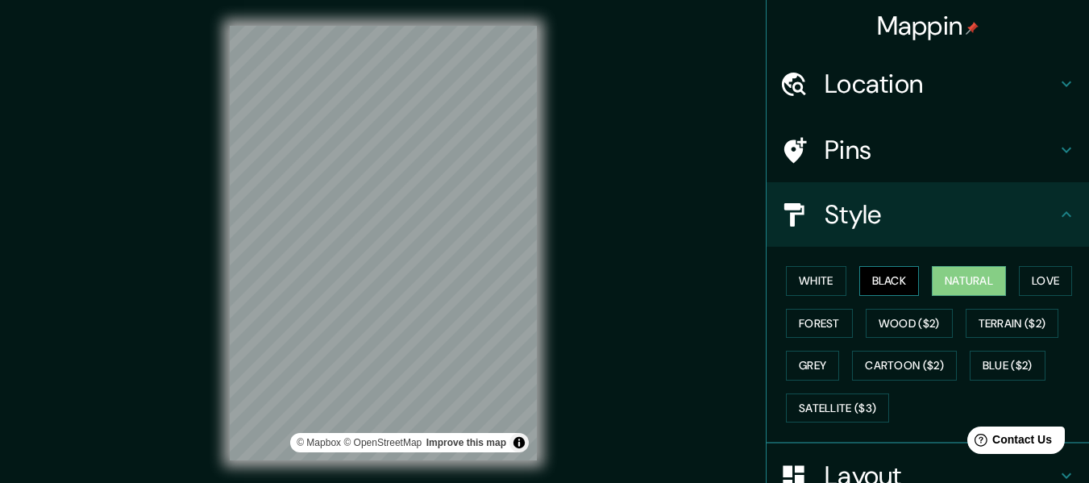
click at [885, 279] on button "Black" at bounding box center [890, 281] width 60 height 30
click at [805, 282] on button "White" at bounding box center [816, 281] width 60 height 30
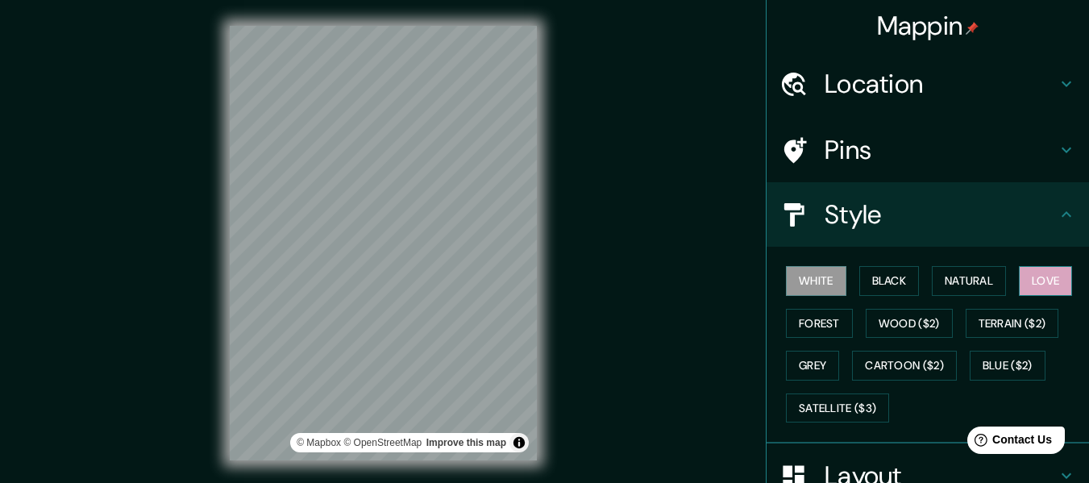
click at [1031, 277] on button "Love" at bounding box center [1045, 281] width 53 height 30
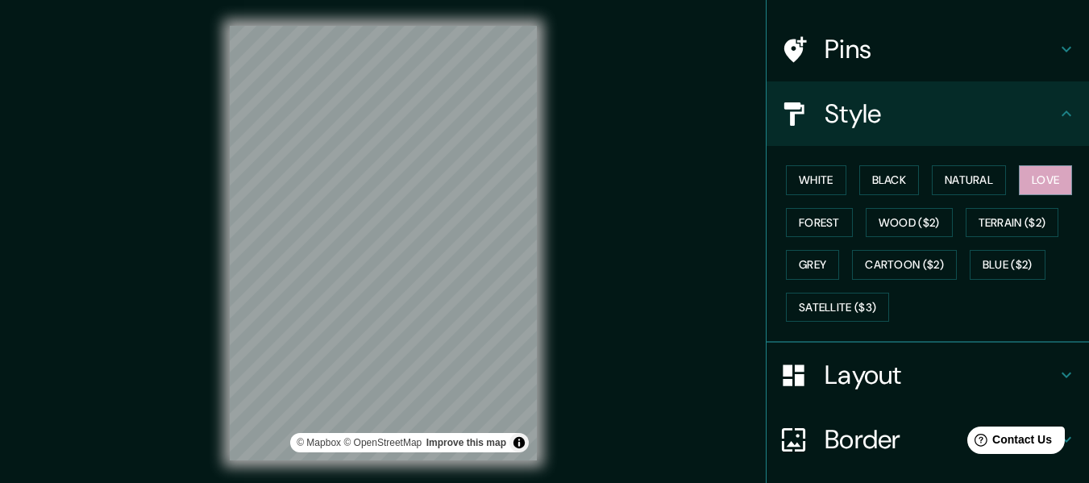
scroll to position [224, 0]
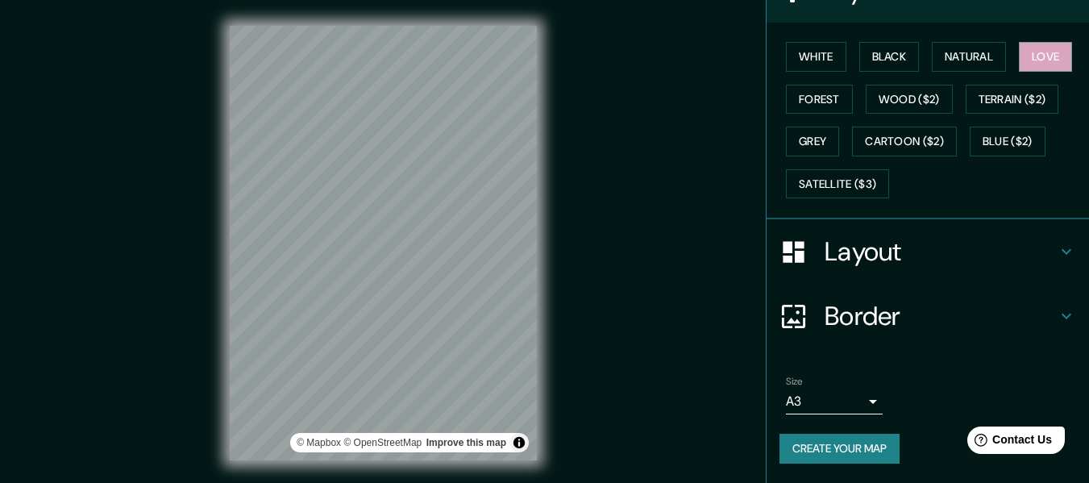
click at [842, 439] on button "Create your map" at bounding box center [840, 449] width 120 height 30
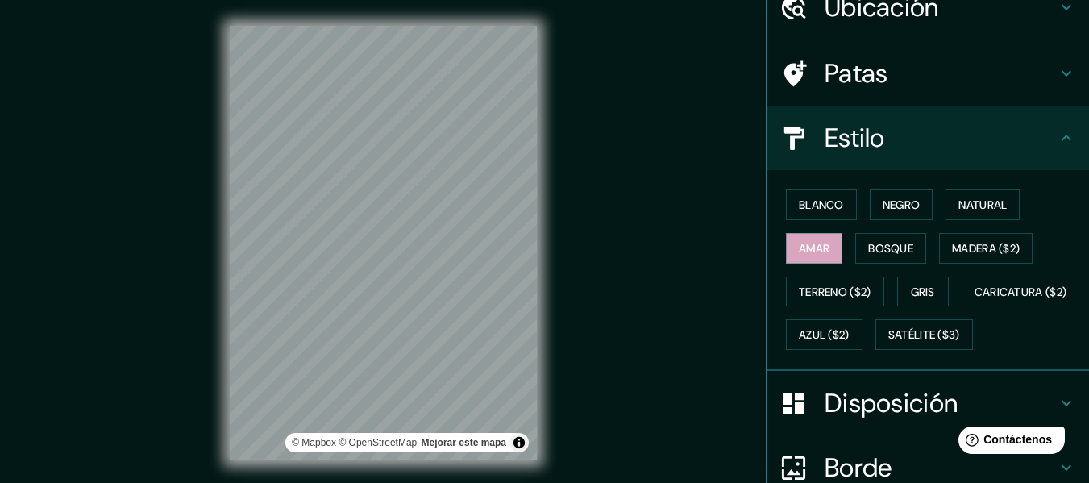
scroll to position [242, 0]
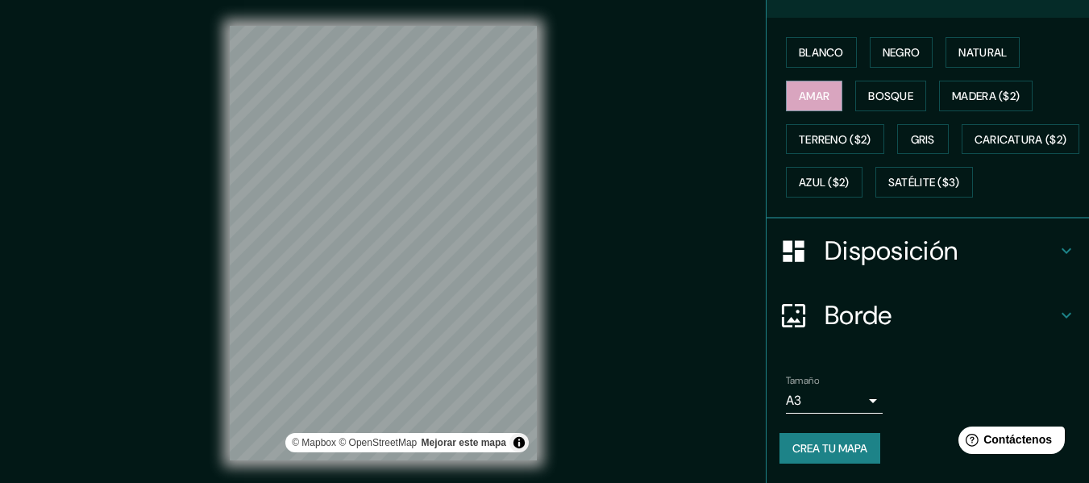
click at [818, 456] on font "Crea tu mapa" at bounding box center [830, 448] width 75 height 15
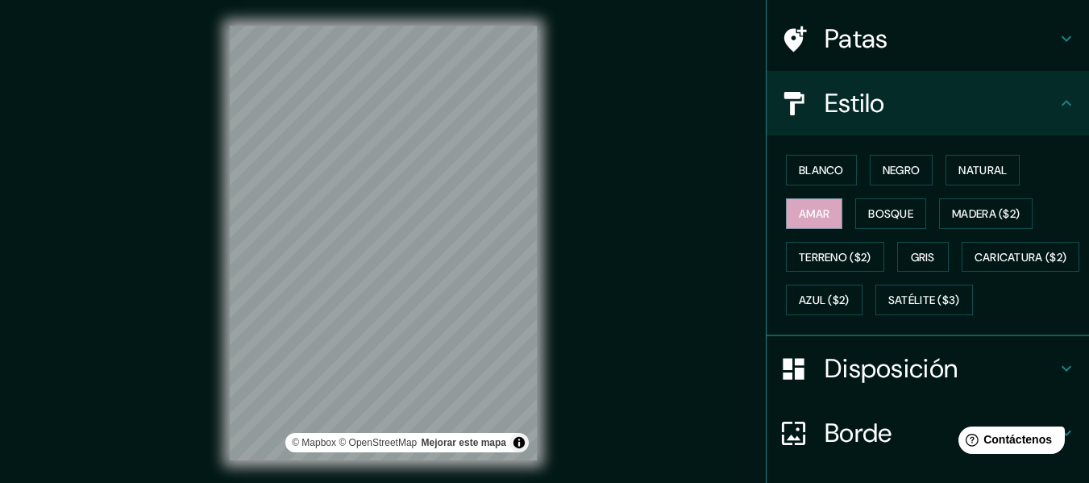
scroll to position [0, 0]
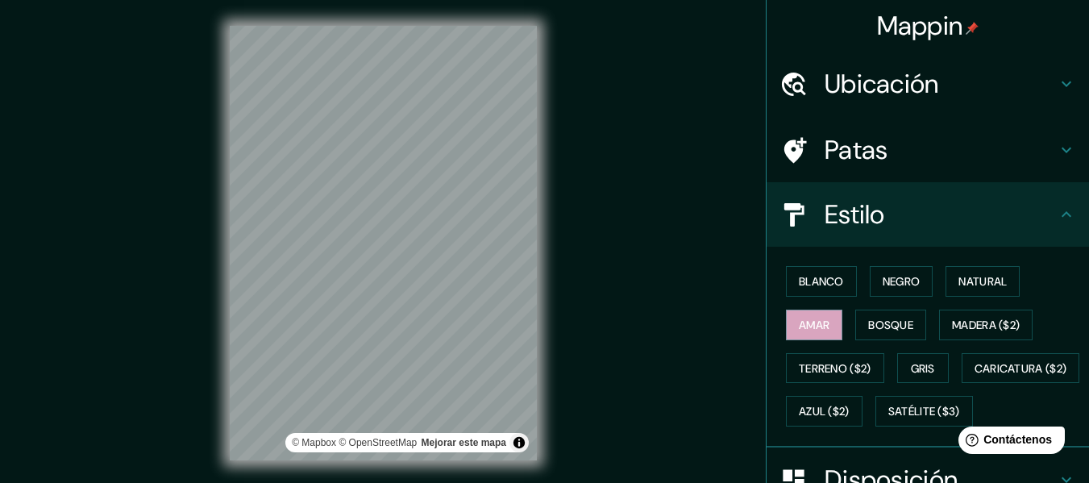
click at [942, 157] on h4 "Patas" at bounding box center [941, 150] width 232 height 32
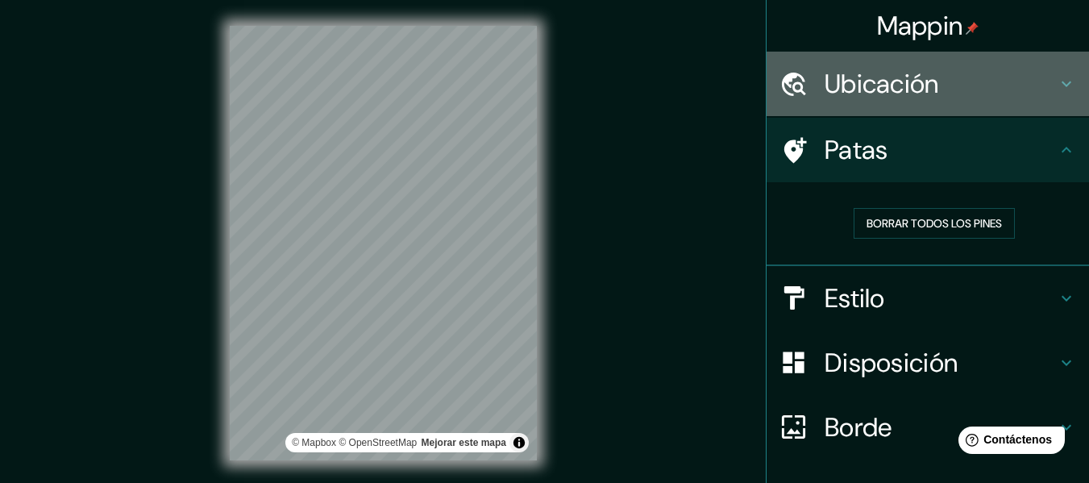
click at [954, 85] on h4 "Ubicación" at bounding box center [941, 84] width 232 height 32
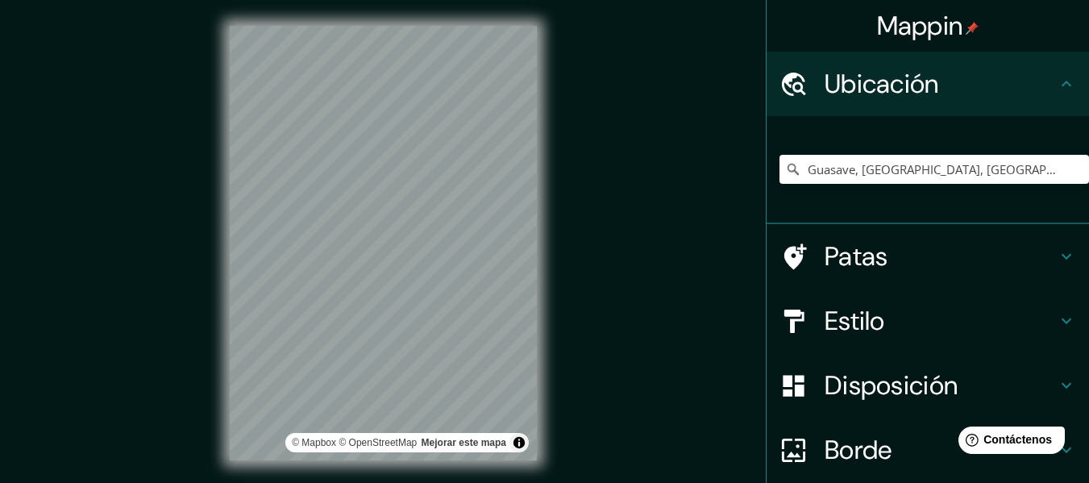
click at [954, 85] on h4 "Ubicación" at bounding box center [941, 84] width 232 height 32
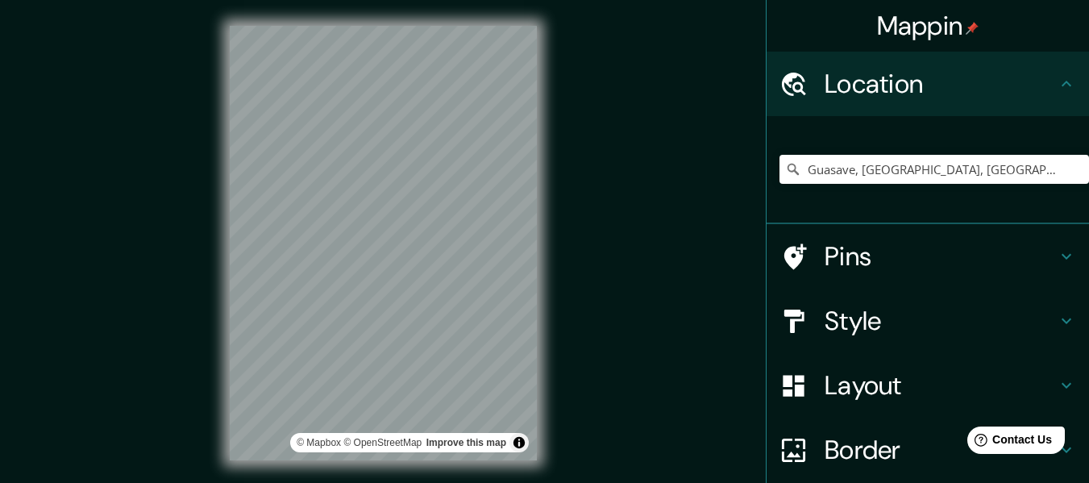
click at [637, 181] on div "Mappin Location [GEOGRAPHIC_DATA], [GEOGRAPHIC_DATA], [GEOGRAPHIC_DATA] [GEOGRA…" at bounding box center [544, 256] width 1089 height 512
click at [447, 283] on div at bounding box center [446, 277] width 13 height 13
click at [450, 277] on div at bounding box center [448, 274] width 13 height 13
click at [448, 277] on div at bounding box center [448, 274] width 13 height 13
click at [370, 142] on div at bounding box center [368, 138] width 13 height 13
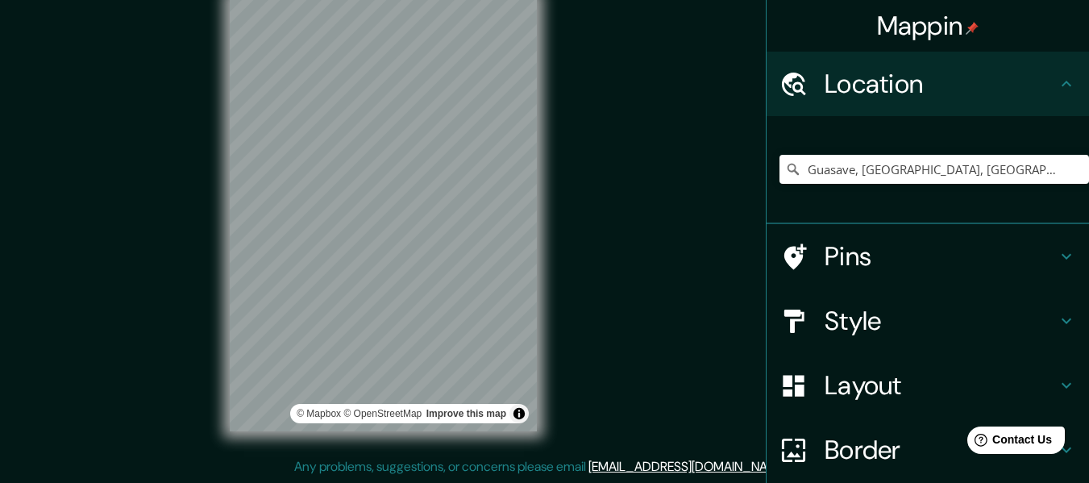
scroll to position [134, 0]
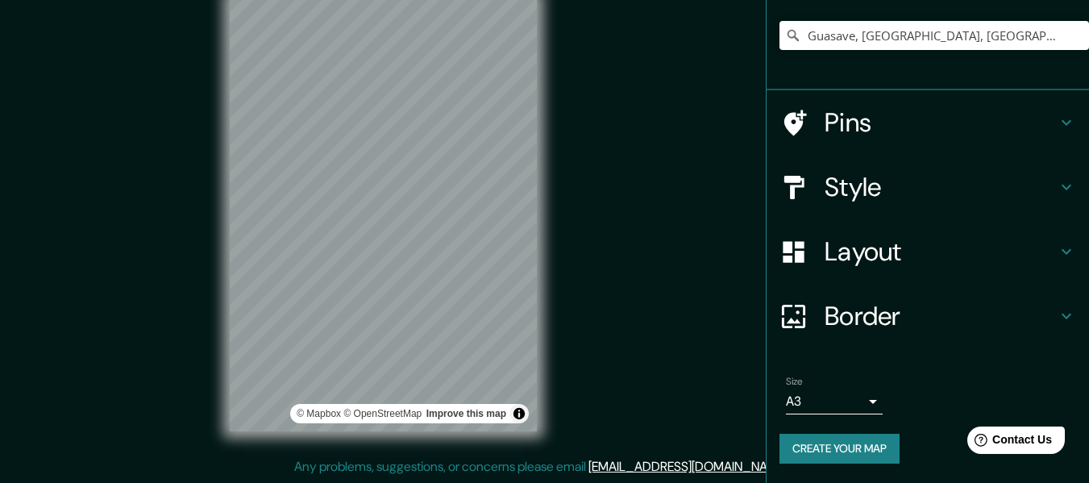
click at [829, 452] on button "Create your map" at bounding box center [840, 449] width 120 height 30
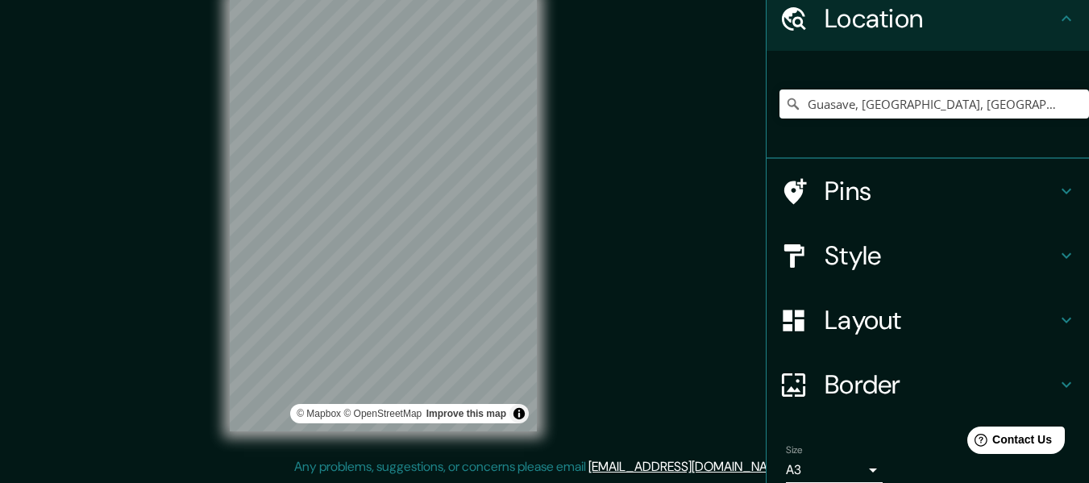
scroll to position [0, 0]
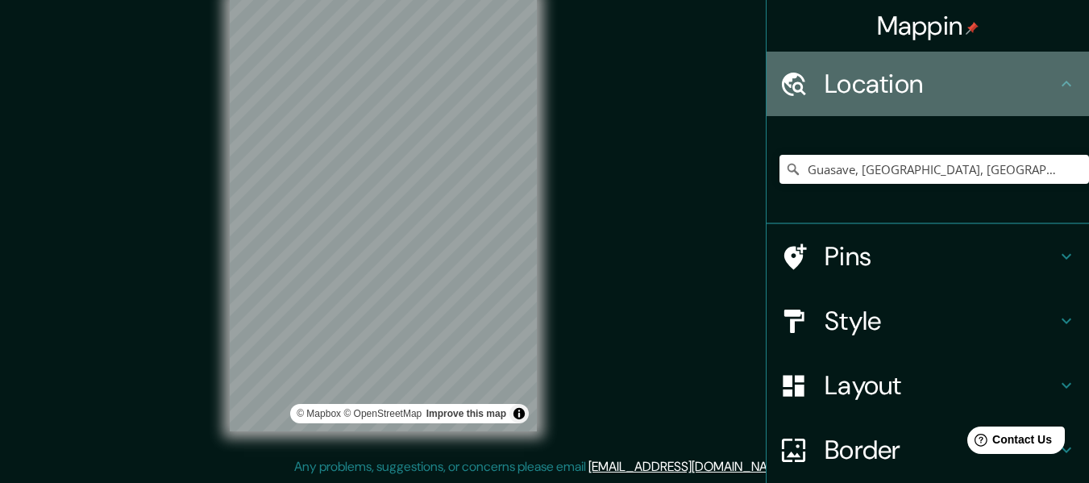
click at [996, 77] on h4 "Location" at bounding box center [941, 84] width 232 height 32
click at [1028, 71] on h4 "Location" at bounding box center [941, 84] width 232 height 32
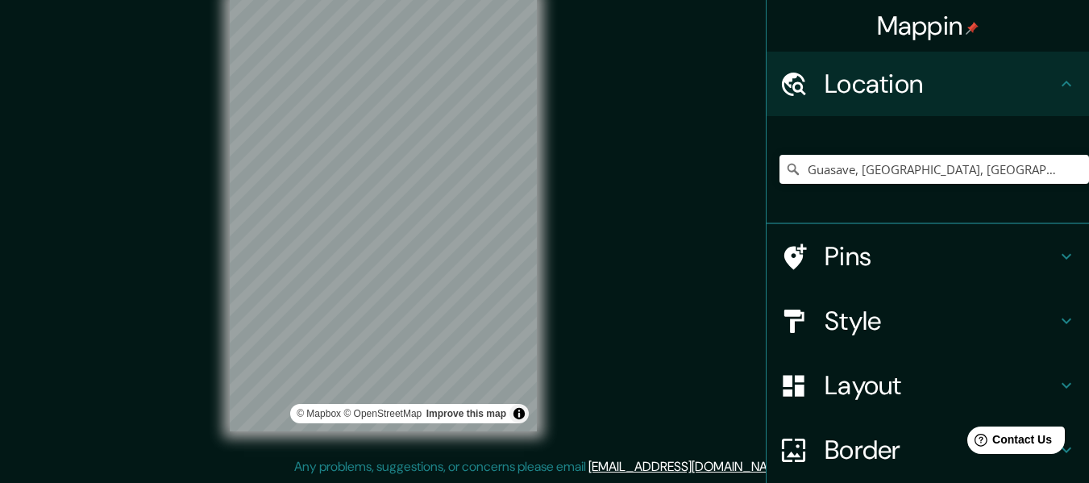
click at [880, 261] on h4 "Pins" at bounding box center [941, 256] width 232 height 32
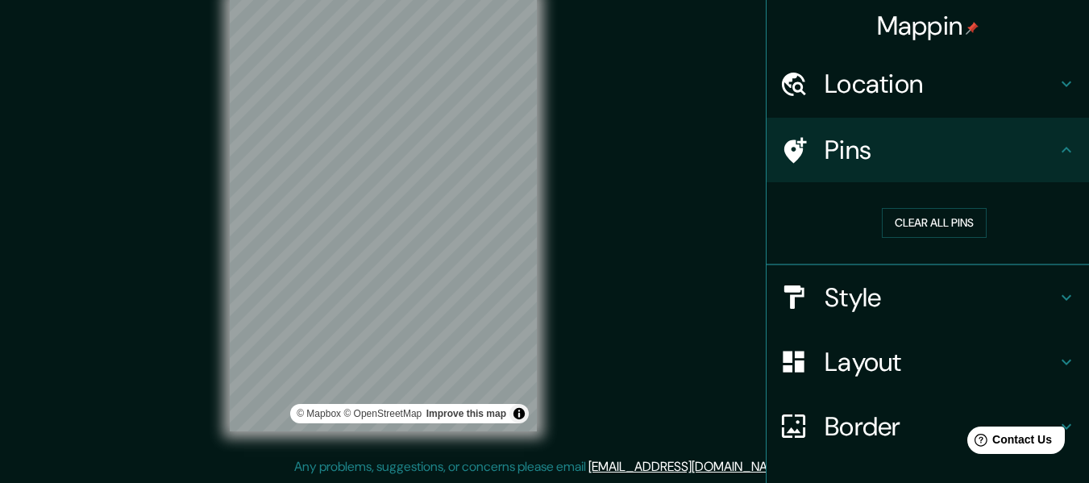
click at [869, 305] on h4 "Style" at bounding box center [941, 297] width 232 height 32
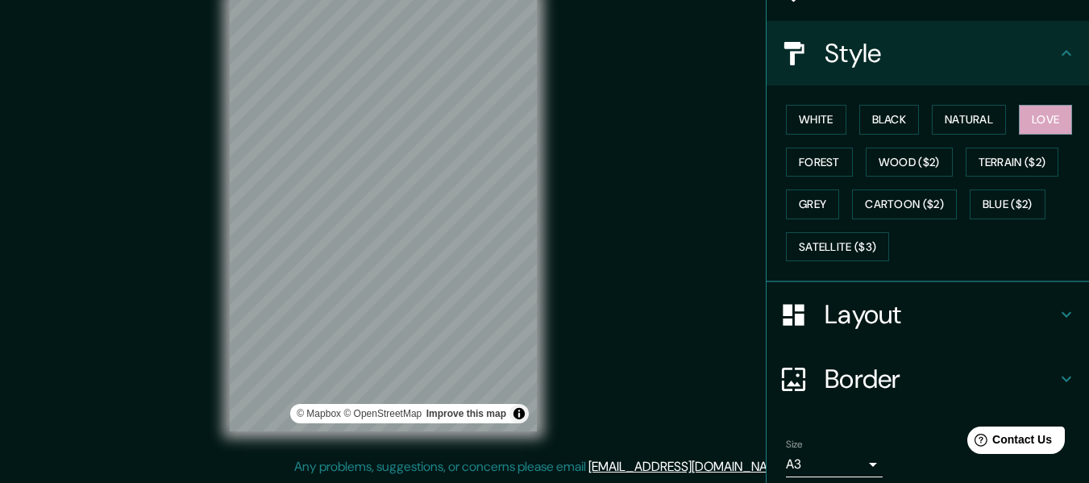
click at [869, 305] on h4 "Layout" at bounding box center [941, 314] width 232 height 32
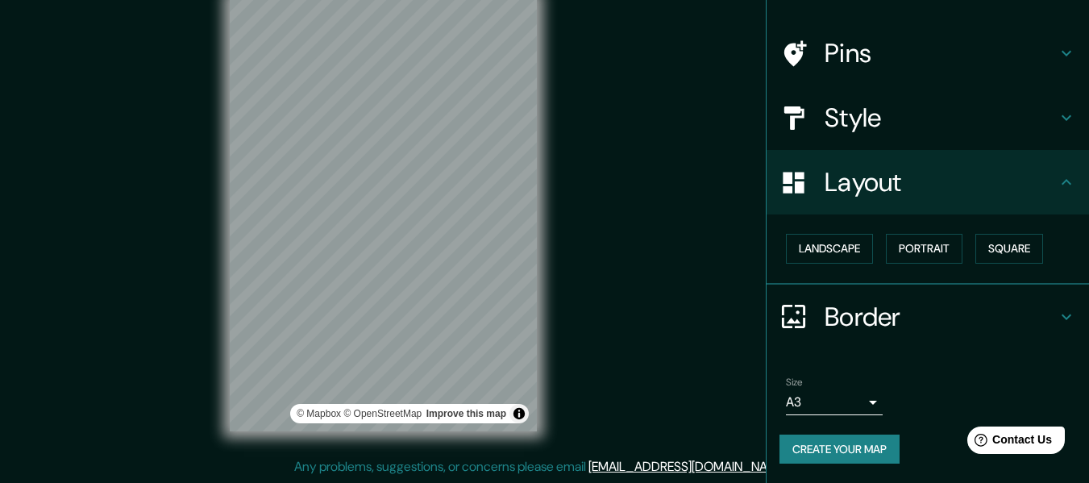
scroll to position [97, 0]
click at [1006, 246] on button "Square" at bounding box center [1010, 249] width 68 height 30
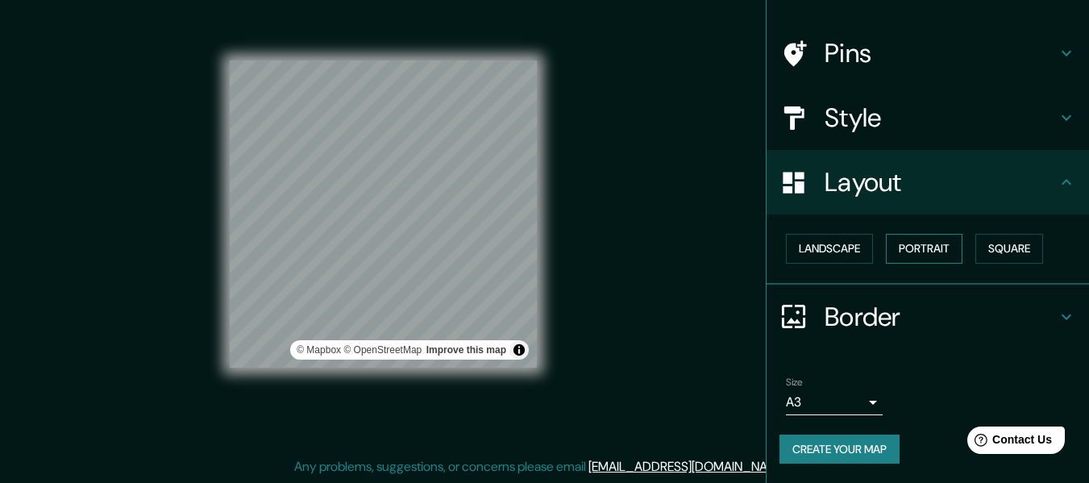
click at [927, 251] on button "Portrait" at bounding box center [924, 249] width 77 height 30
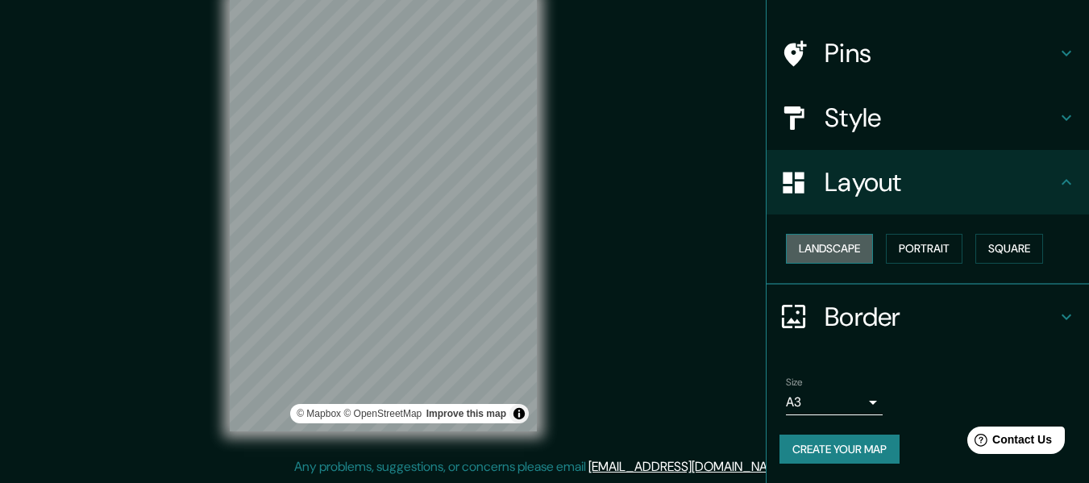
click at [833, 250] on button "Landscape" at bounding box center [829, 249] width 87 height 30
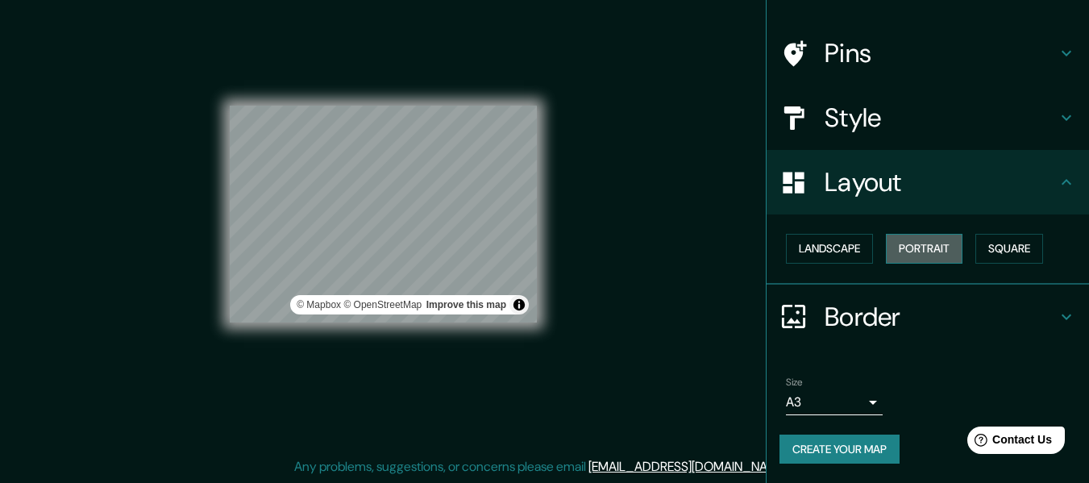
click at [894, 248] on button "Portrait" at bounding box center [924, 249] width 77 height 30
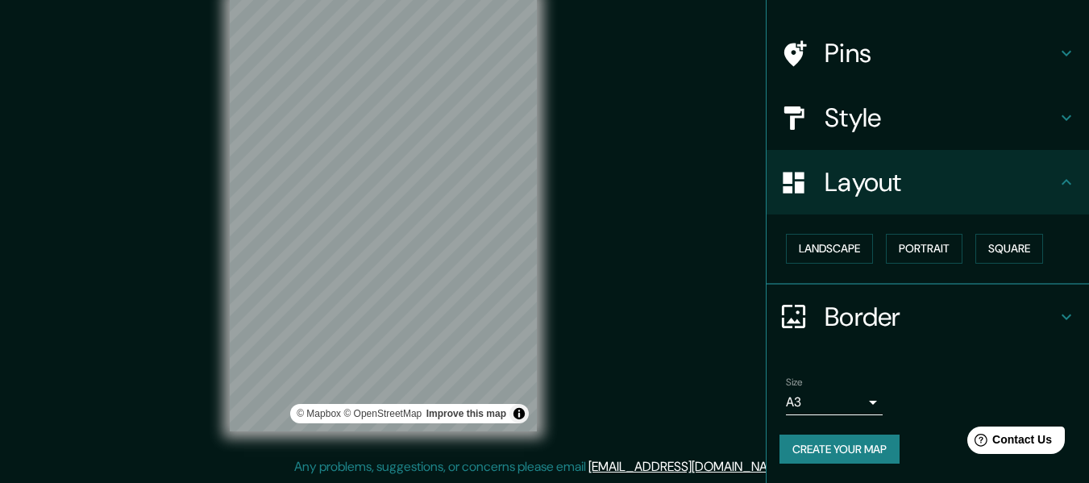
click at [937, 337] on div "Border" at bounding box center [928, 317] width 323 height 65
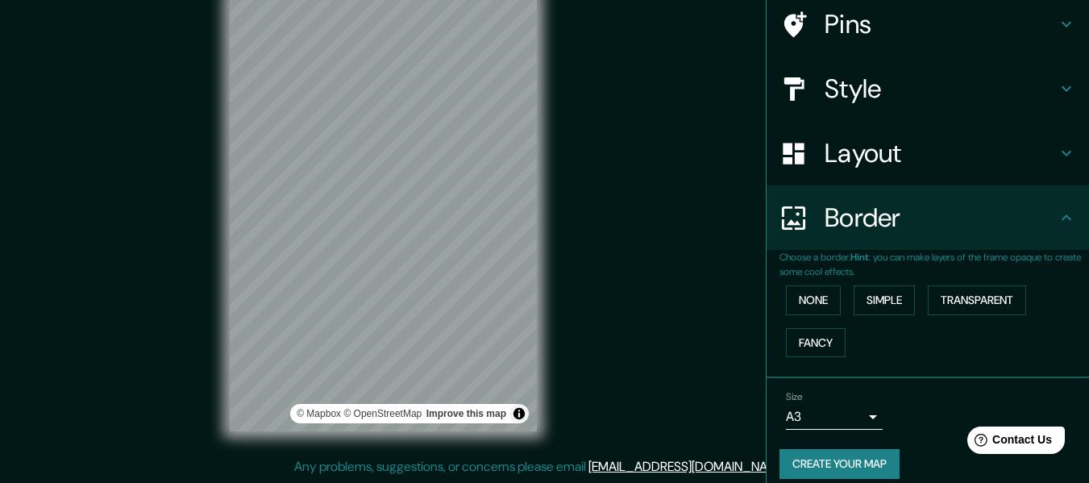
scroll to position [141, 0]
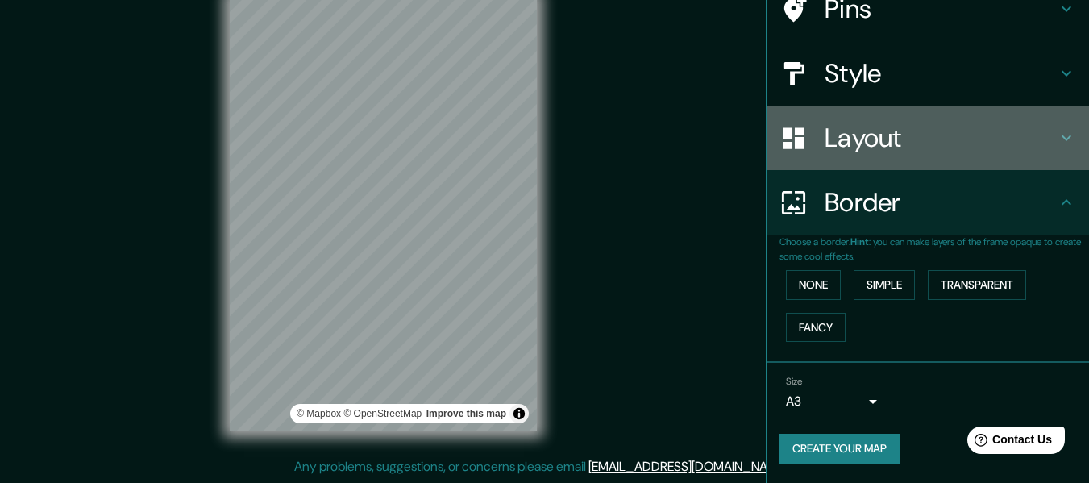
click at [881, 147] on h4 "Layout" at bounding box center [941, 138] width 232 height 32
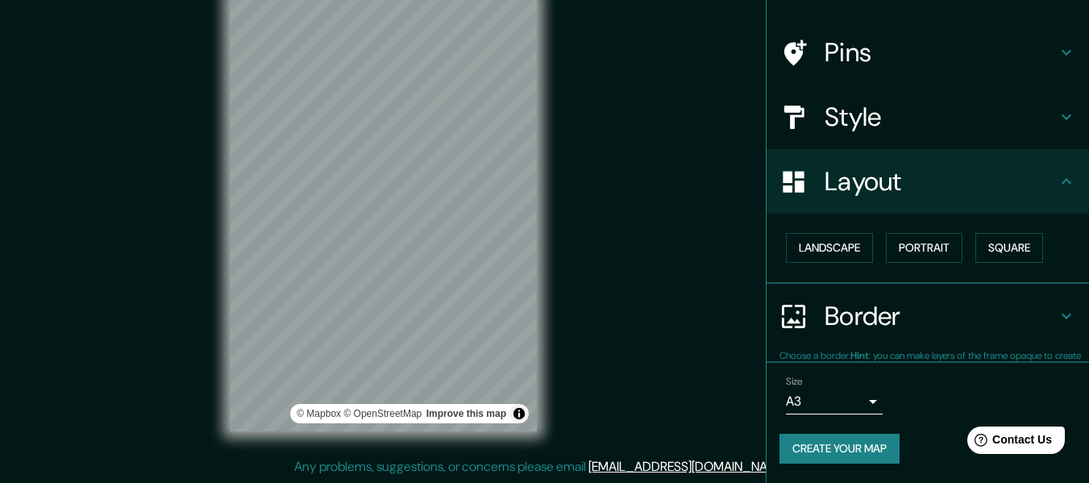
scroll to position [97, 0]
click at [862, 328] on h4 "Border" at bounding box center [941, 317] width 232 height 32
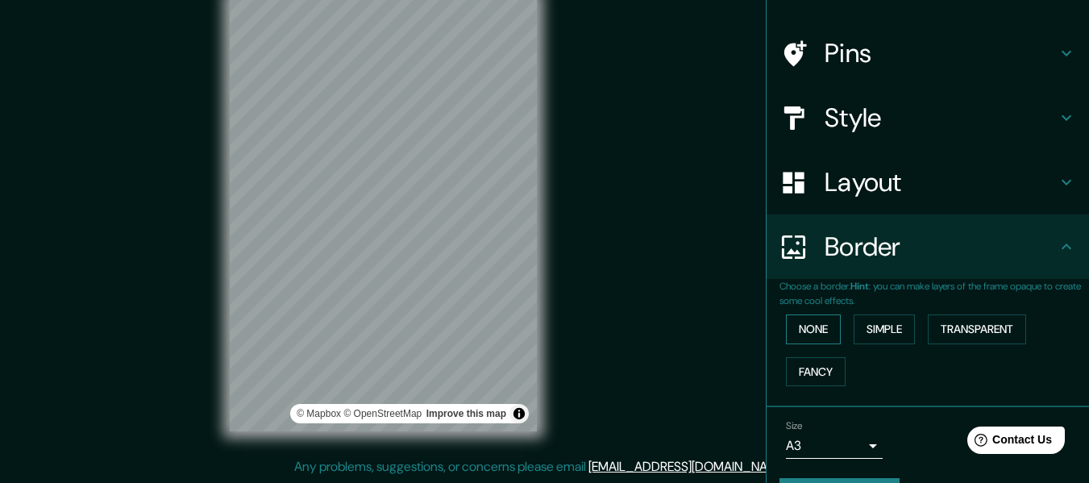
click at [813, 338] on button "None" at bounding box center [813, 329] width 55 height 30
click at [880, 334] on button "Simple" at bounding box center [884, 329] width 61 height 30
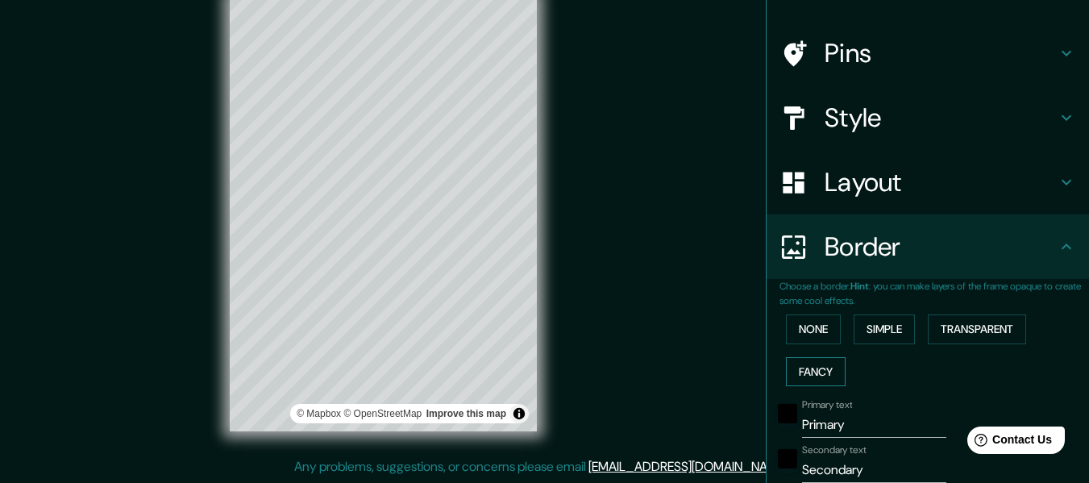
click at [810, 377] on button "Fancy" at bounding box center [816, 372] width 60 height 30
click at [952, 331] on button "Transparent" at bounding box center [977, 329] width 98 height 30
click at [897, 321] on button "Simple" at bounding box center [884, 329] width 61 height 30
drag, startPoint x: 844, startPoint y: 432, endPoint x: 781, endPoint y: 426, distance: 64.0
click at [781, 426] on div "Primary text Primary" at bounding box center [905, 418] width 264 height 39
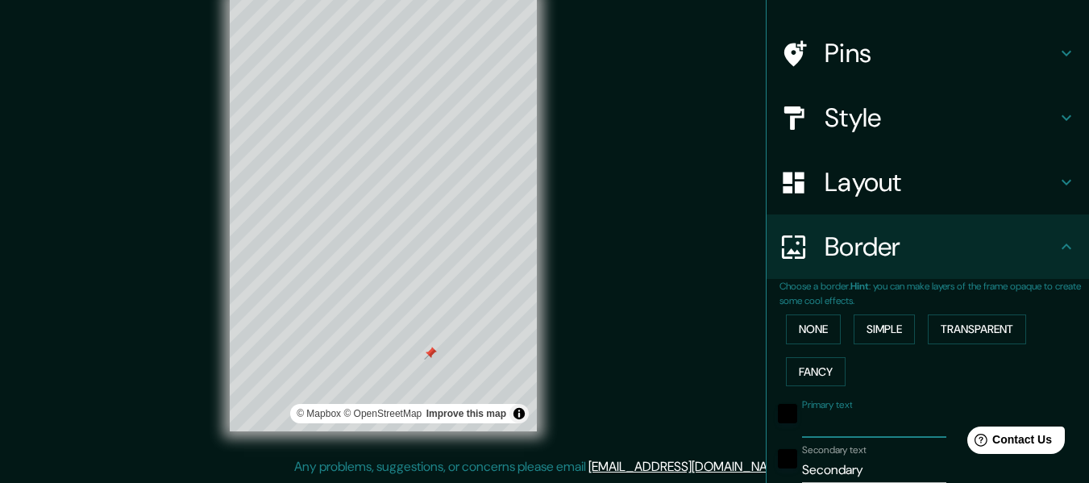
type input "152"
type input "30"
click at [965, 383] on div "None Simple Transparent Fancy" at bounding box center [935, 350] width 310 height 85
click at [432, 354] on div at bounding box center [430, 353] width 13 height 13
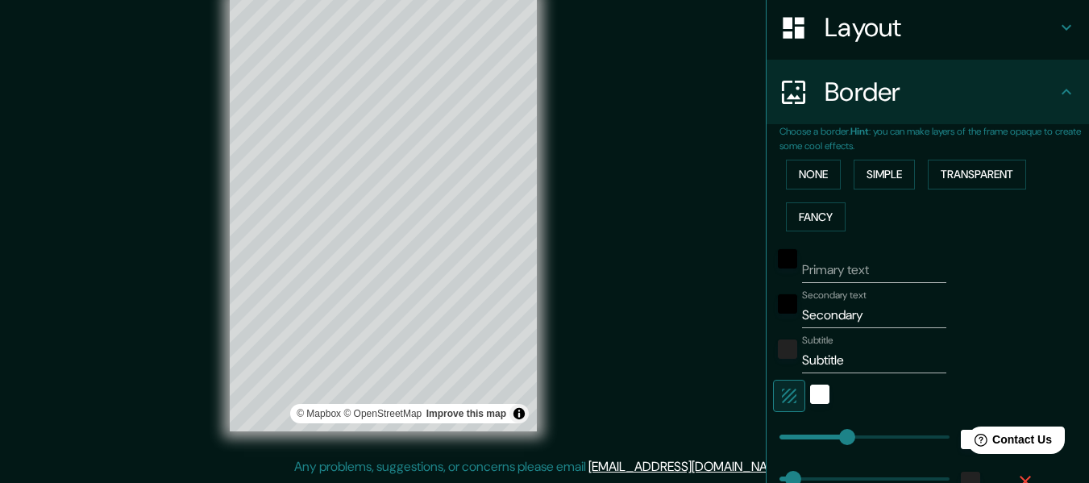
scroll to position [258, 0]
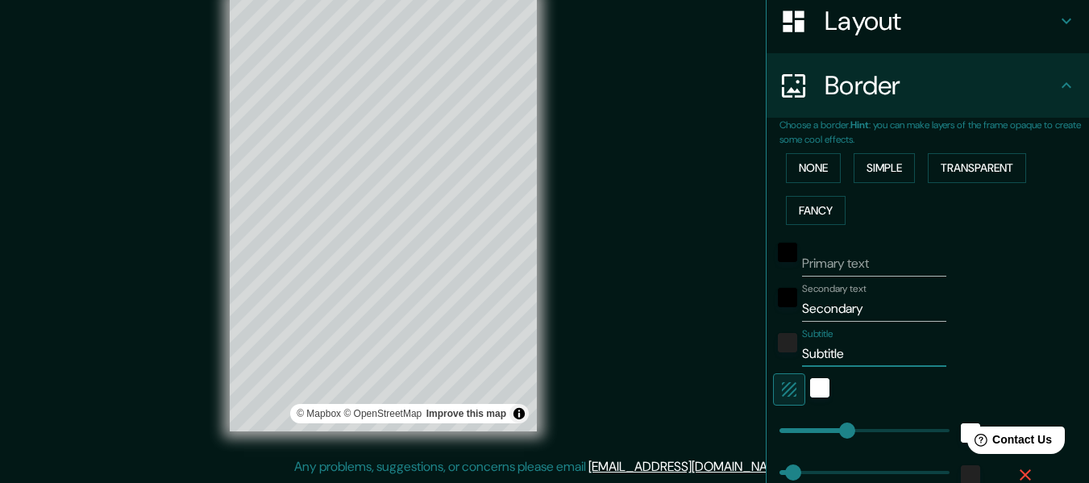
drag, startPoint x: 849, startPoint y: 356, endPoint x: 780, endPoint y: 359, distance: 69.4
click at [780, 358] on div "Subtitle Subtitle" at bounding box center [905, 347] width 264 height 39
type input "152"
type input "30"
drag, startPoint x: 860, startPoint y: 301, endPoint x: 772, endPoint y: 308, distance: 89.0
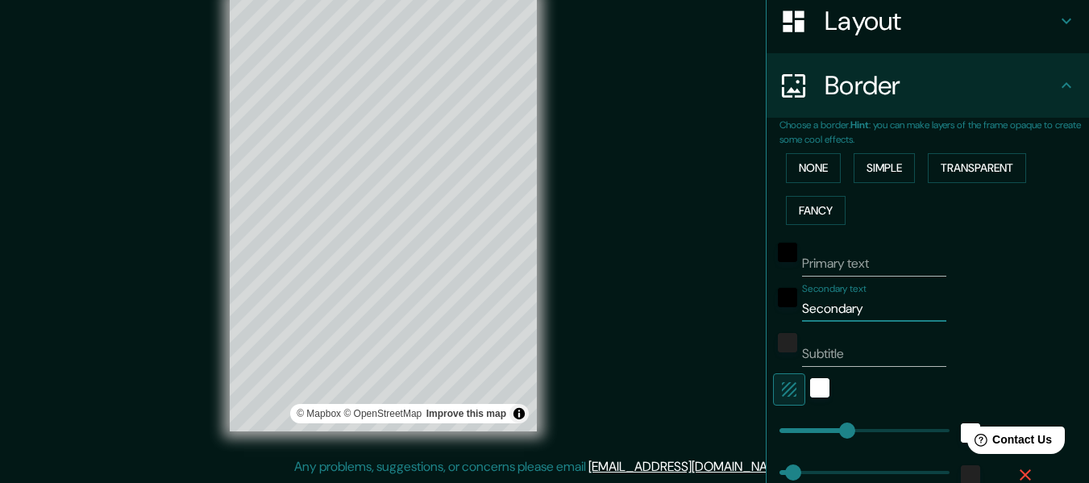
click at [773, 306] on div "Secondary text Secondary" at bounding box center [905, 302] width 264 height 39
type input "152"
type input "30"
click at [896, 311] on input "Secondary text" at bounding box center [874, 309] width 144 height 26
click at [874, 261] on input "Primary text" at bounding box center [874, 264] width 144 height 26
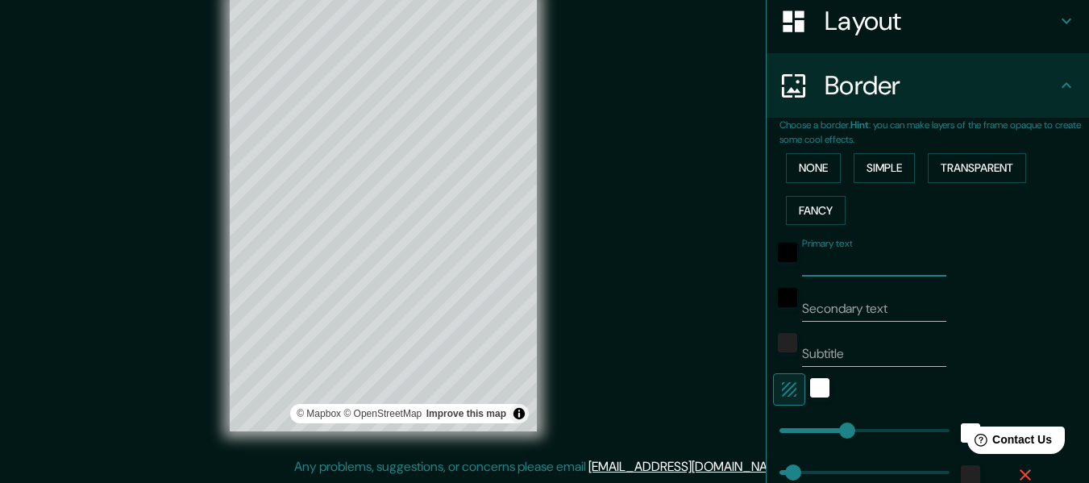
click at [874, 261] on input "Primary text" at bounding box center [874, 264] width 144 height 26
click at [980, 348] on div "Subtitle" at bounding box center [905, 347] width 264 height 39
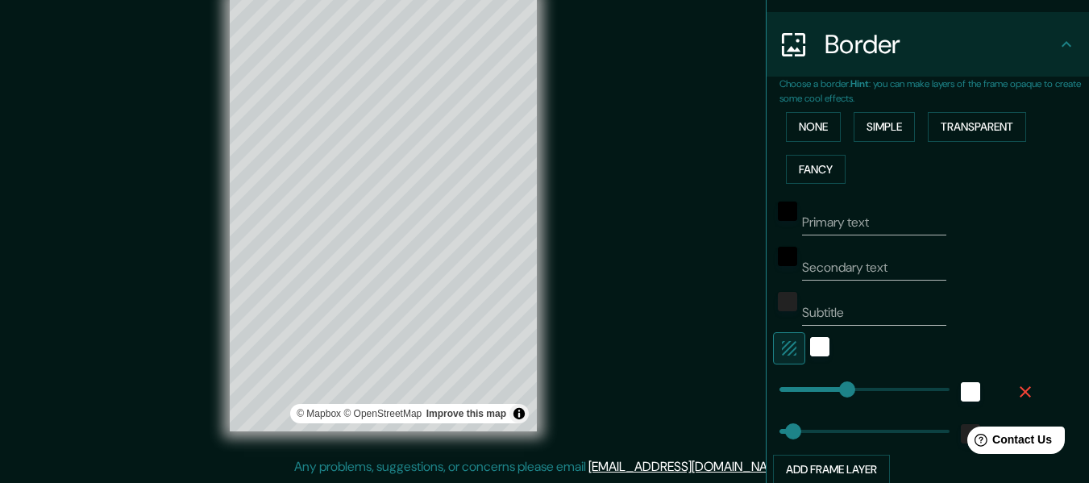
scroll to position [419, 0]
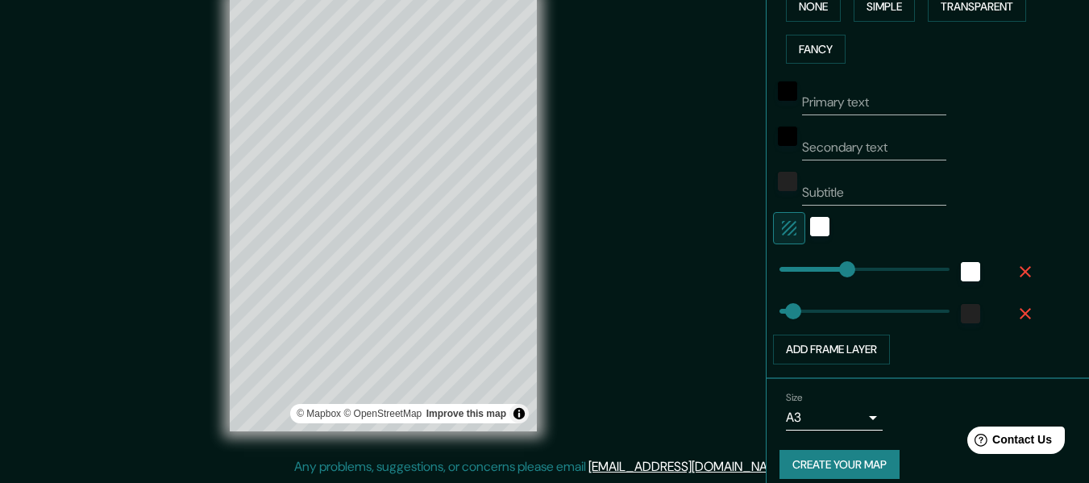
click at [782, 234] on icon "button" at bounding box center [789, 228] width 19 height 19
type input "152"
type input "30"
type input "152"
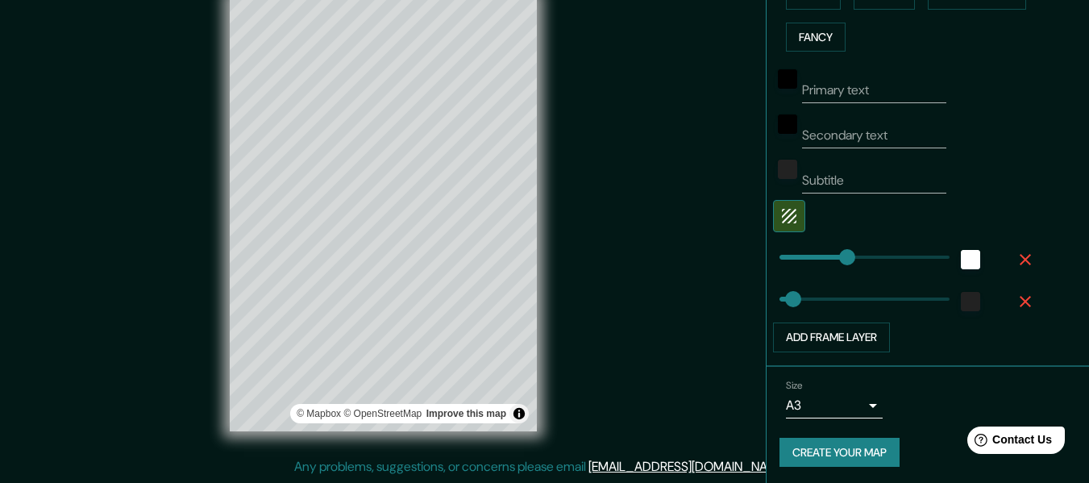
scroll to position [435, 0]
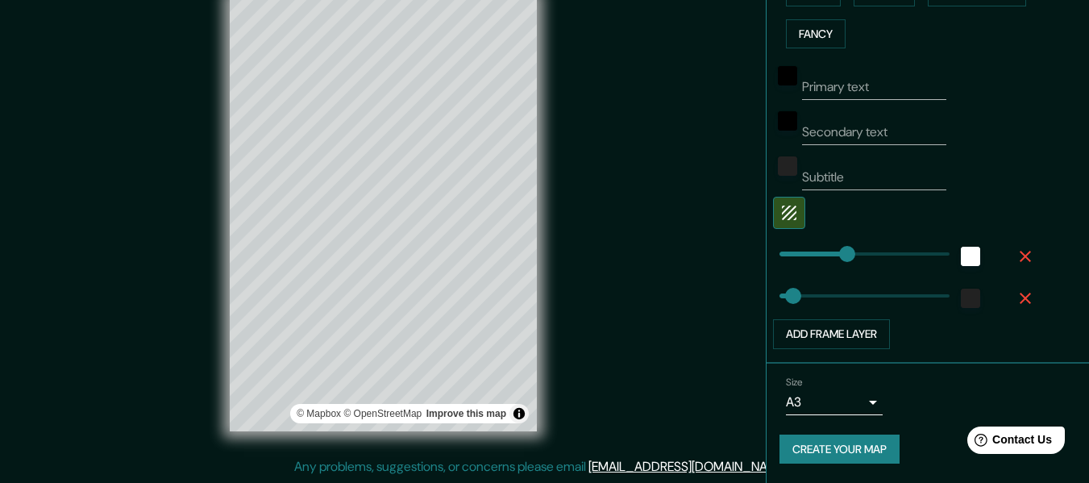
click at [846, 448] on button "Create your map" at bounding box center [840, 450] width 120 height 30
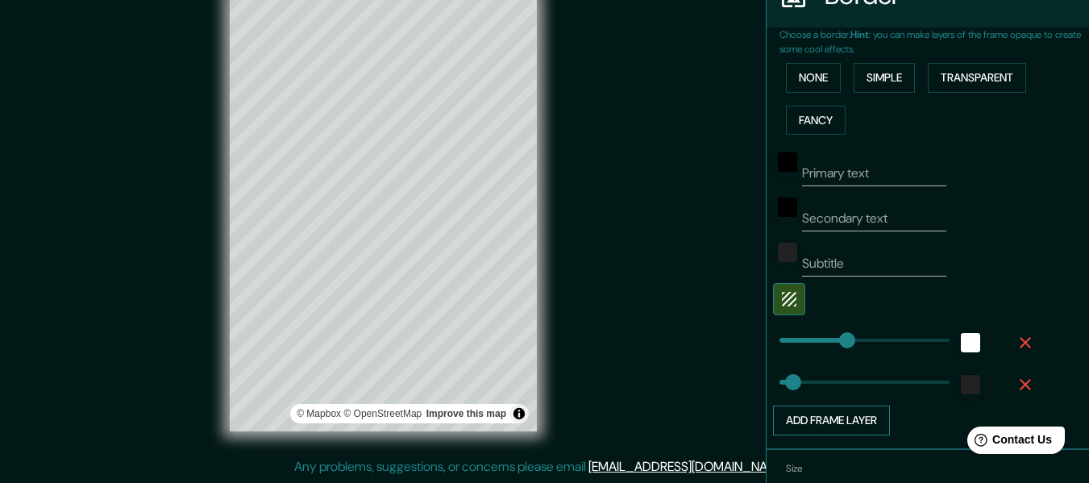
scroll to position [273, 0]
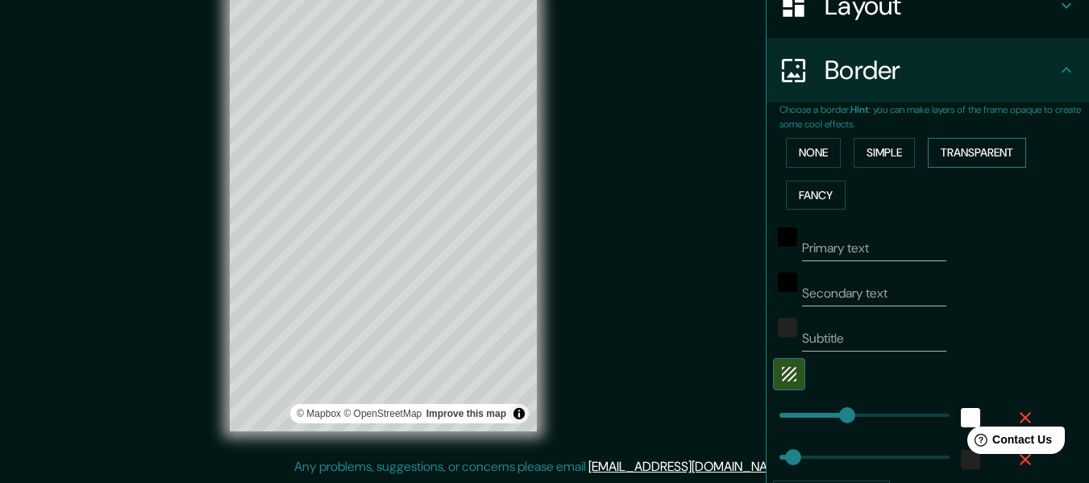
click at [963, 148] on button "Transparent" at bounding box center [977, 153] width 98 height 30
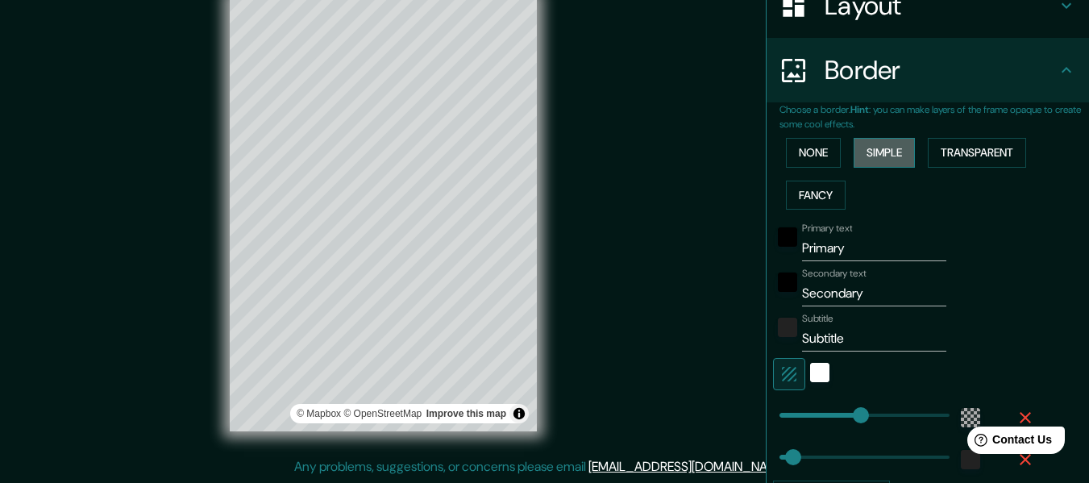
click at [877, 152] on button "Simple" at bounding box center [884, 153] width 61 height 30
click at [807, 198] on button "Fancy" at bounding box center [816, 196] width 60 height 30
click at [811, 160] on button "None" at bounding box center [813, 153] width 55 height 30
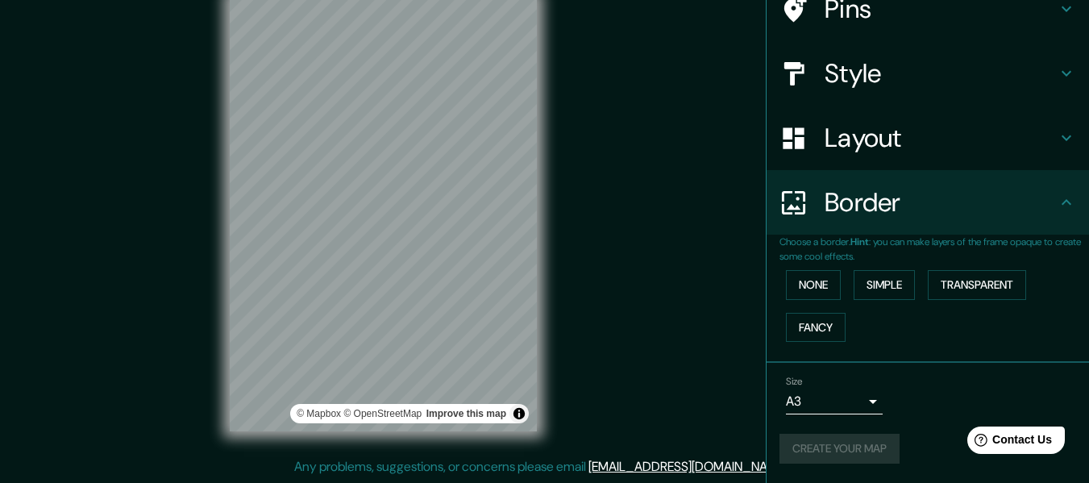
scroll to position [141, 0]
click at [868, 282] on button "Simple" at bounding box center [884, 285] width 61 height 30
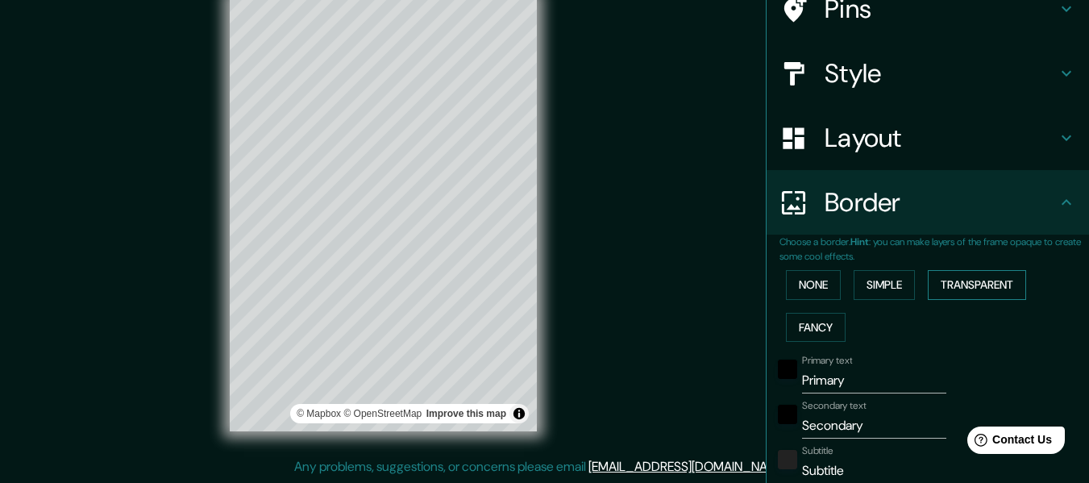
click at [945, 288] on button "Transparent" at bounding box center [977, 285] width 98 height 30
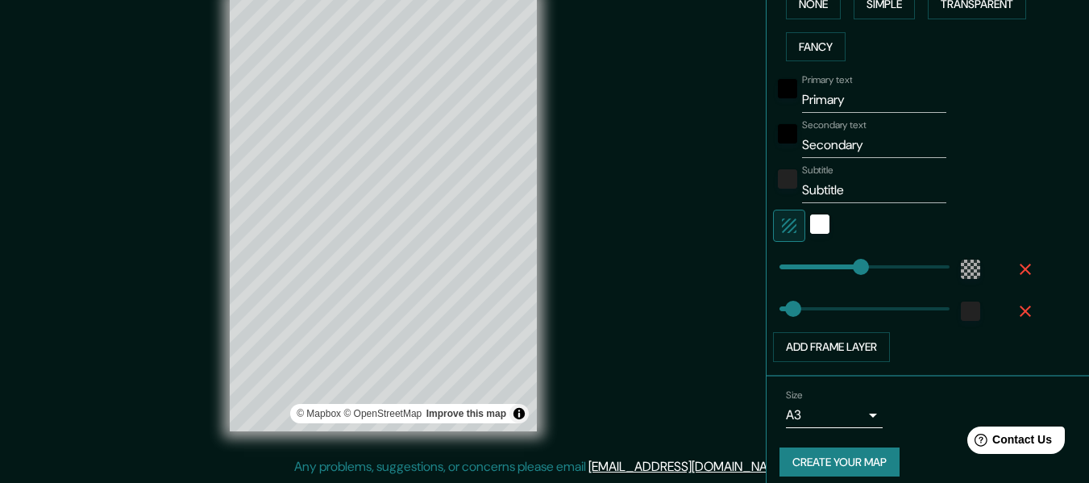
scroll to position [435, 0]
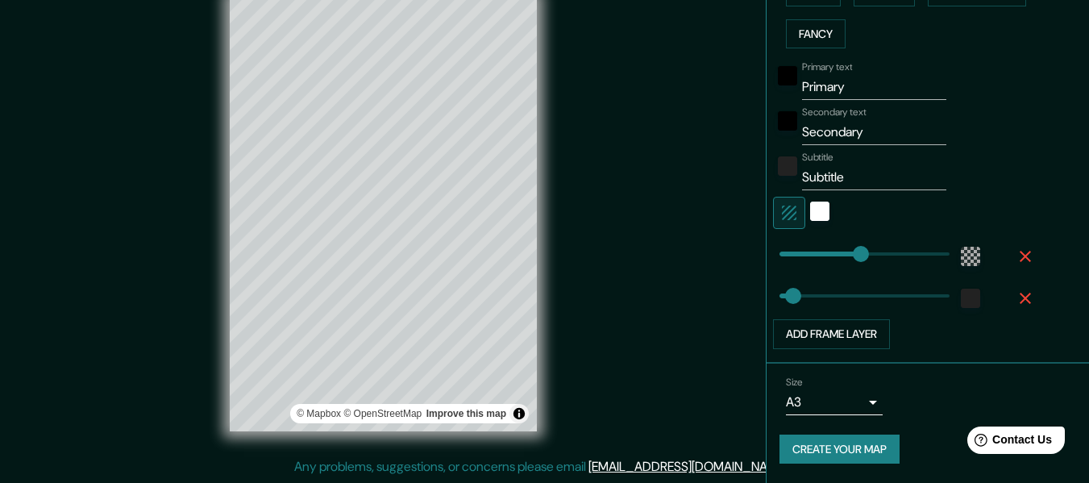
type input "183"
click at [850, 87] on input "Primary" at bounding box center [874, 87] width 144 height 26
type input "183"
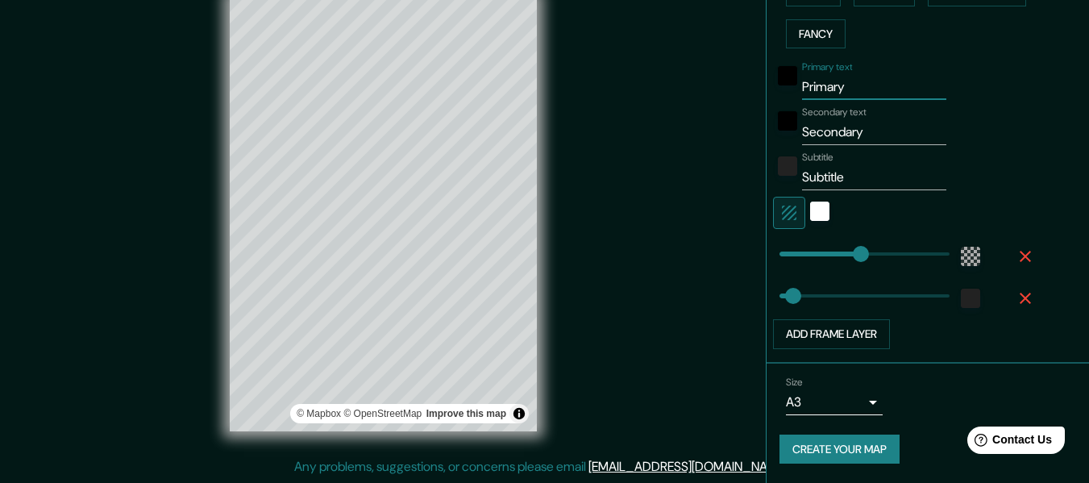
type input "30"
click at [831, 128] on input "Secondary" at bounding box center [874, 132] width 144 height 26
type input "183"
type input "30"
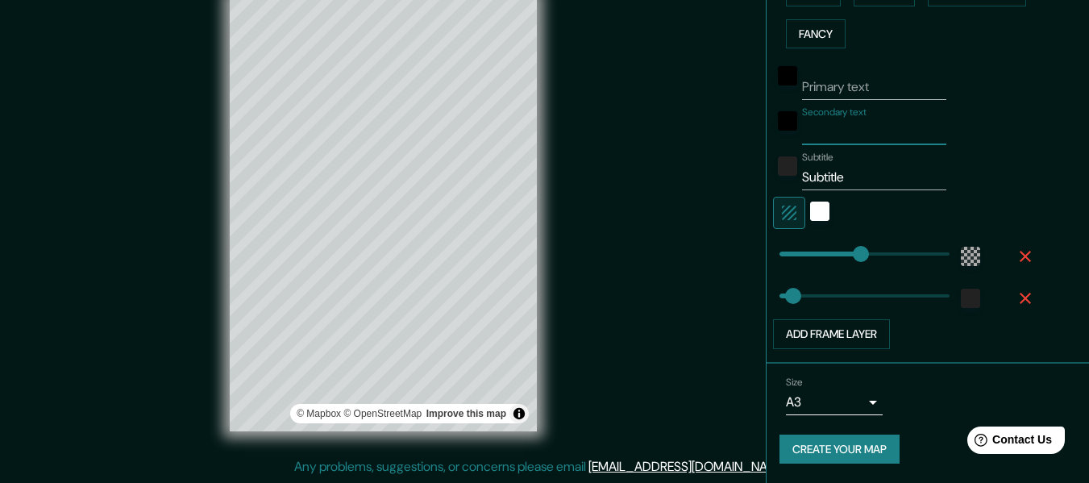
click at [827, 177] on input "Subtitle" at bounding box center [874, 177] width 144 height 26
type input "183"
type input "30"
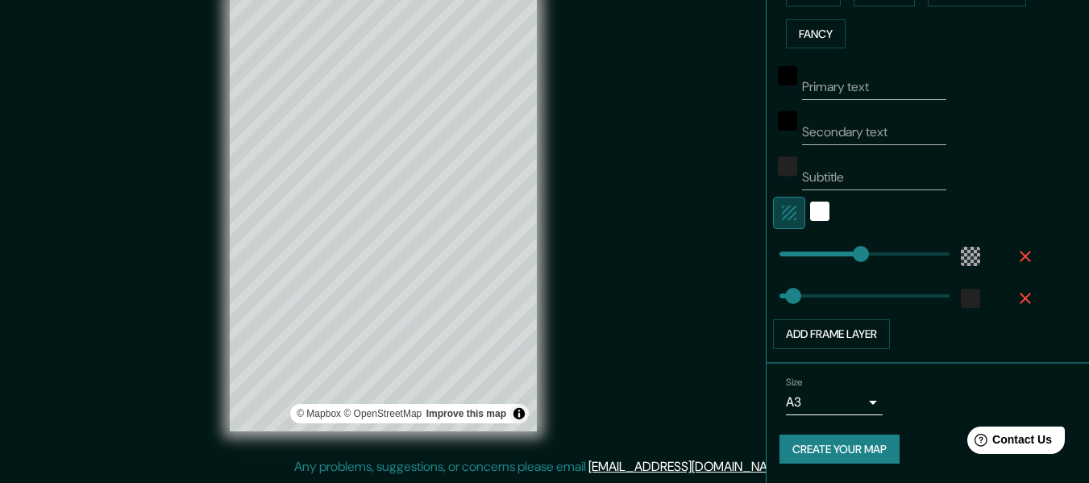
click at [784, 212] on icon "button" at bounding box center [789, 213] width 15 height 15
type input "183"
type input "30"
click at [1006, 157] on div "Subtitle" at bounding box center [905, 171] width 264 height 39
type input "197"
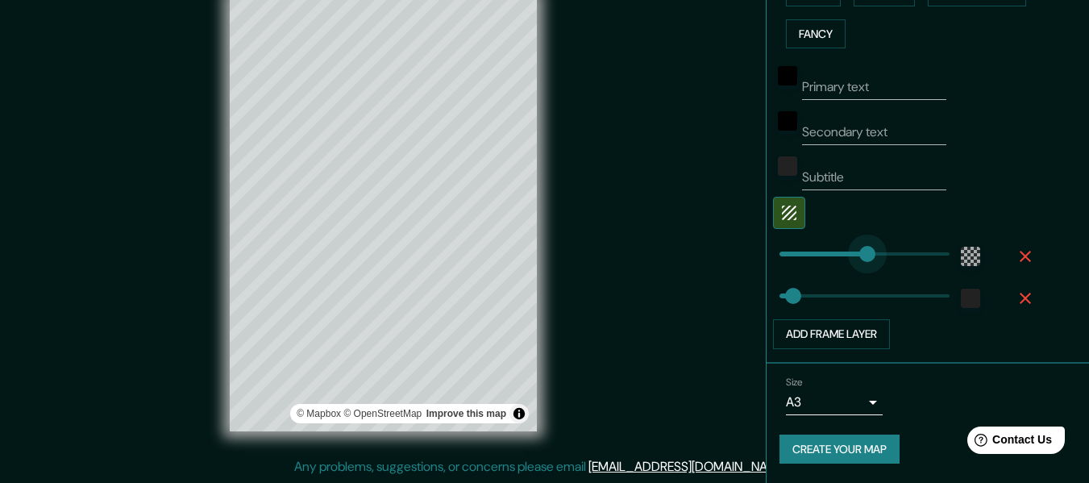
type input "30"
type input "199"
type input "71"
drag, startPoint x: 789, startPoint y: 288, endPoint x: 799, endPoint y: 285, distance: 11.0
type input "105"
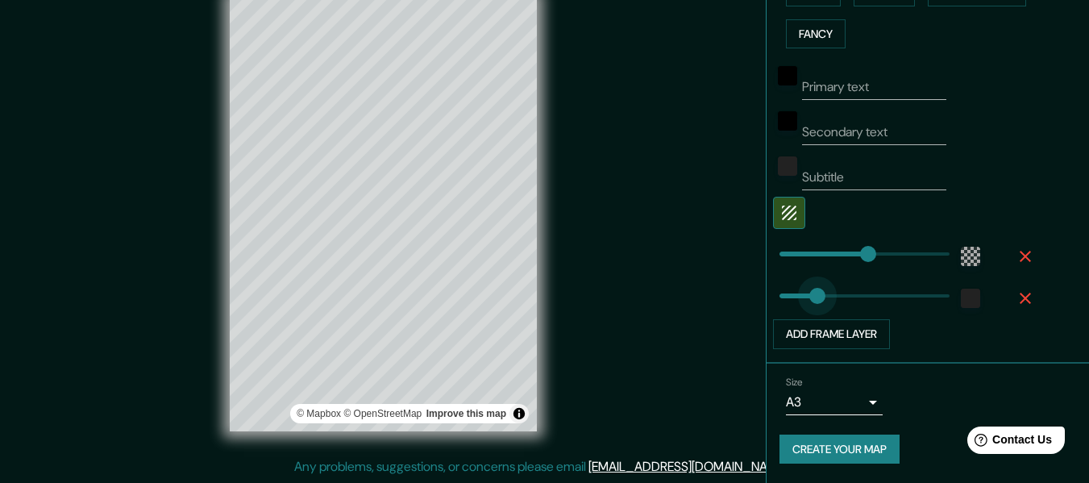
drag, startPoint x: 805, startPoint y: 289, endPoint x: 822, endPoint y: 290, distance: 17.8
type input "33"
drag, startPoint x: 822, startPoint y: 290, endPoint x: 782, endPoint y: 290, distance: 40.3
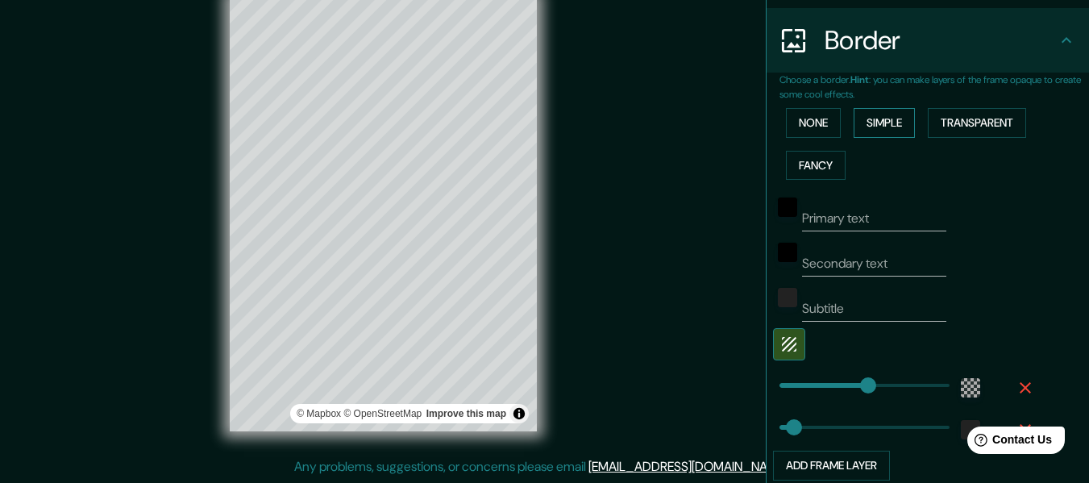
scroll to position [193, 0]
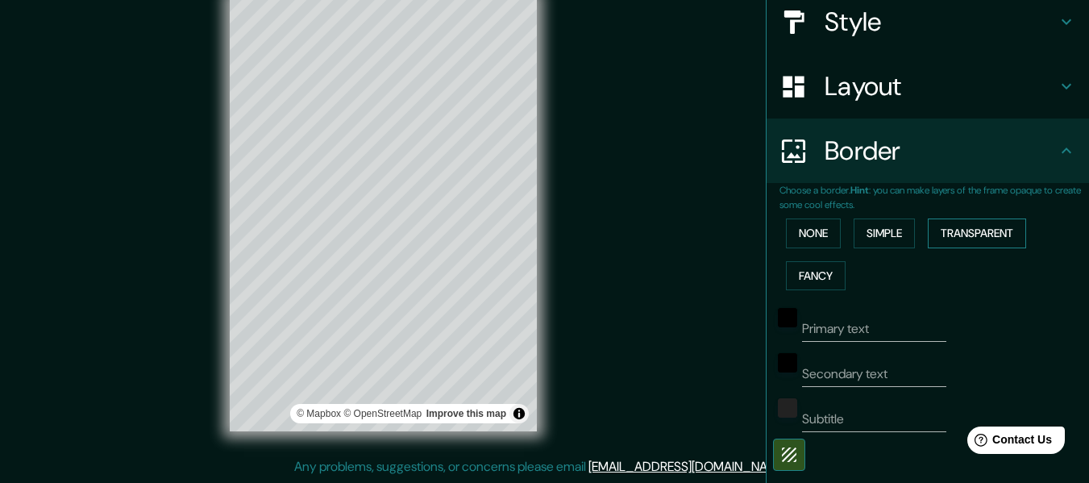
click at [977, 236] on button "Transparent" at bounding box center [977, 234] width 98 height 30
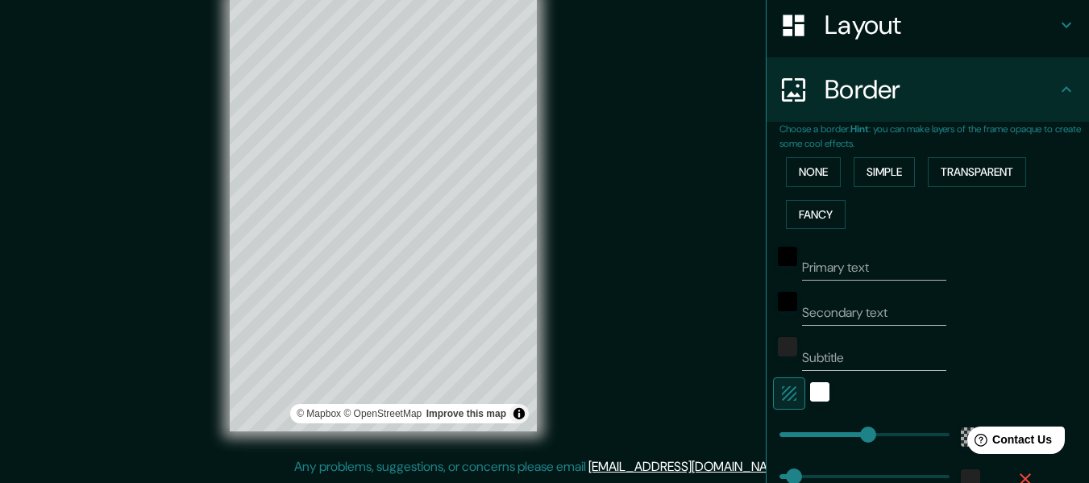
scroll to position [354, 0]
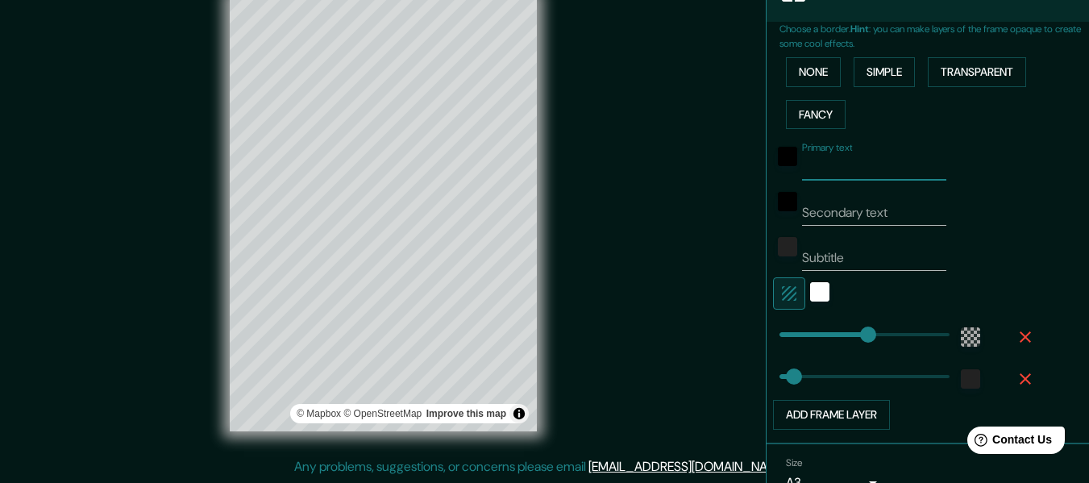
click at [839, 171] on input "Primary text" at bounding box center [874, 168] width 144 height 26
click at [837, 213] on input "Secondary text" at bounding box center [874, 213] width 144 height 26
click at [823, 260] on input "Subtitle" at bounding box center [874, 258] width 144 height 26
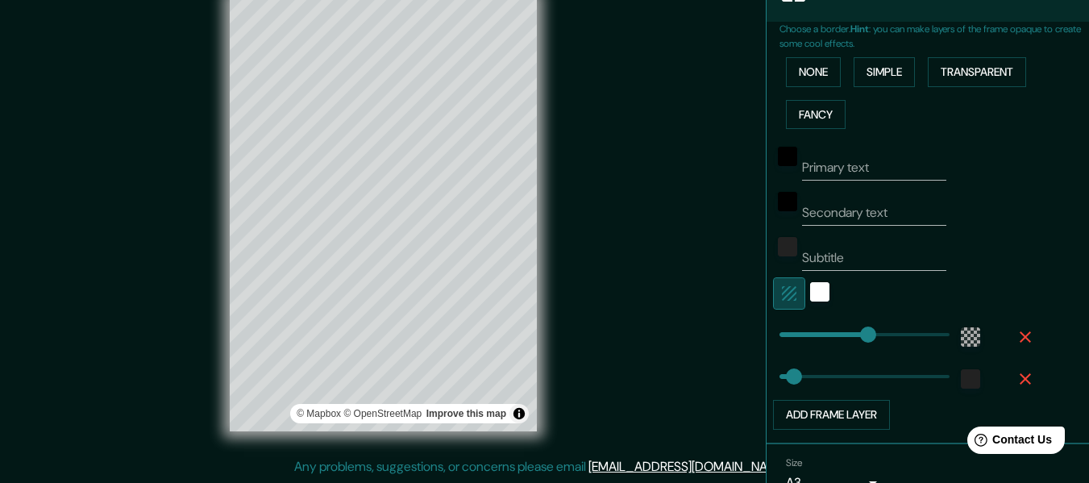
click at [780, 298] on icon "button" at bounding box center [789, 293] width 19 height 19
click at [973, 270] on div "Subtitle" at bounding box center [905, 251] width 264 height 39
click at [841, 214] on input "Secondary text" at bounding box center [874, 213] width 144 height 26
click at [837, 163] on input "Primary text" at bounding box center [874, 168] width 144 height 26
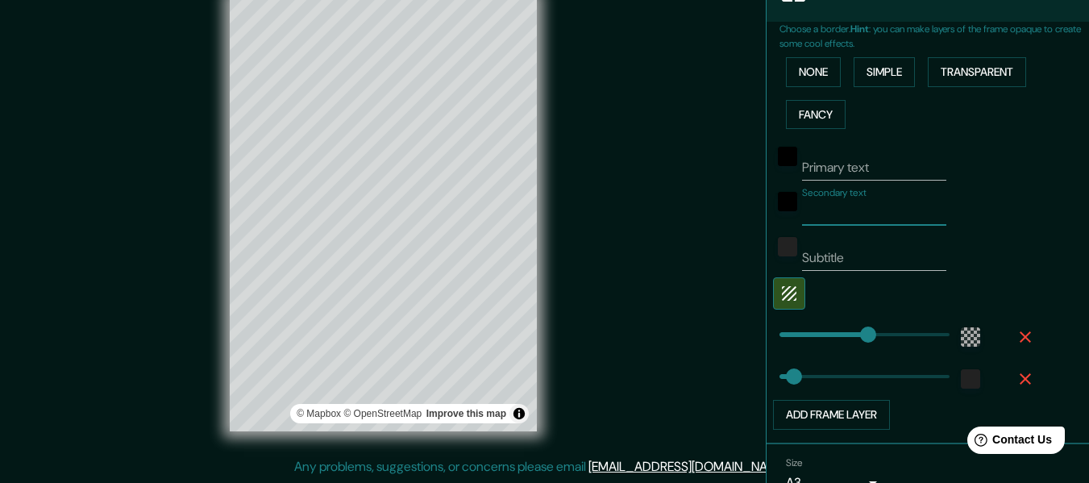
click at [841, 210] on input "Secondary text" at bounding box center [874, 213] width 144 height 26
click at [815, 259] on input "Subtitle" at bounding box center [874, 258] width 144 height 26
click at [987, 222] on div "Secondary text" at bounding box center [905, 206] width 264 height 39
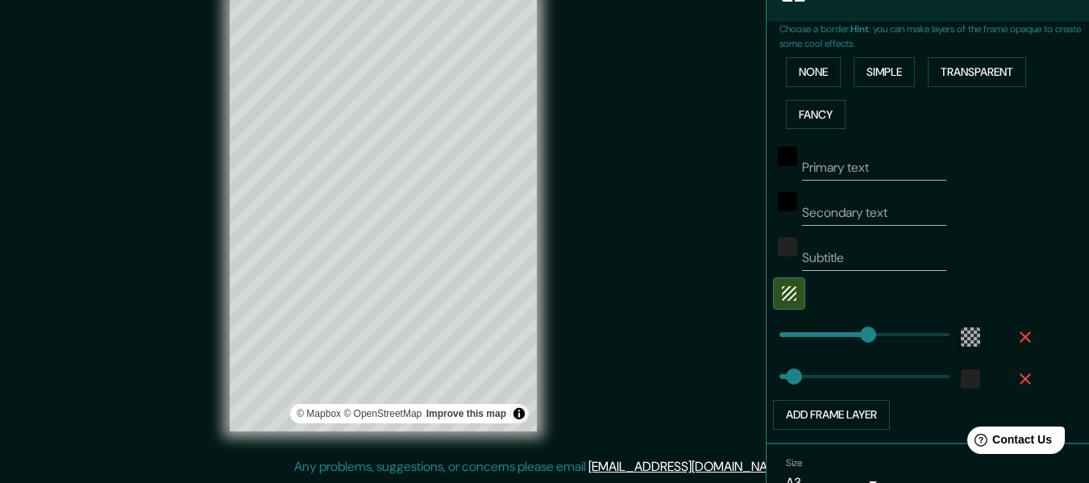
click at [1003, 230] on div "Primary text Secondary text Subtitle Add frame layer" at bounding box center [909, 282] width 258 height 294
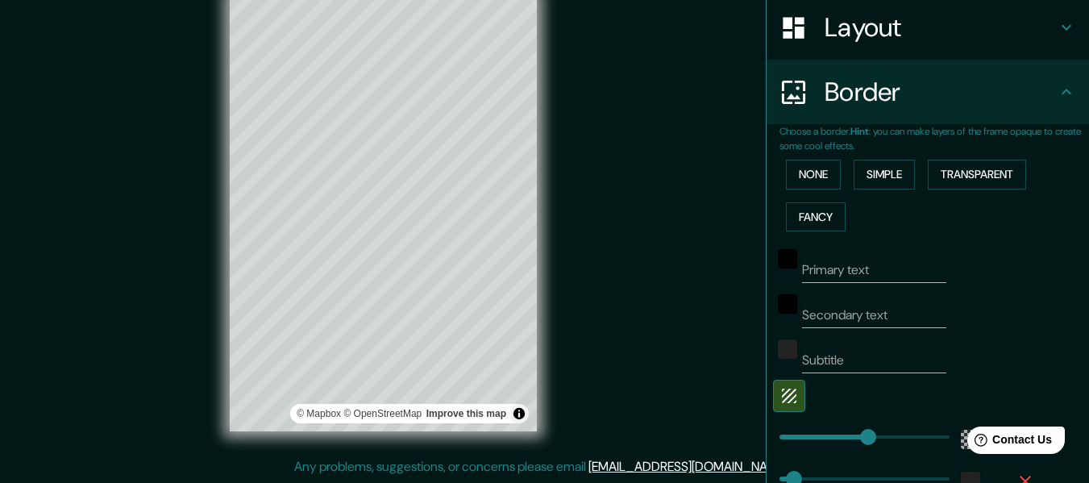
scroll to position [112, 0]
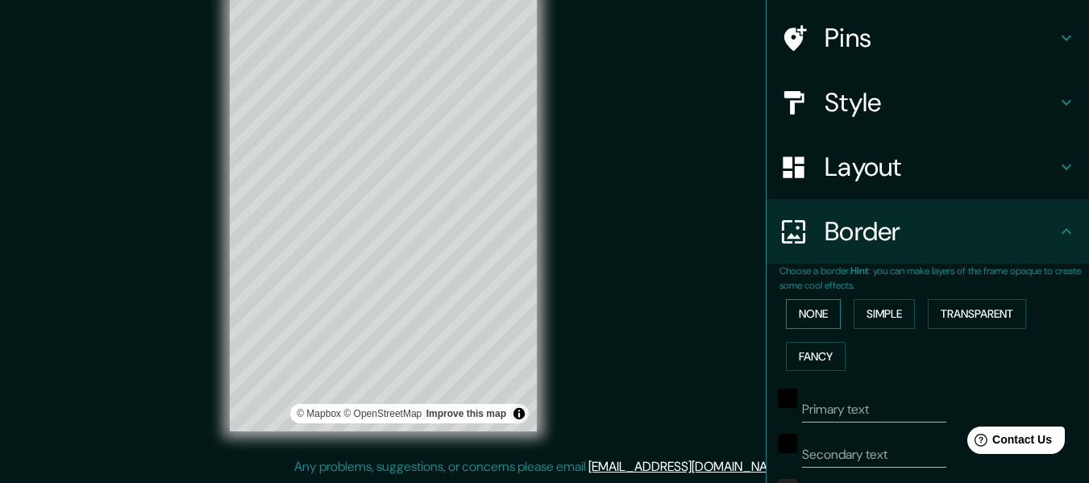
click at [810, 309] on button "None" at bounding box center [813, 314] width 55 height 30
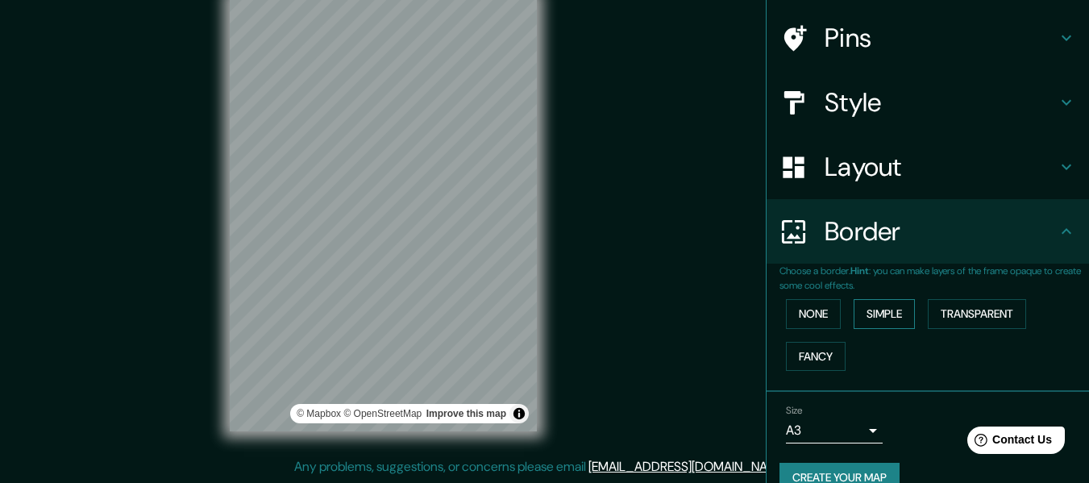
click at [865, 310] on button "Simple" at bounding box center [884, 314] width 61 height 30
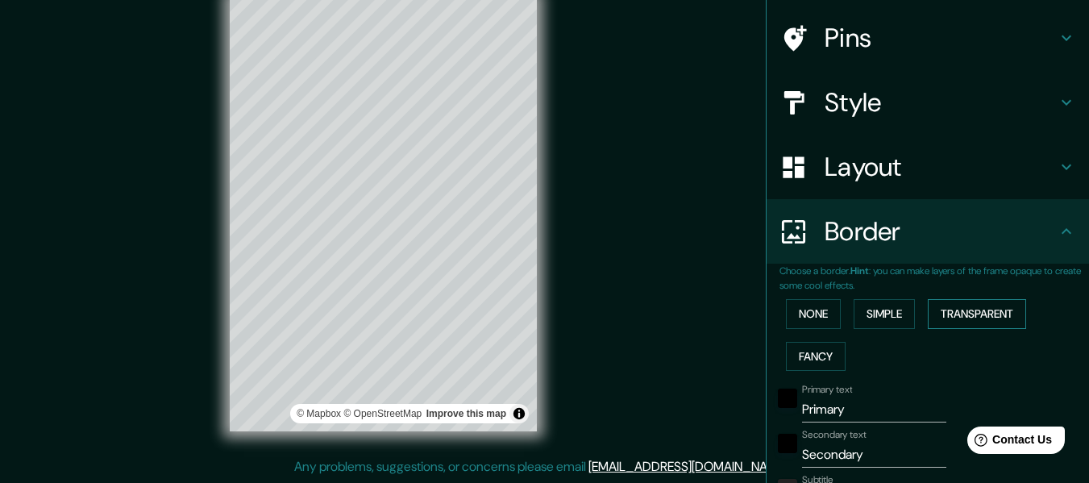
click at [957, 321] on button "Transparent" at bounding box center [977, 314] width 98 height 30
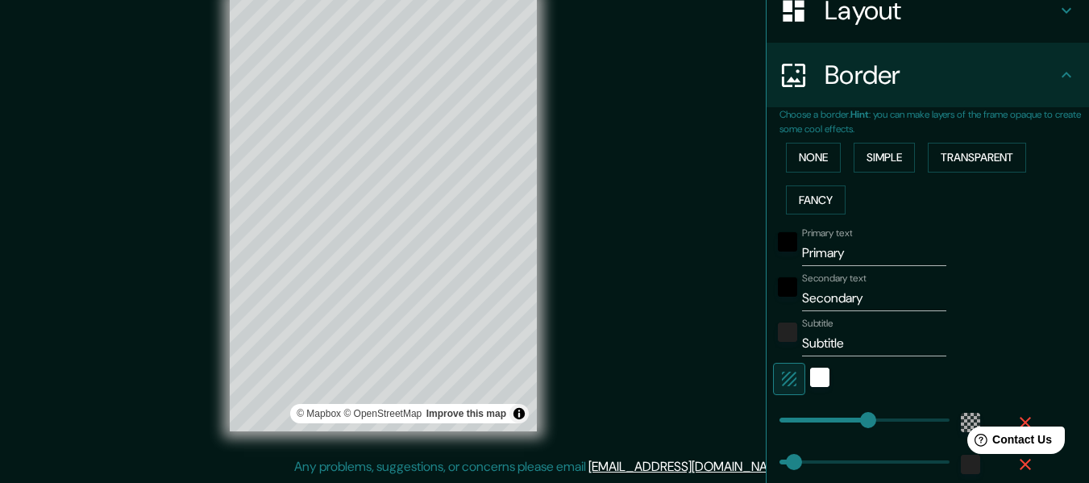
scroll to position [273, 0]
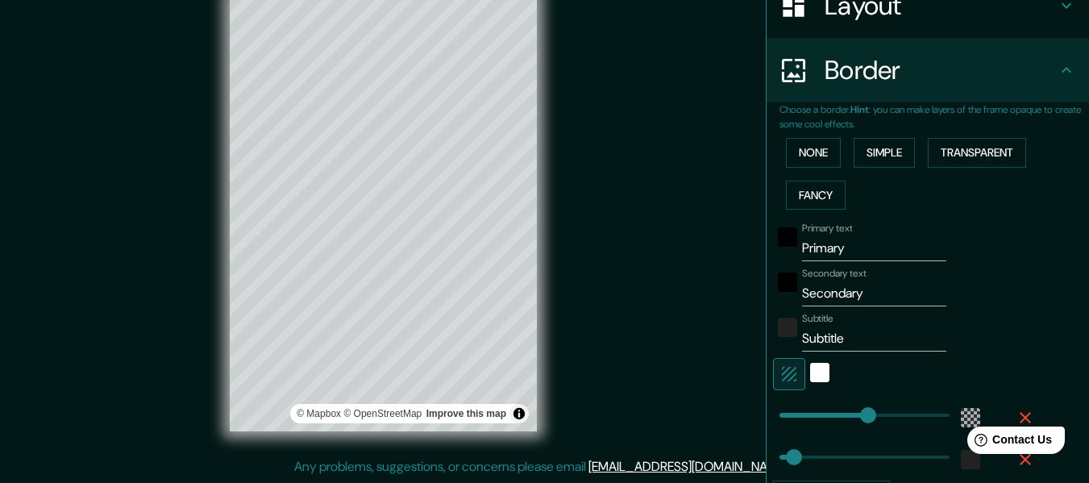
click at [817, 245] on input "Primary" at bounding box center [874, 248] width 144 height 26
click at [818, 289] on input "Secondary" at bounding box center [874, 294] width 144 height 26
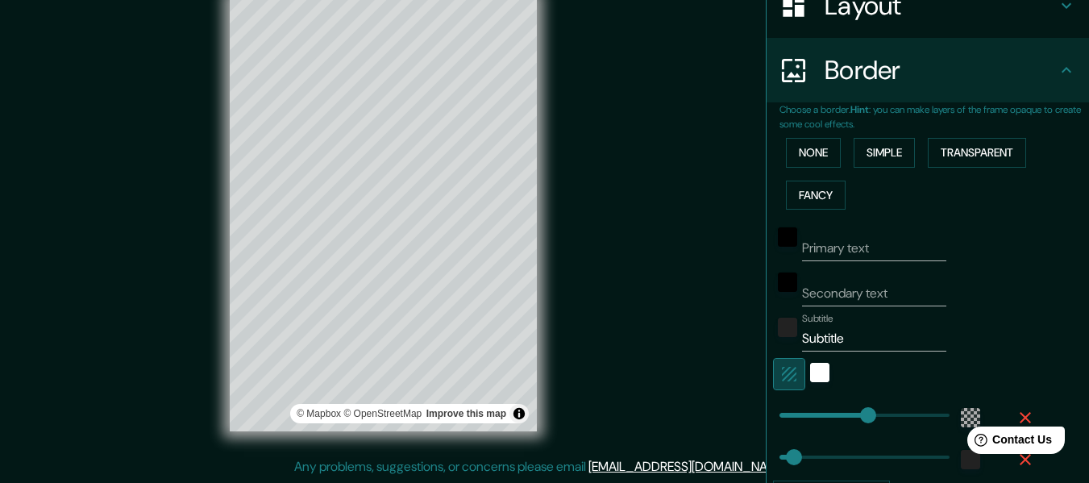
click at [780, 381] on icon "button" at bounding box center [789, 373] width 19 height 19
click at [823, 340] on input "Subtitle" at bounding box center [874, 339] width 144 height 26
click at [977, 279] on div "Secondary text" at bounding box center [905, 287] width 264 height 39
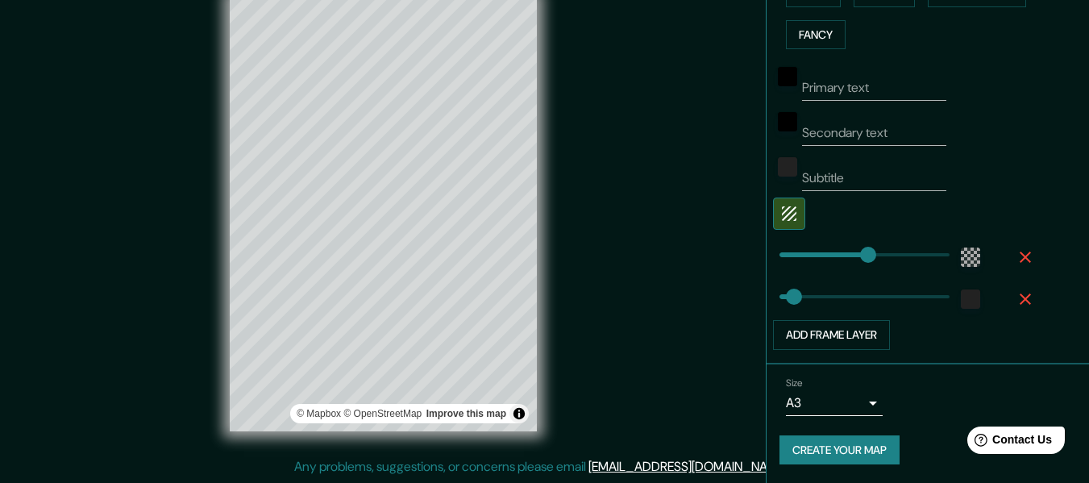
scroll to position [435, 0]
click at [961, 301] on div "color-222222" at bounding box center [970, 298] width 19 height 19
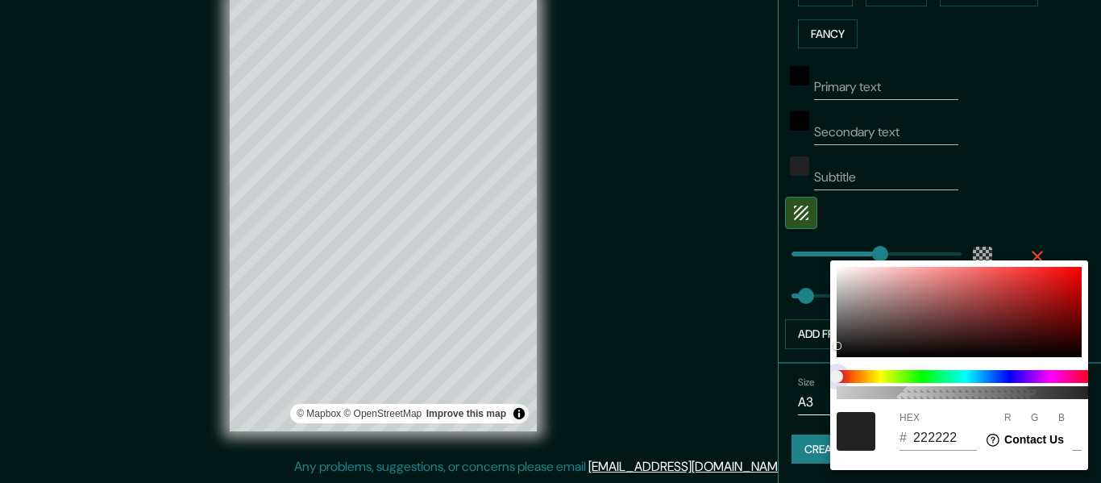
type input "212121"
type input "33"
click at [888, 378] on span at bounding box center [966, 376] width 258 height 13
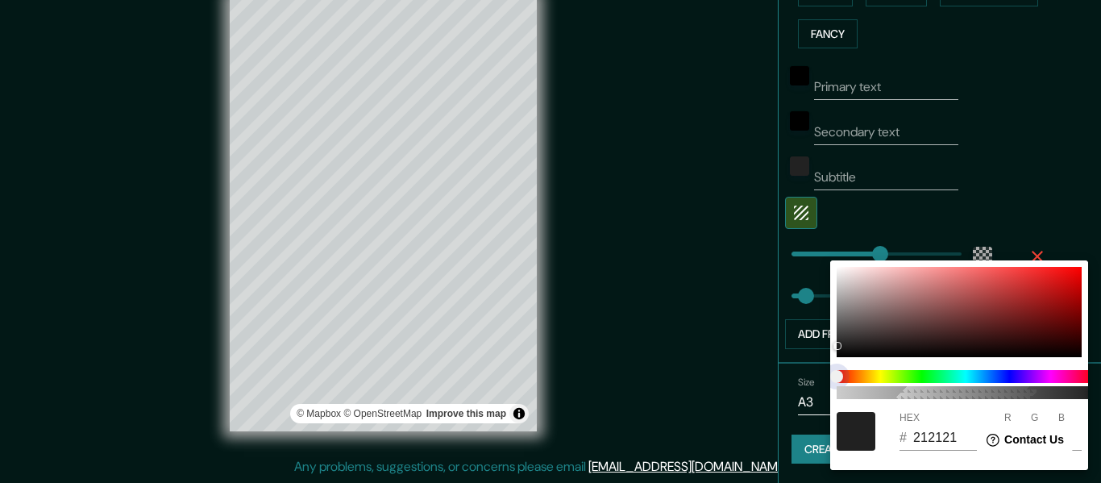
click at [885, 377] on span at bounding box center [966, 376] width 258 height 13
type input "A36767"
type input "163"
type input "103"
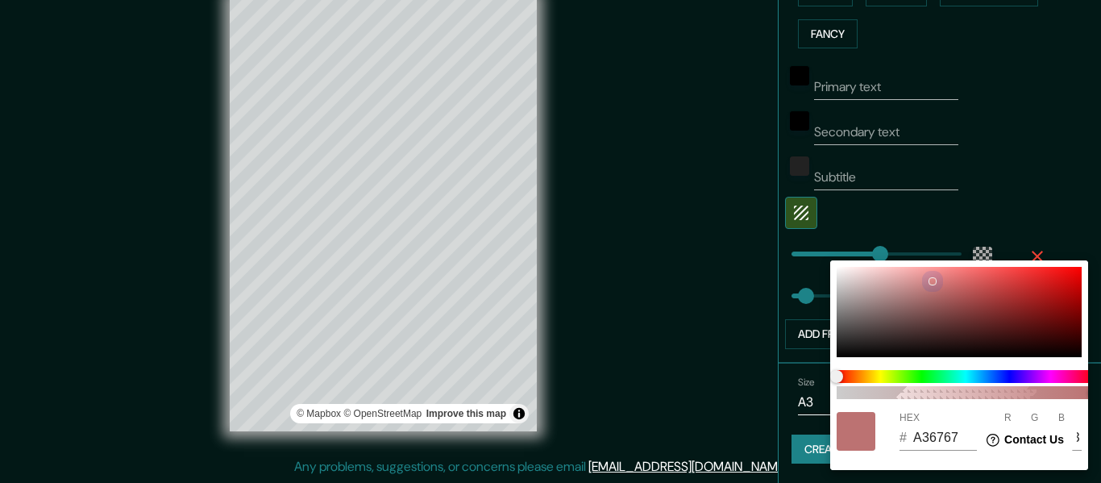
type input "DD8686"
type input "221"
type input "134"
type input "E18A8A"
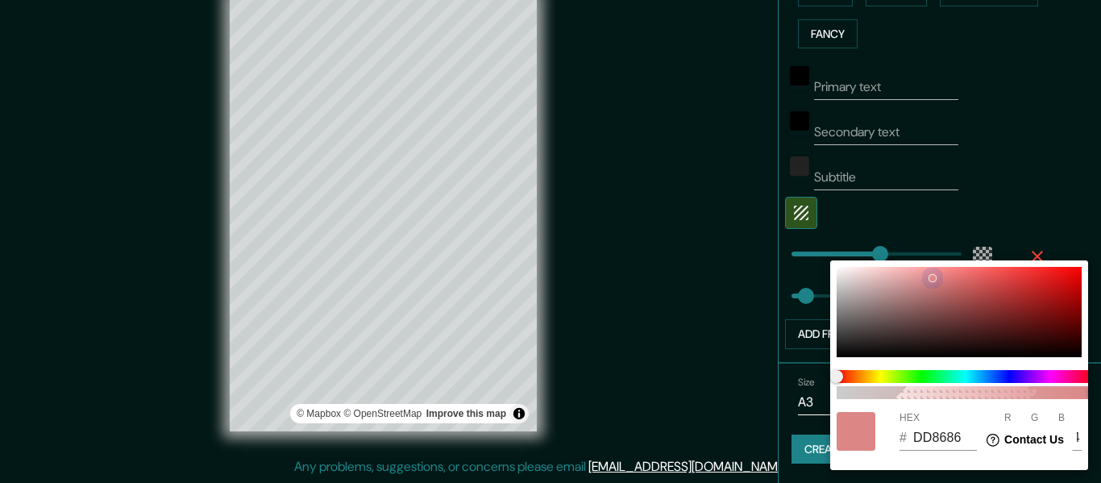
type input "225"
type input "138"
drag, startPoint x: 891, startPoint y: 327, endPoint x: 931, endPoint y: 277, distance: 64.2
click at [931, 277] on div at bounding box center [959, 312] width 245 height 90
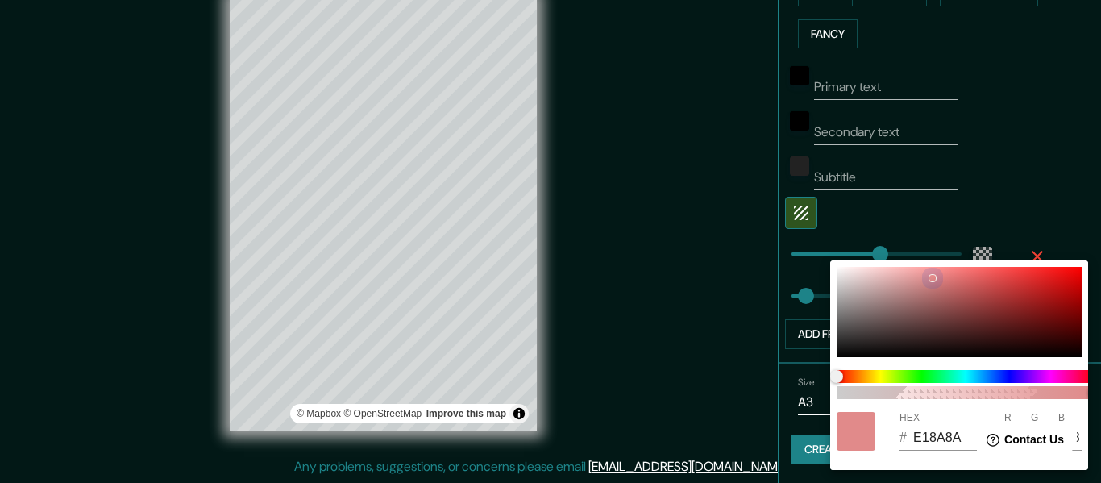
type input "FA9F9F"
type input "250"
type input "159"
drag, startPoint x: 914, startPoint y: 260, endPoint x: 894, endPoint y: 252, distance: 21.4
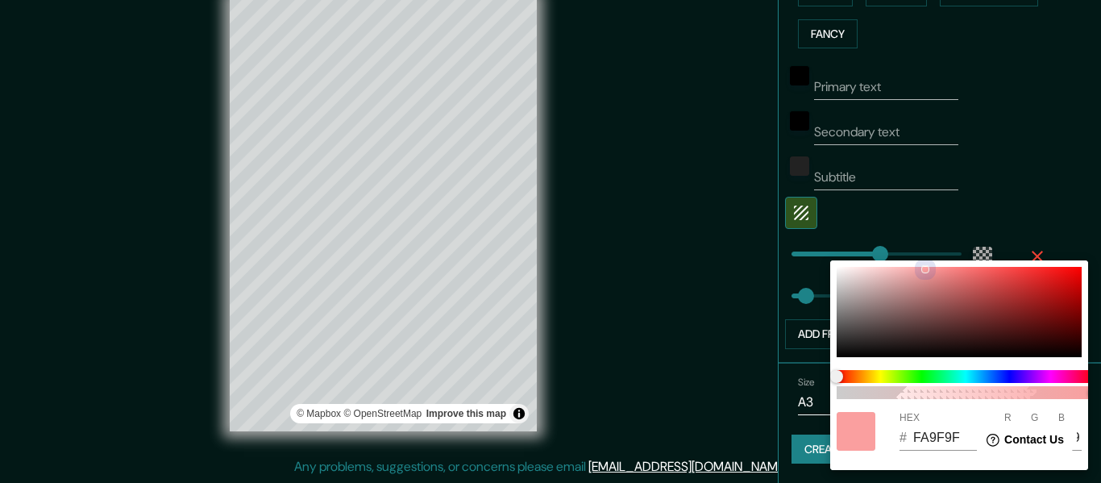
click at [894, 252] on div "100 HEX # FA9F9F R 250 G 159 B 159" at bounding box center [550, 241] width 1101 height 483
type input "CDA0FA"
type input "205"
type input "160"
type input "250"
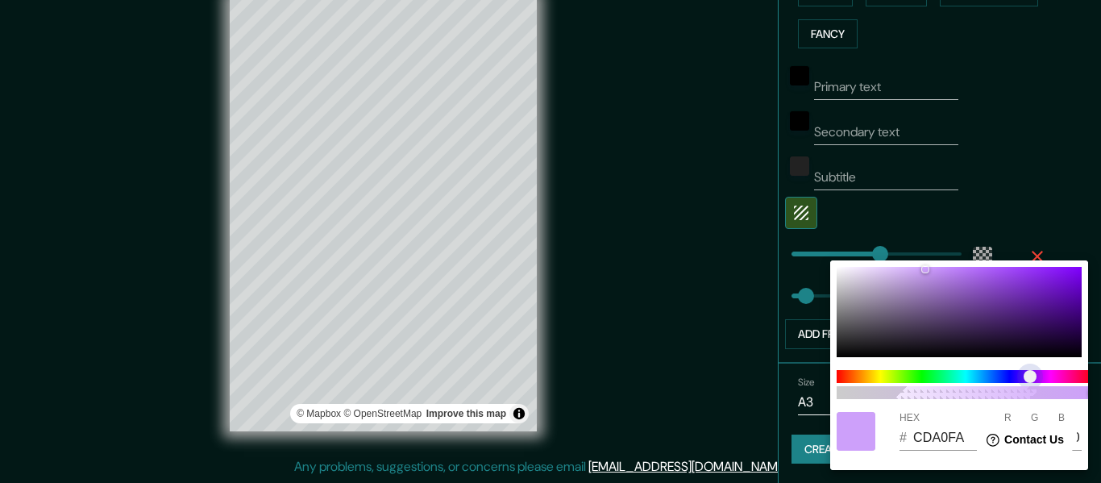
type input "F2A0FA"
type input "242"
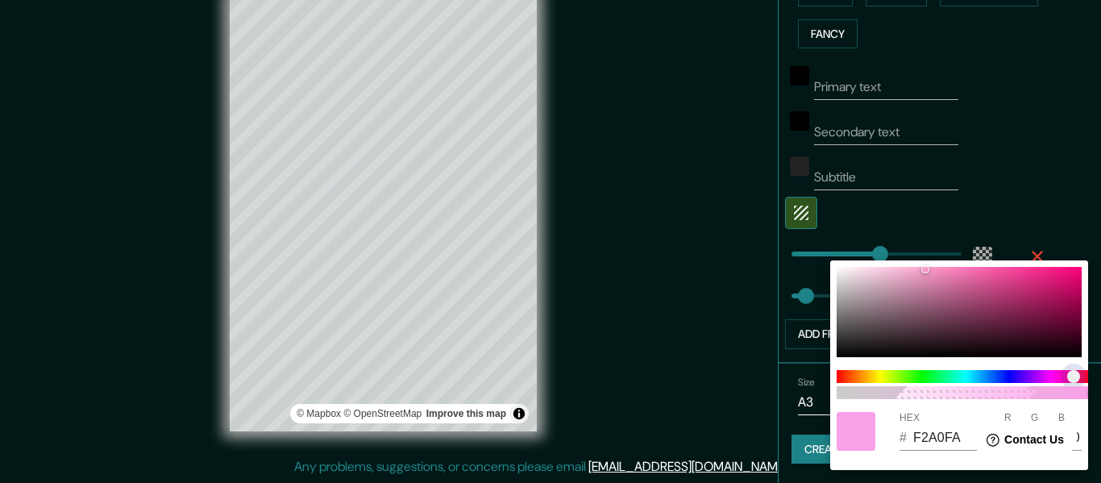
type input "FAA0CB"
type input "250"
type input "203"
type input "FAA0DC"
type input "220"
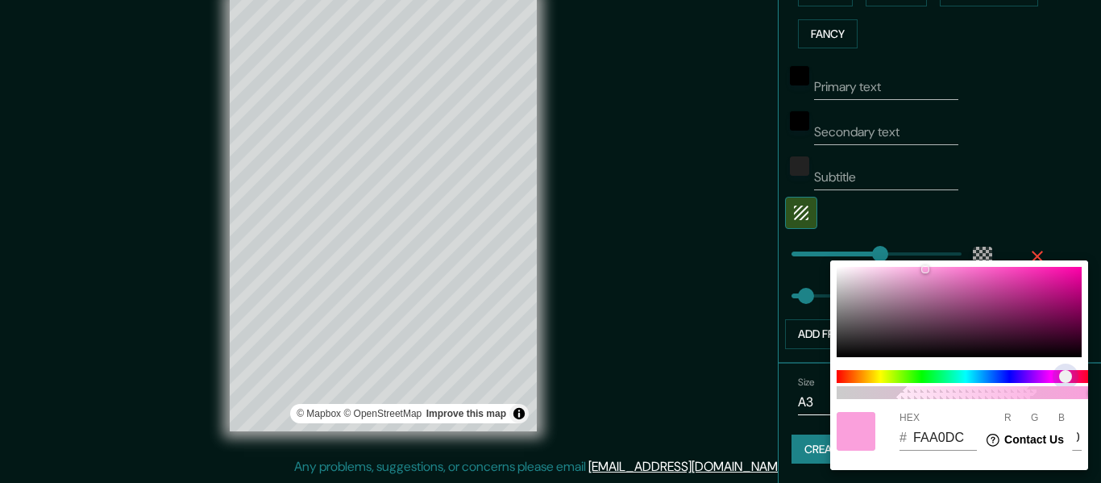
drag, startPoint x: 1031, startPoint y: 377, endPoint x: 1066, endPoint y: 377, distance: 35.5
click at [1066, 377] on span at bounding box center [966, 376] width 258 height 13
type input "FFB1E5"
type input "255"
type input "177"
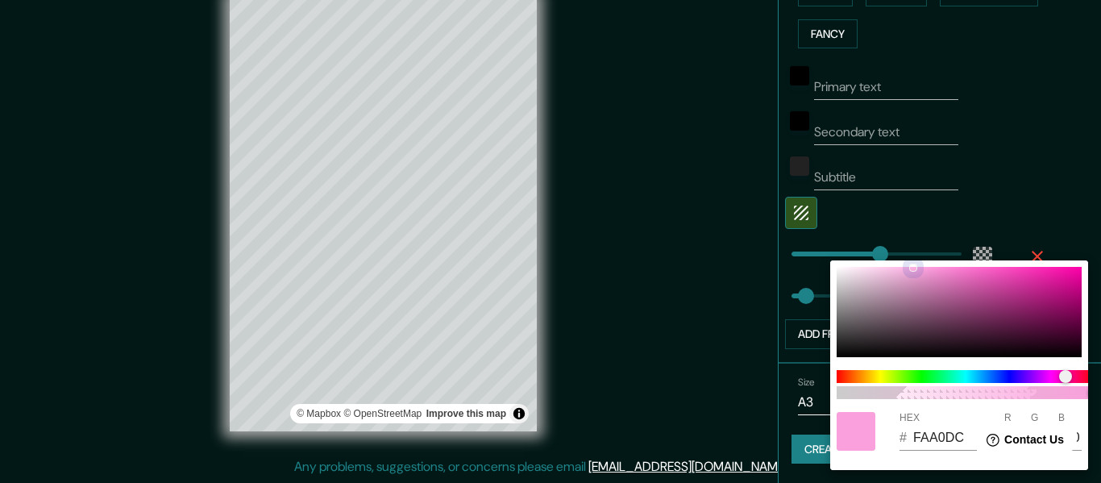
type input "229"
drag, startPoint x: 924, startPoint y: 267, endPoint x: 878, endPoint y: 261, distance: 46.3
click at [878, 261] on div "100 HEX # FFB1E5 R 255 G 177 B 229" at bounding box center [960, 365] width 258 height 210
drag, startPoint x: 880, startPoint y: 273, endPoint x: 891, endPoint y: 269, distance: 12.3
click at [881, 267] on div at bounding box center [959, 312] width 245 height 90
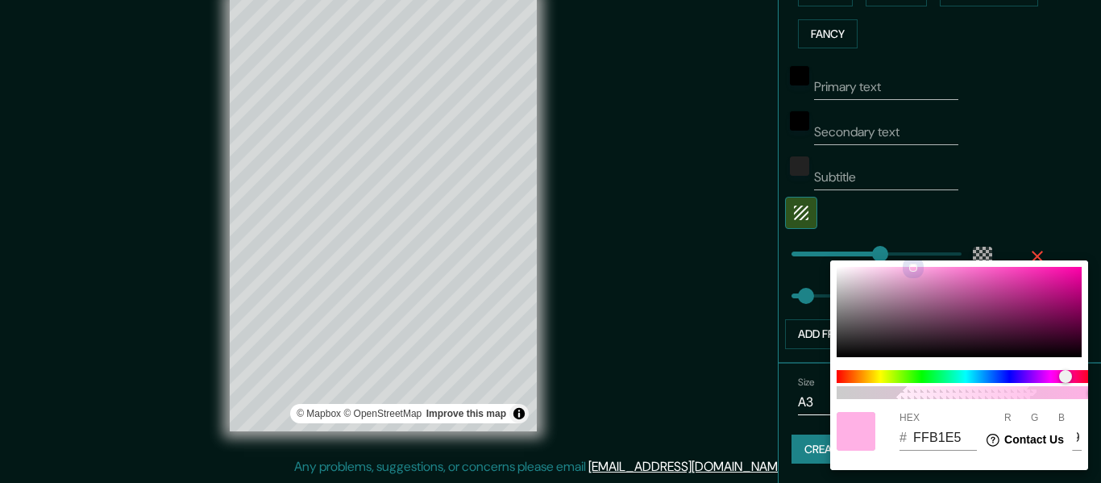
type input "FFD2F0"
type input "210"
type input "240"
click at [730, 352] on div at bounding box center [550, 241] width 1101 height 483
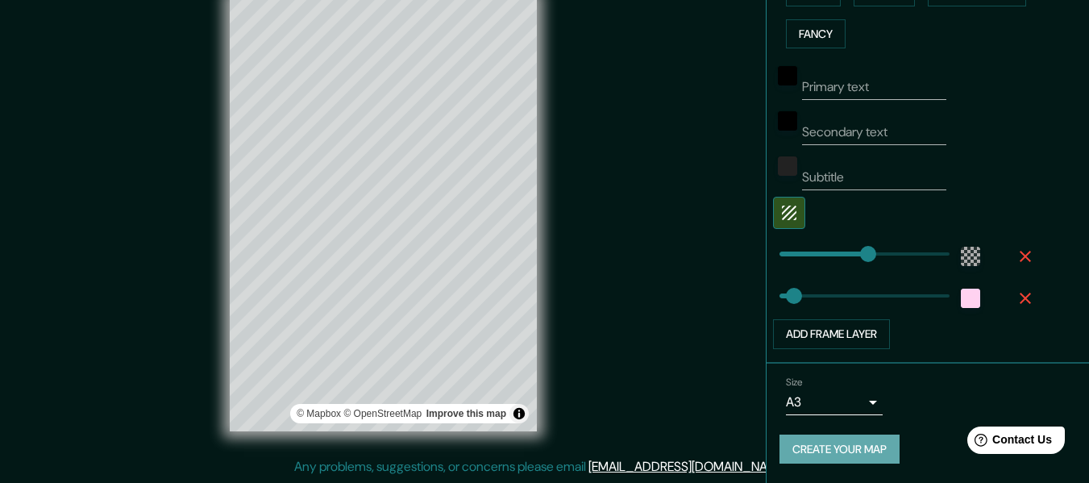
click at [814, 452] on button "Create your map" at bounding box center [840, 450] width 120 height 30
click at [585, 402] on div "Mappin Location [GEOGRAPHIC_DATA], [GEOGRAPHIC_DATA], [GEOGRAPHIC_DATA] [GEOGRA…" at bounding box center [544, 227] width 1089 height 512
click at [846, 454] on button "Create your map" at bounding box center [840, 450] width 120 height 30
click at [1006, 446] on span "Contact Us" at bounding box center [1023, 440] width 62 height 14
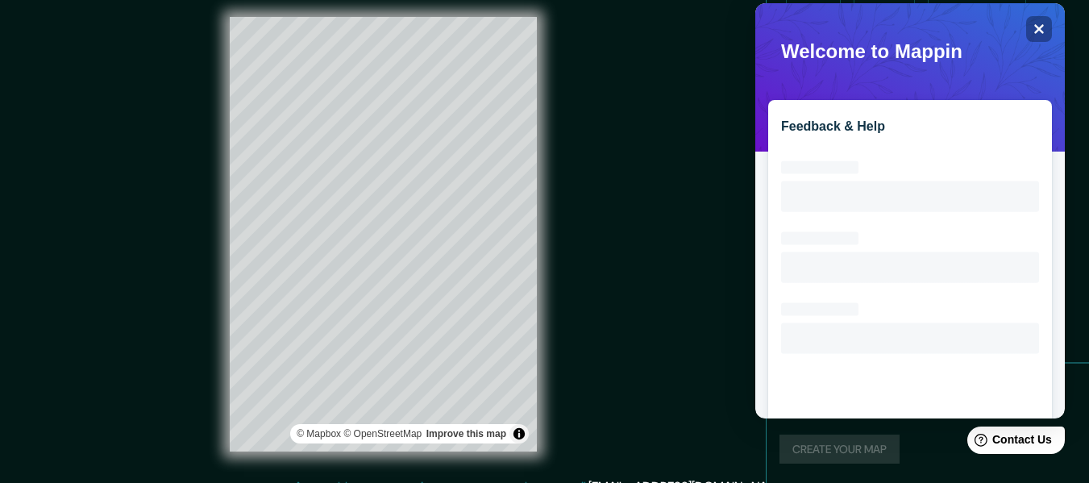
scroll to position [0, 0]
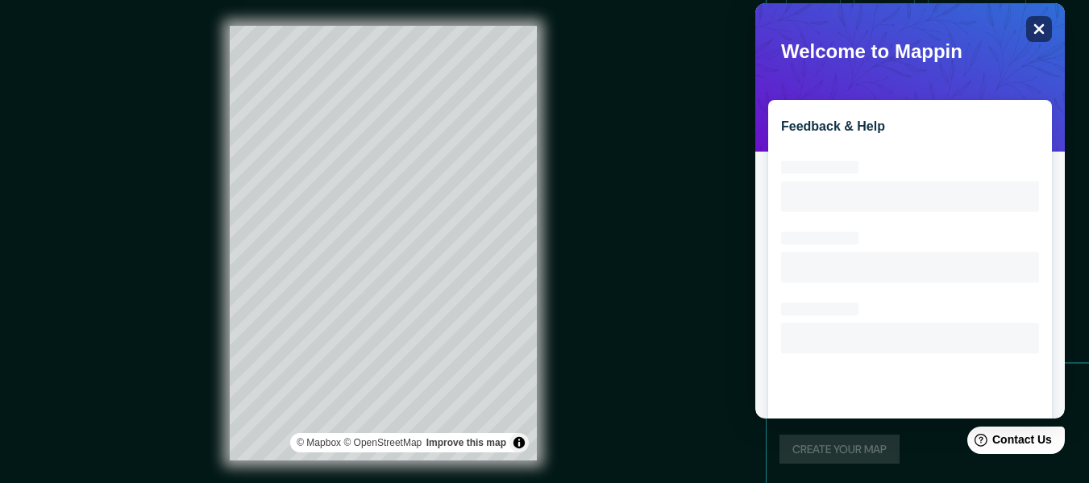
click at [1035, 33] on icon at bounding box center [1040, 29] width 10 height 10
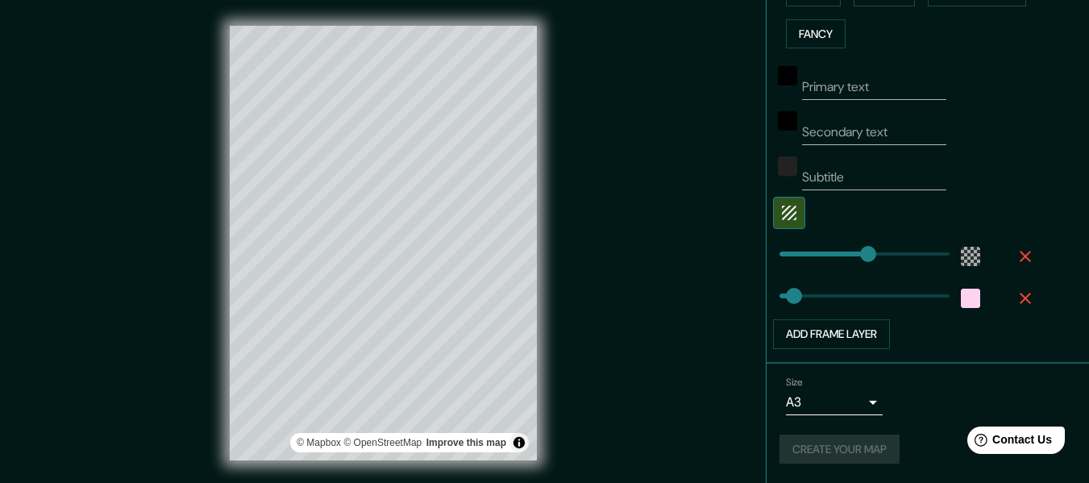
click at [834, 449] on div "Create your map" at bounding box center [928, 450] width 297 height 30
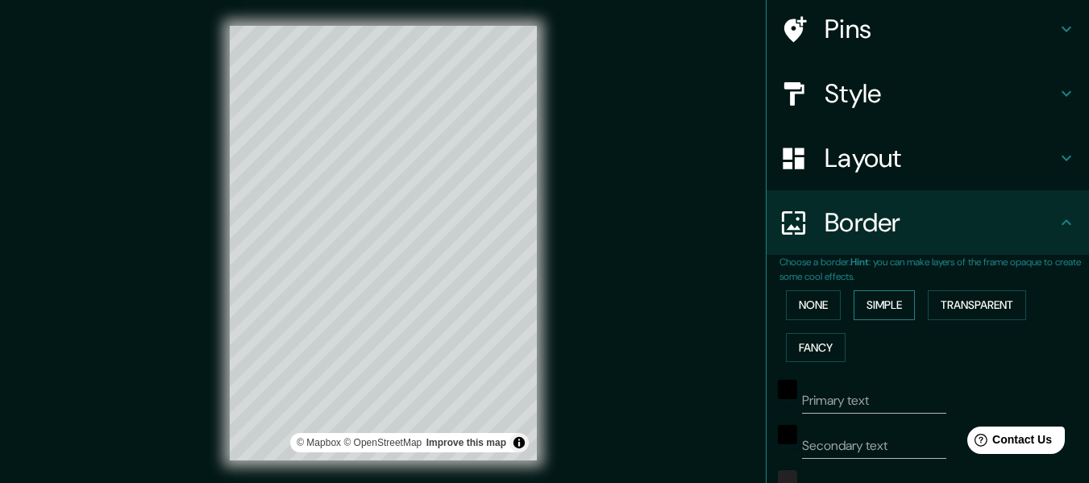
scroll to position [112, 0]
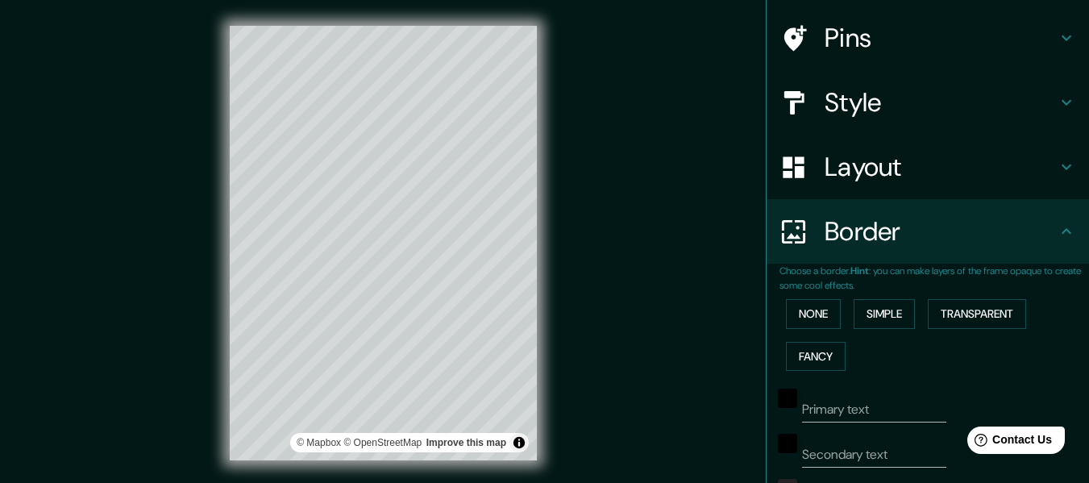
click at [901, 229] on h4 "Border" at bounding box center [941, 231] width 232 height 32
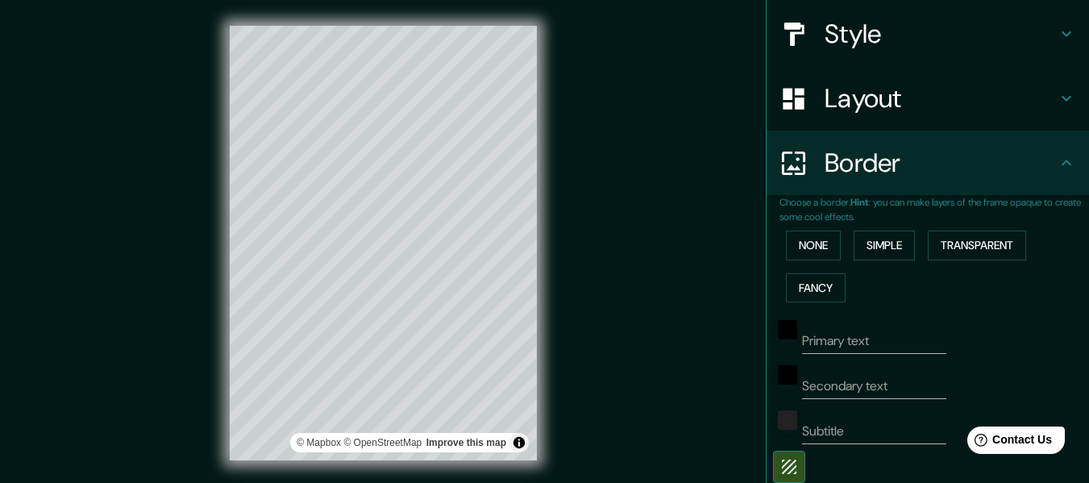
scroll to position [435, 0]
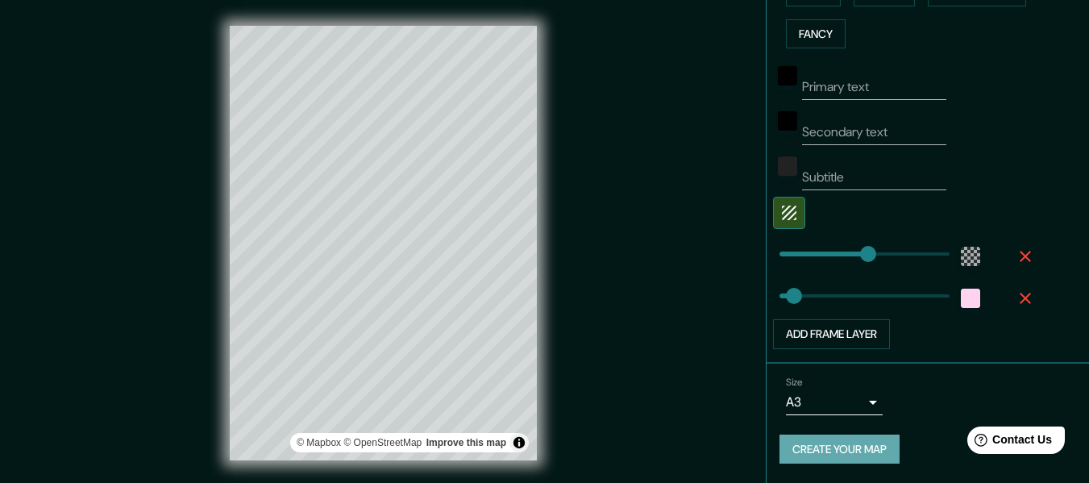
click at [801, 453] on button "Create your map" at bounding box center [840, 450] width 120 height 30
click at [856, 445] on div "Create your map" at bounding box center [928, 450] width 297 height 30
click at [852, 457] on button "Create your map" at bounding box center [840, 450] width 120 height 30
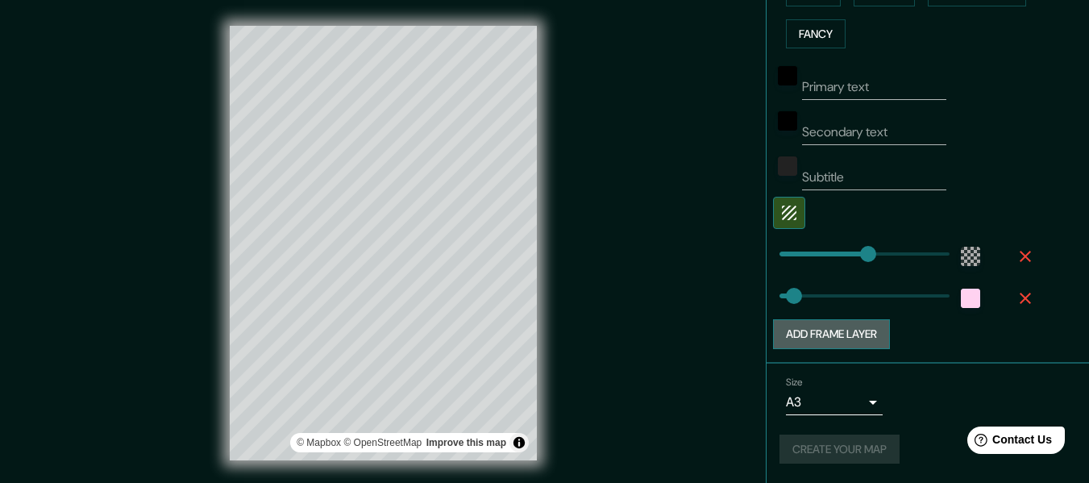
click at [864, 327] on button "Add frame layer" at bounding box center [831, 334] width 117 height 30
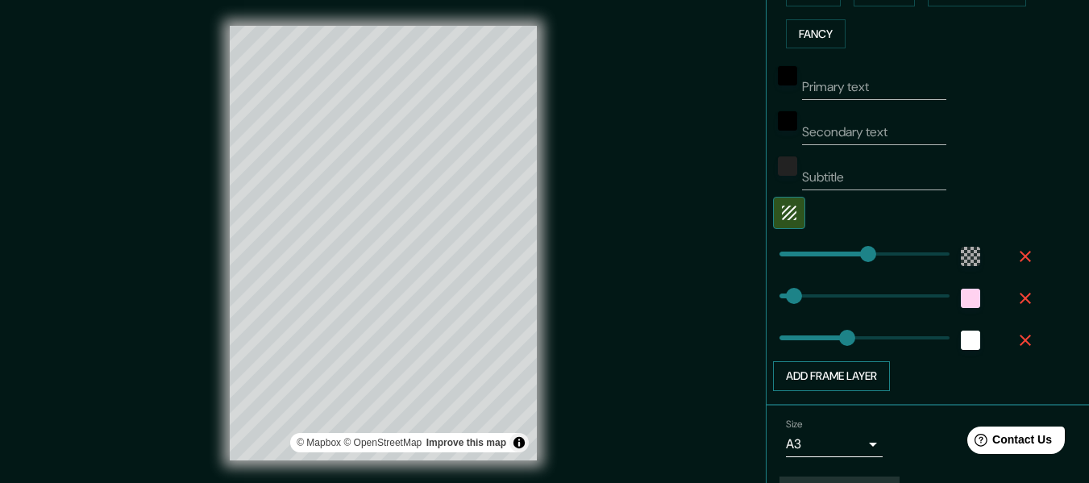
click at [835, 383] on button "Add frame layer" at bounding box center [831, 376] width 117 height 30
type input "152"
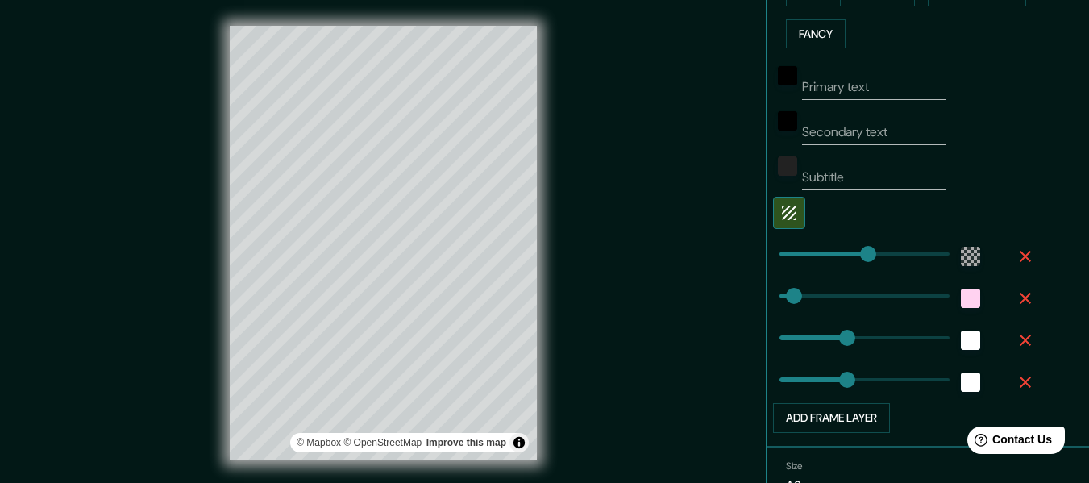
type input "152"
click at [855, 419] on button "Add frame layer" at bounding box center [831, 418] width 117 height 30
type input "152"
type input "195"
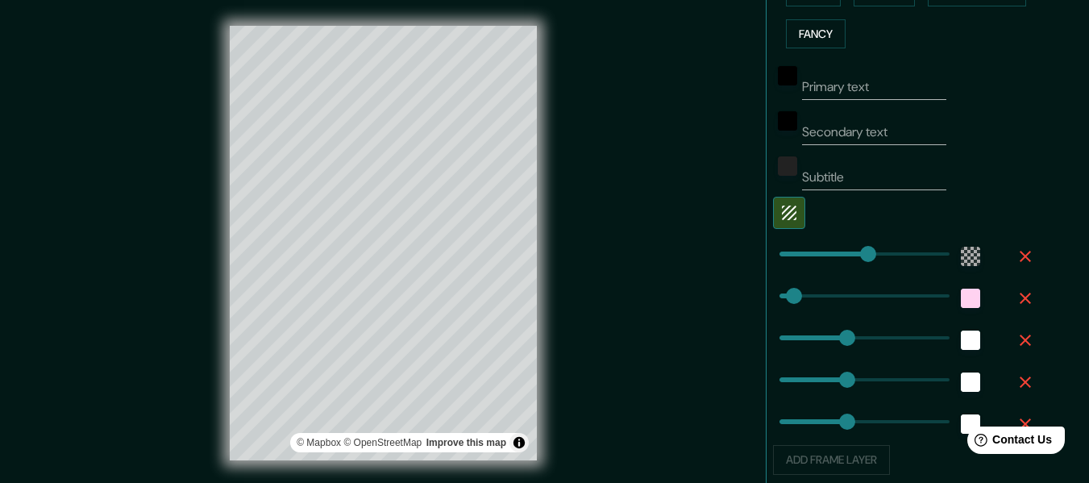
type input "152"
click at [859, 419] on span at bounding box center [867, 422] width 16 height 16
type input "152"
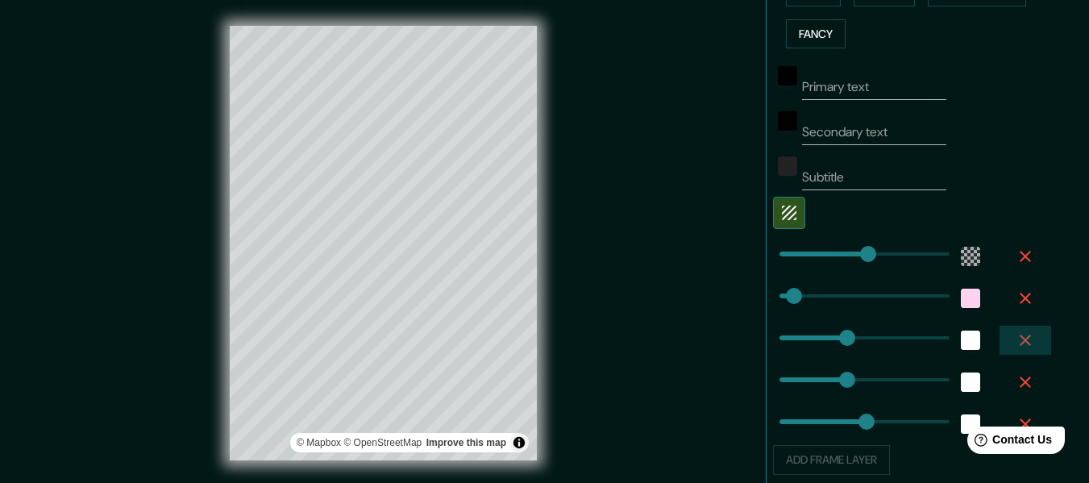
click at [1017, 342] on icon "button" at bounding box center [1025, 340] width 19 height 19
type input "152"
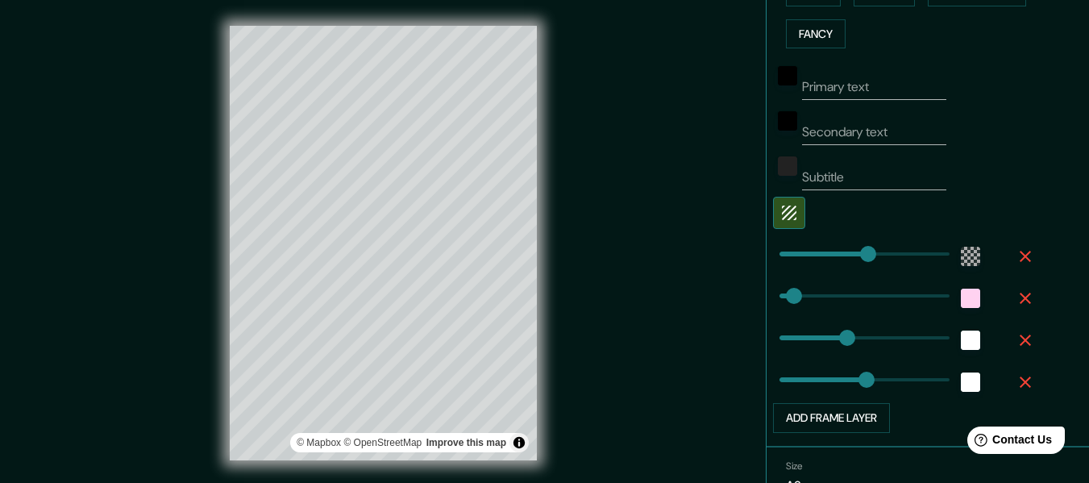
click at [1017, 342] on icon "button" at bounding box center [1025, 340] width 19 height 19
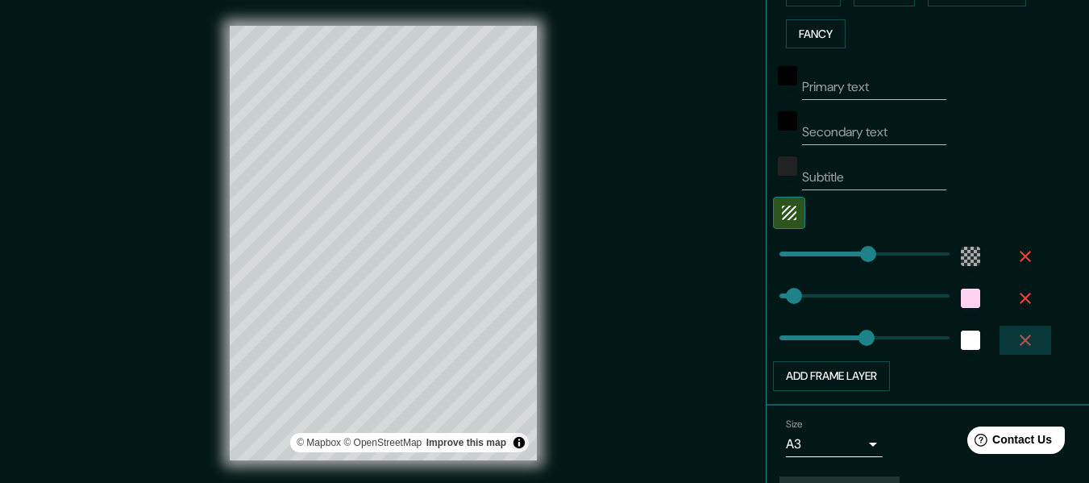
click at [1017, 342] on icon "button" at bounding box center [1025, 340] width 19 height 19
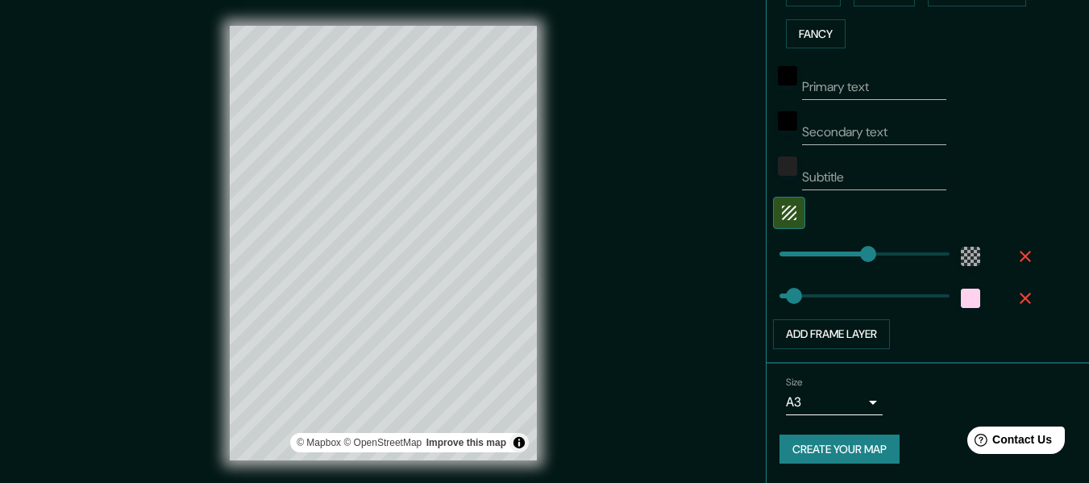
click at [1016, 292] on icon "button" at bounding box center [1025, 298] width 19 height 19
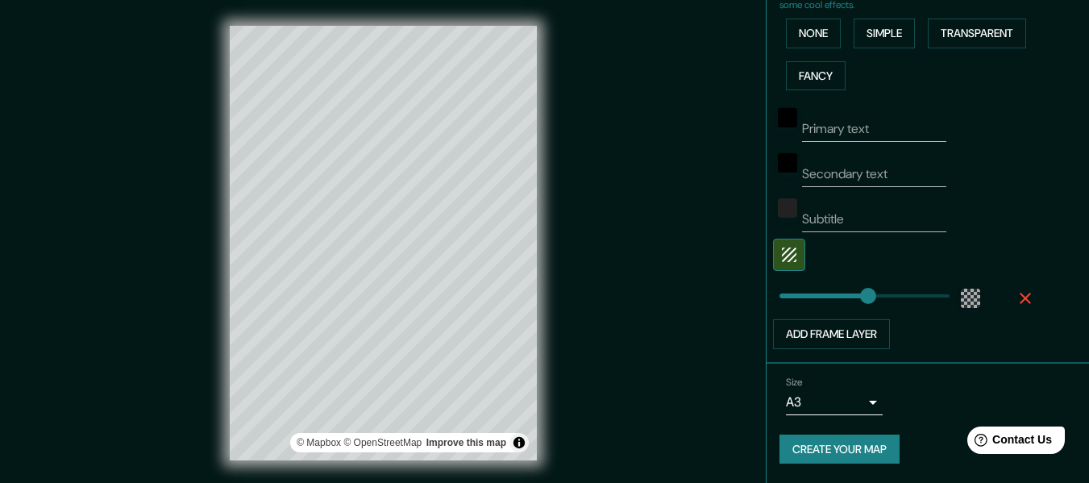
scroll to position [393, 0]
drag, startPoint x: 588, startPoint y: 325, endPoint x: 864, endPoint y: 444, distance: 301.2
click at [864, 444] on button "Create your map" at bounding box center [840, 450] width 120 height 30
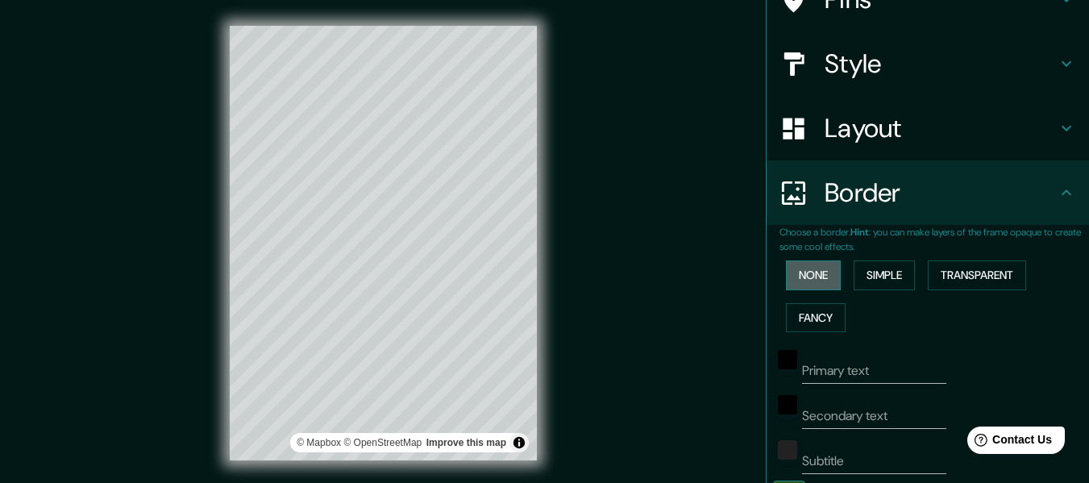
click at [810, 269] on button "None" at bounding box center [813, 275] width 55 height 30
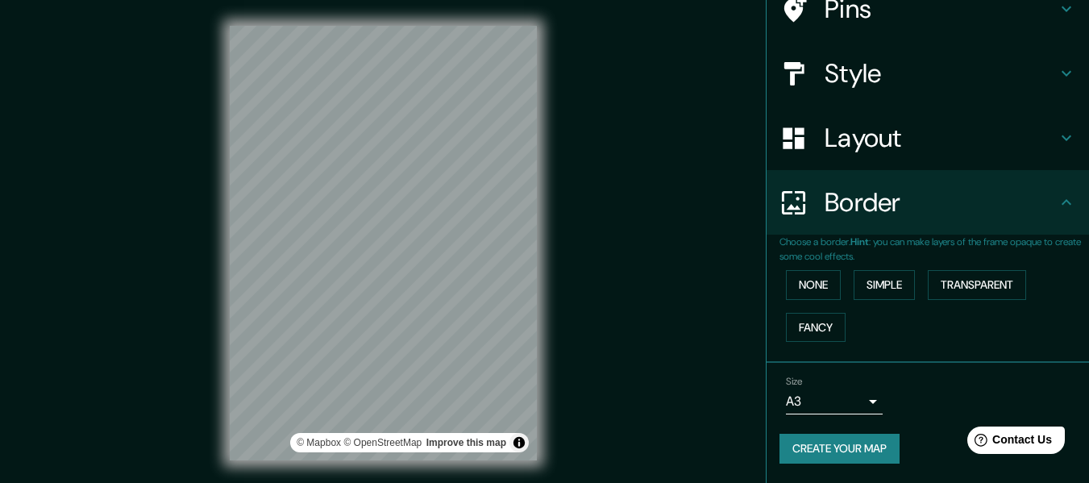
drag, startPoint x: 151, startPoint y: 243, endPoint x: 953, endPoint y: 341, distance: 808.3
click at [953, 341] on div "None Simple Transparent Fancy" at bounding box center [935, 306] width 310 height 85
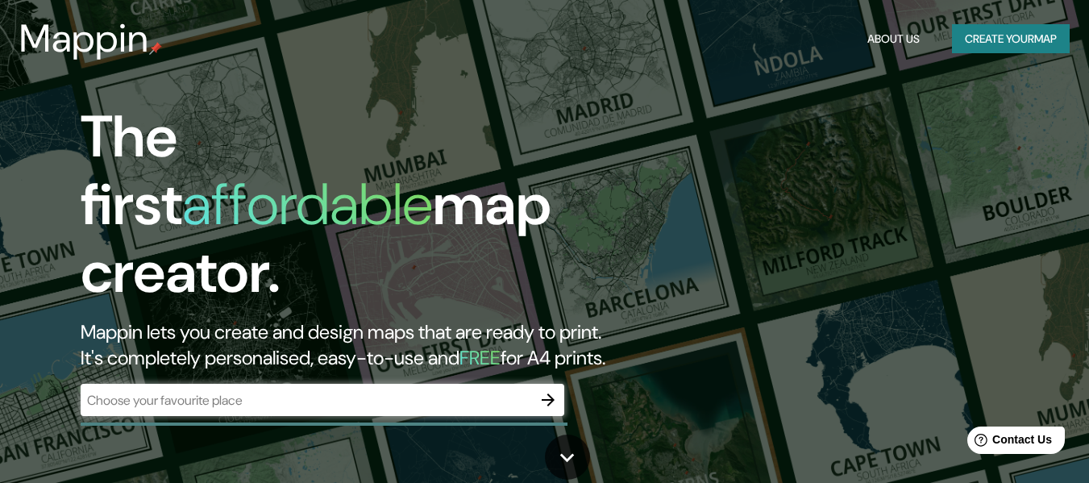
click at [545, 366] on div "The first affordable map creator. Mappin lets you create and design maps that a…" at bounding box center [353, 267] width 654 height 329
click at [548, 390] on icon "button" at bounding box center [548, 399] width 19 height 19
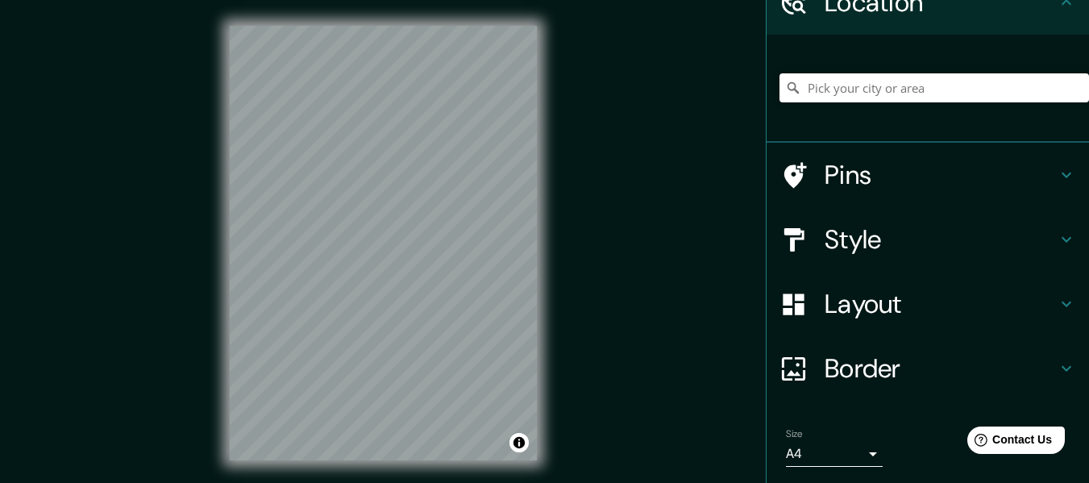
scroll to position [134, 0]
